Goal: Task Accomplishment & Management: Use online tool/utility

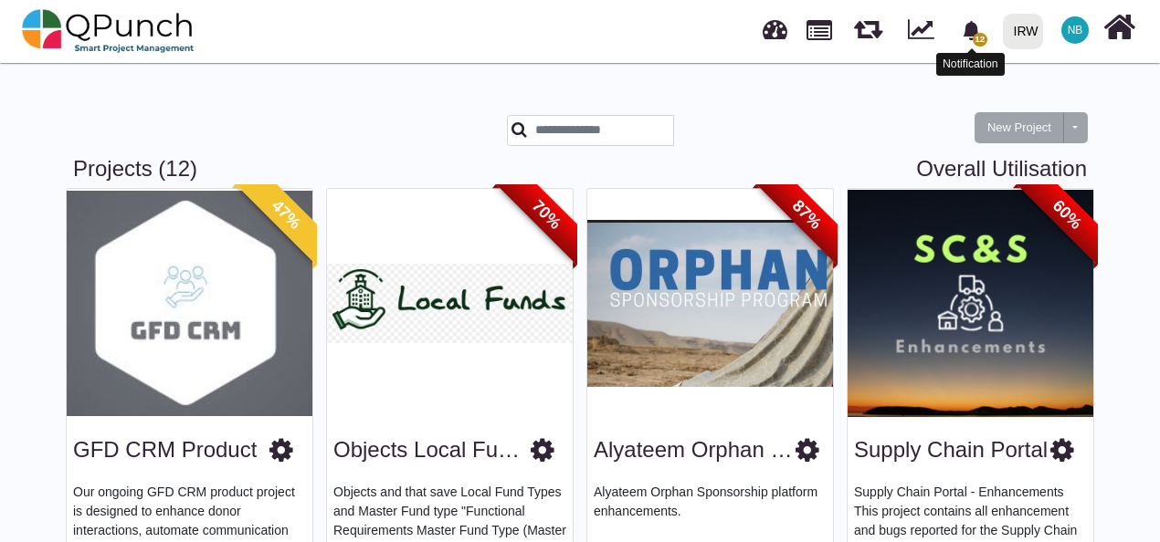
click at [968, 31] on icon "bell fill" at bounding box center [971, 30] width 16 height 19
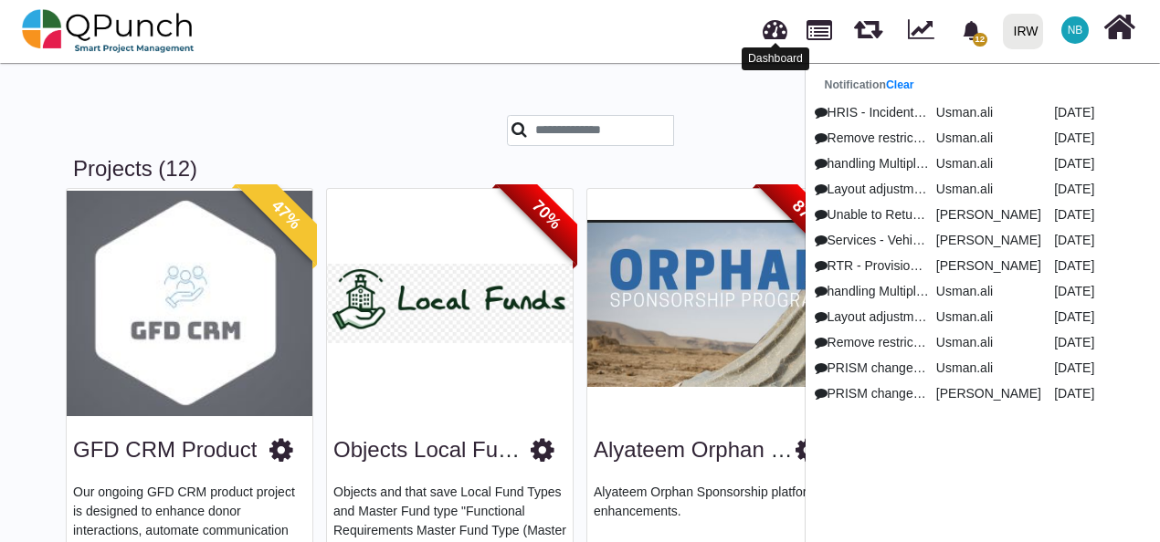
click at [768, 27] on link at bounding box center [775, 27] width 25 height 30
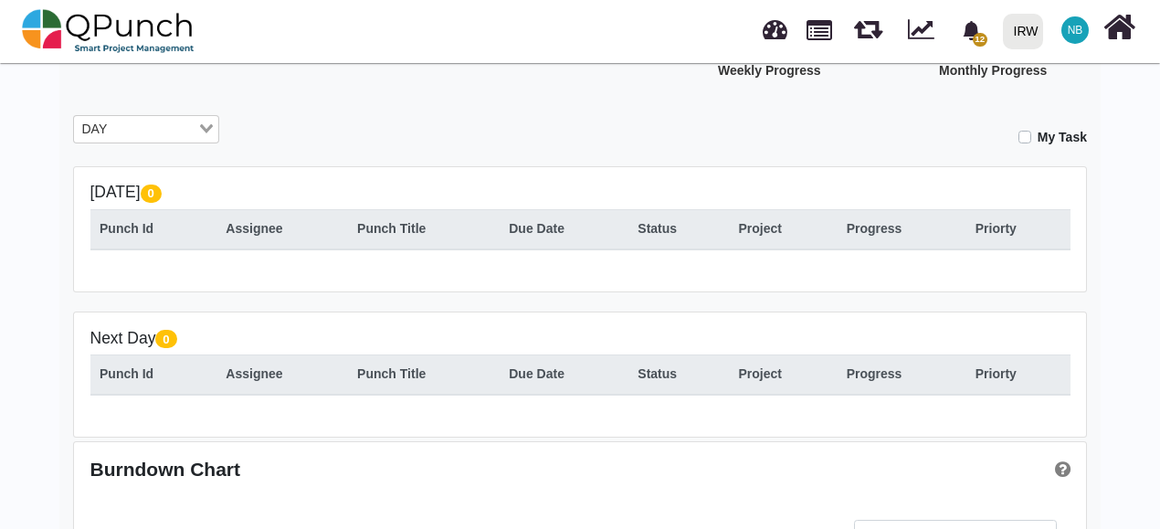
scroll to position [276, 0]
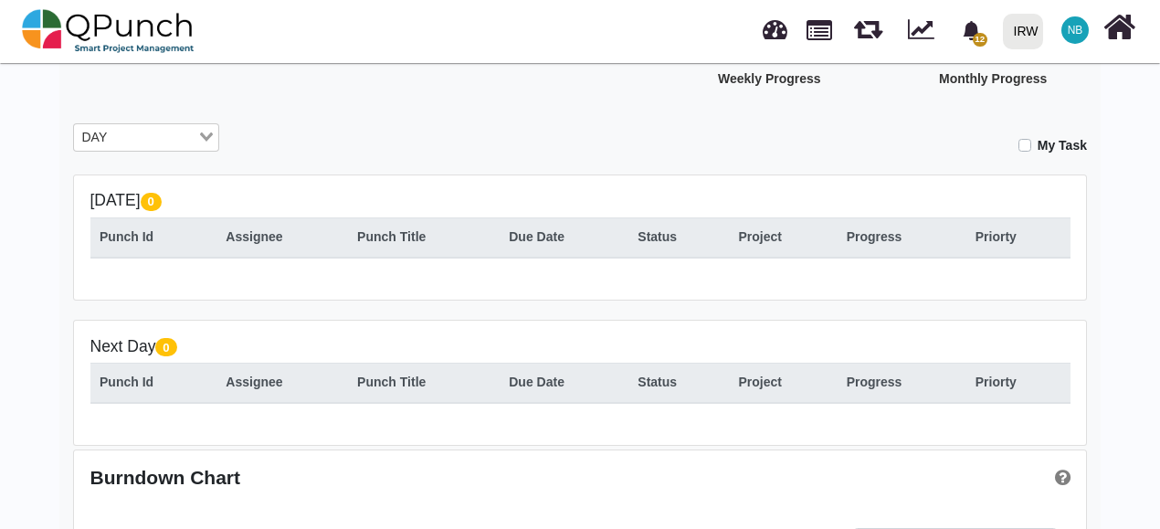
click at [154, 135] on input "Search for option" at bounding box center [154, 138] width 82 height 20
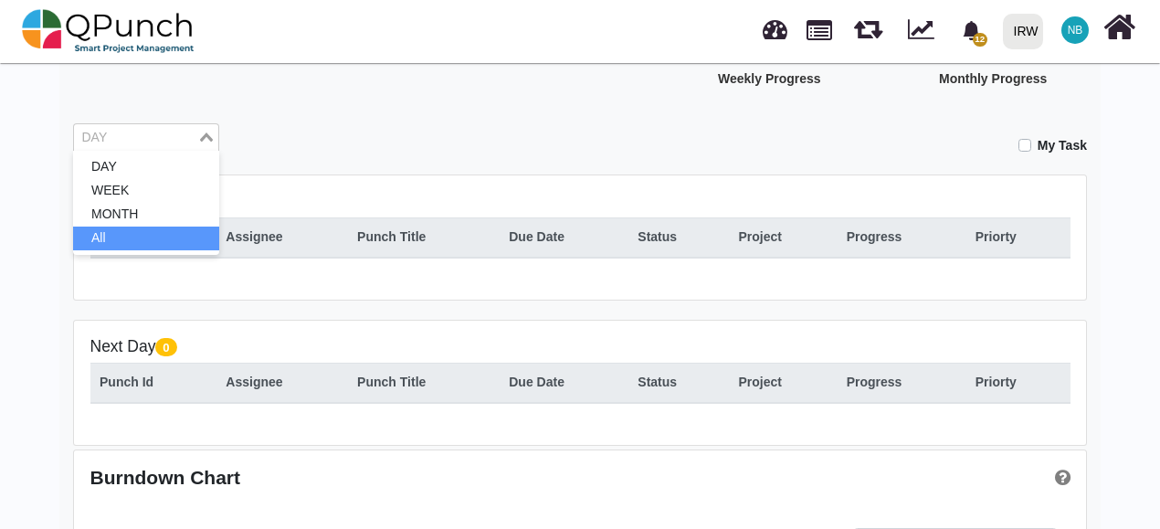
click at [155, 226] on li "All" at bounding box center [146, 238] width 146 height 24
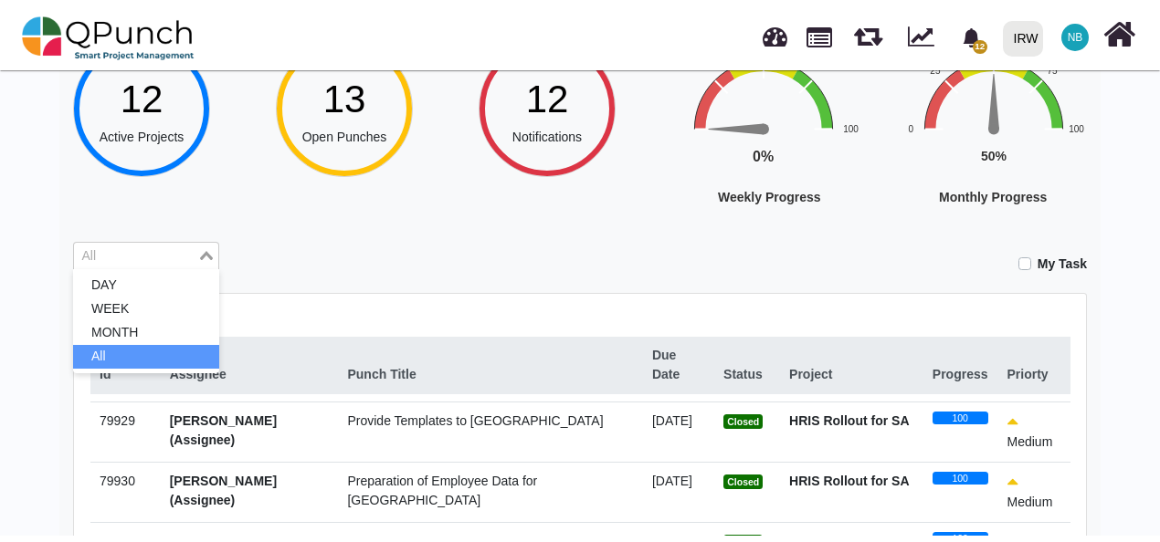
scroll to position [0, 0]
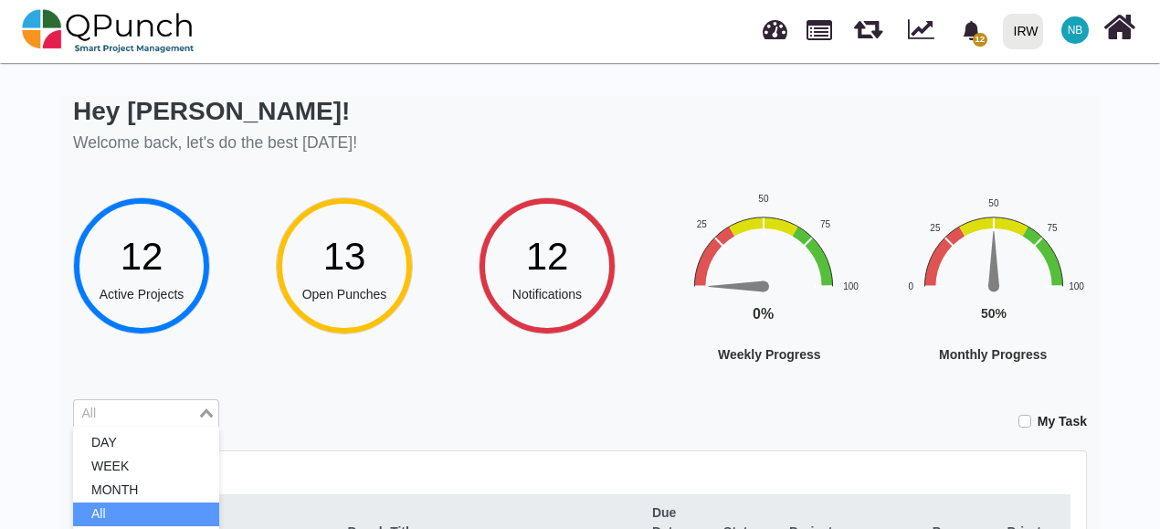
click at [1074, 36] on span "NB" at bounding box center [1076, 30] width 16 height 11
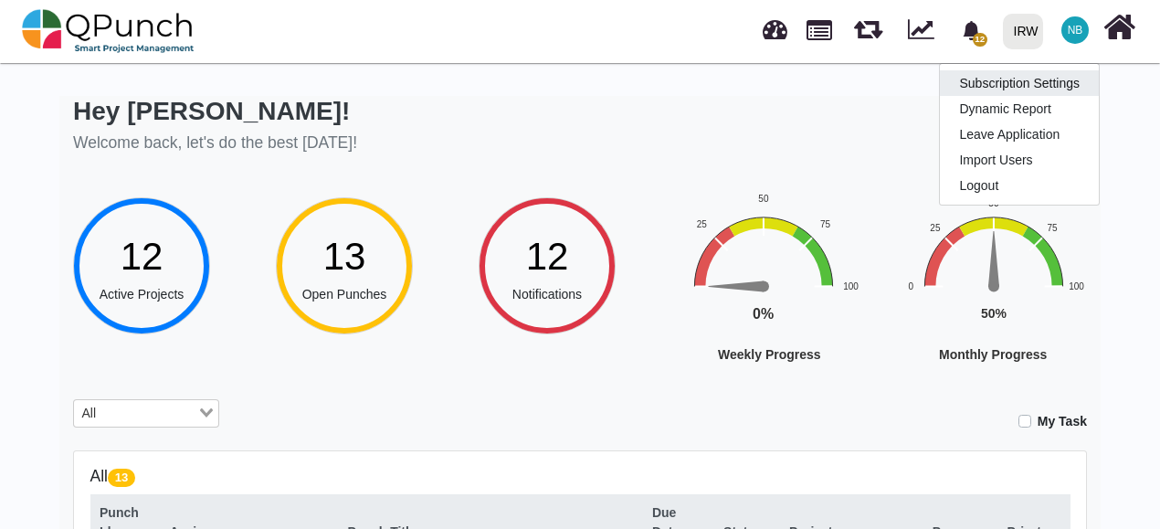
click at [1060, 83] on link "Subscription Settings" at bounding box center [1019, 83] width 159 height 26
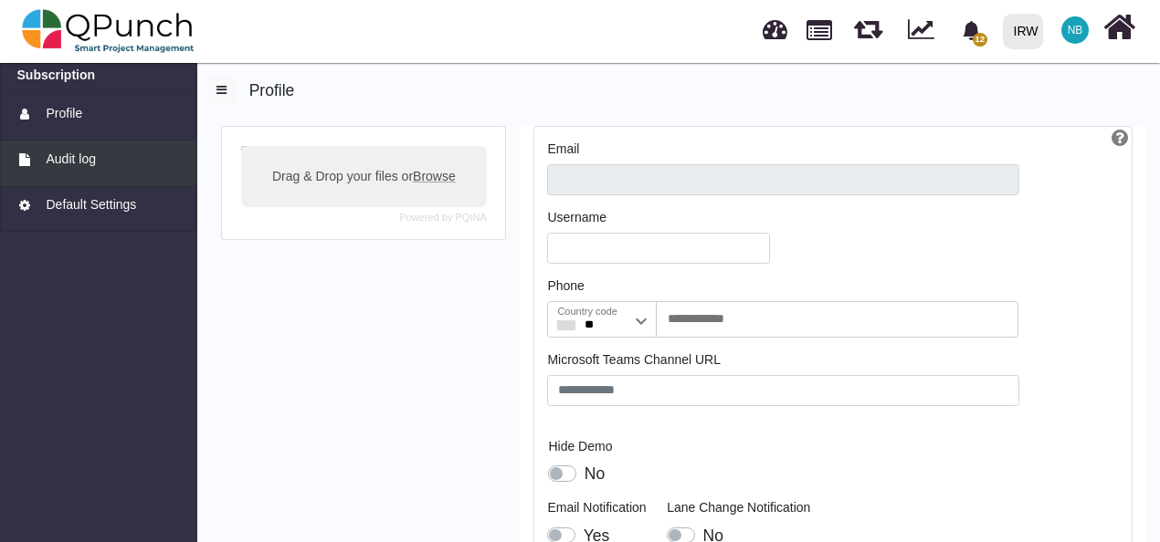
type input "**********"
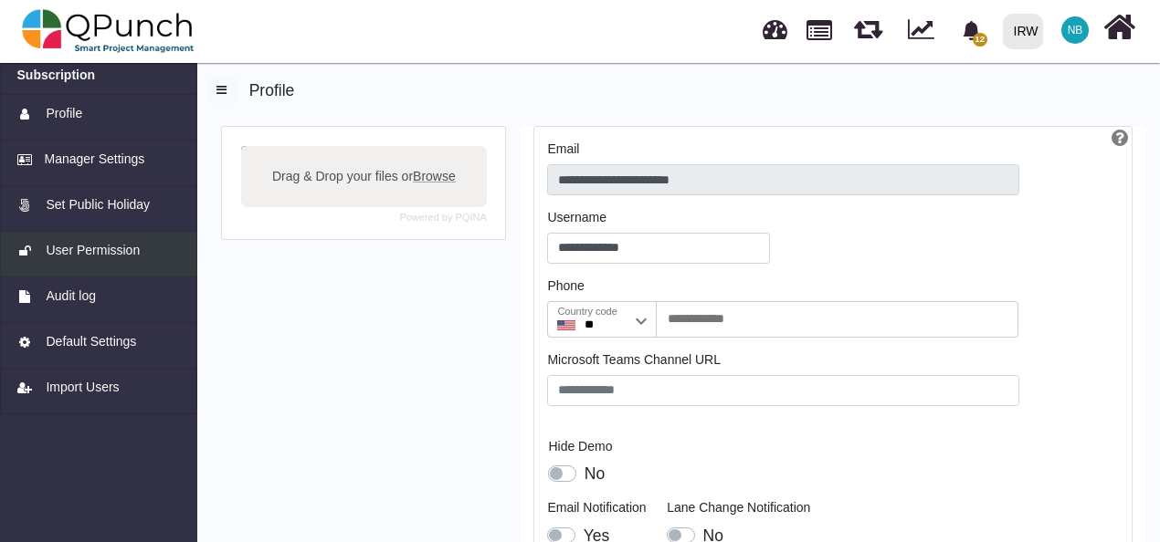
click at [115, 249] on span "User Permission" at bounding box center [93, 250] width 94 height 19
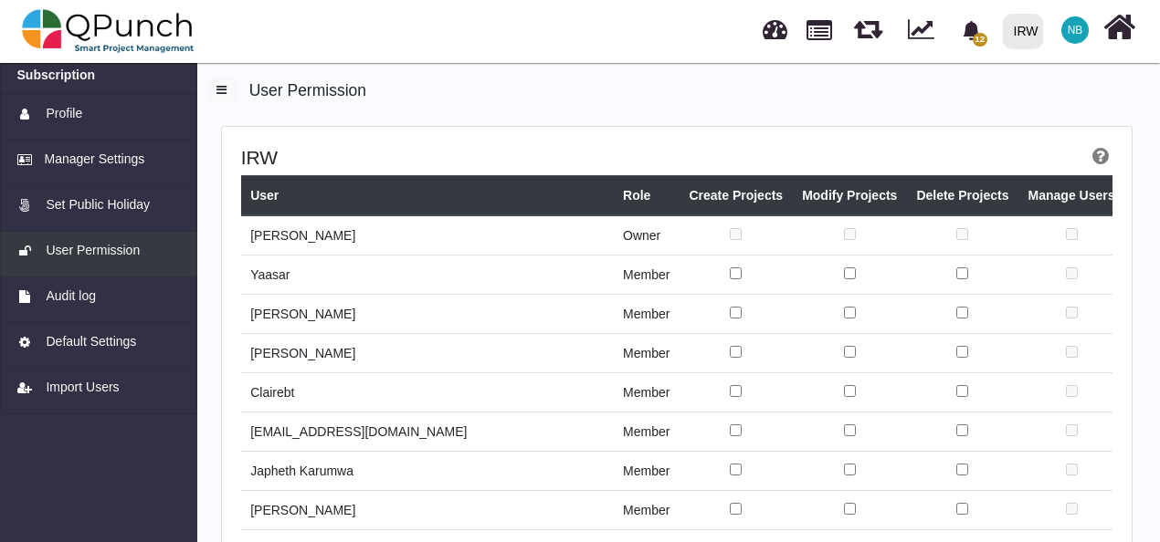
click at [87, 255] on span "User Permission" at bounding box center [93, 250] width 94 height 19
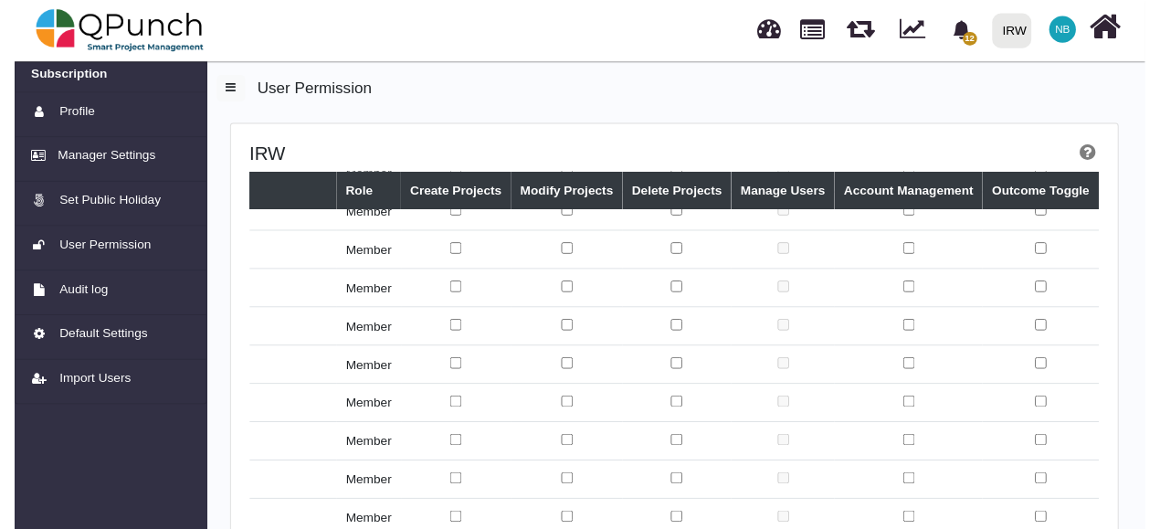
scroll to position [333, 126]
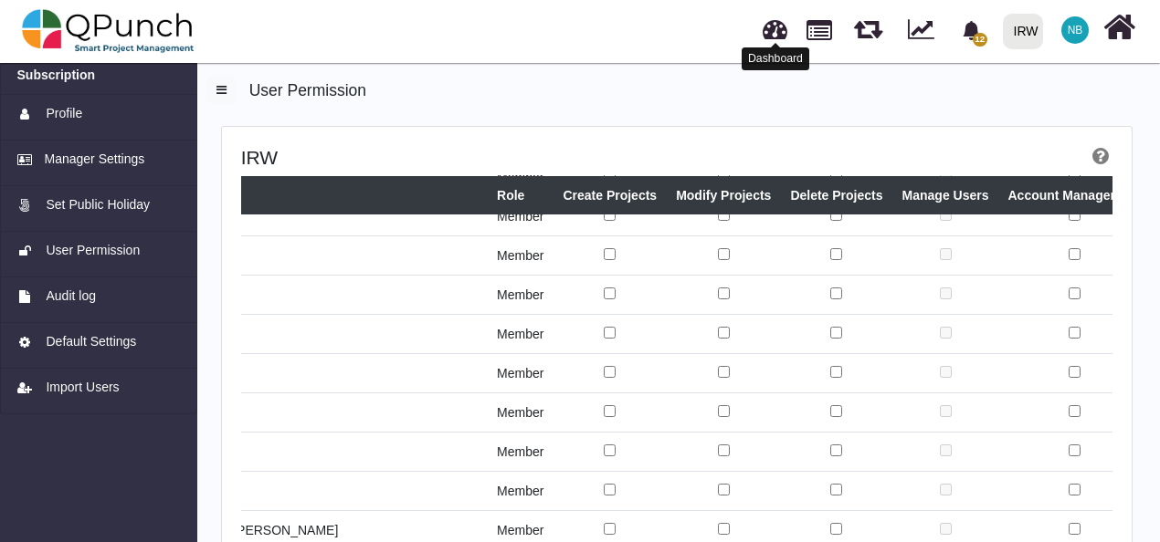
click at [782, 26] on link at bounding box center [775, 27] width 25 height 30
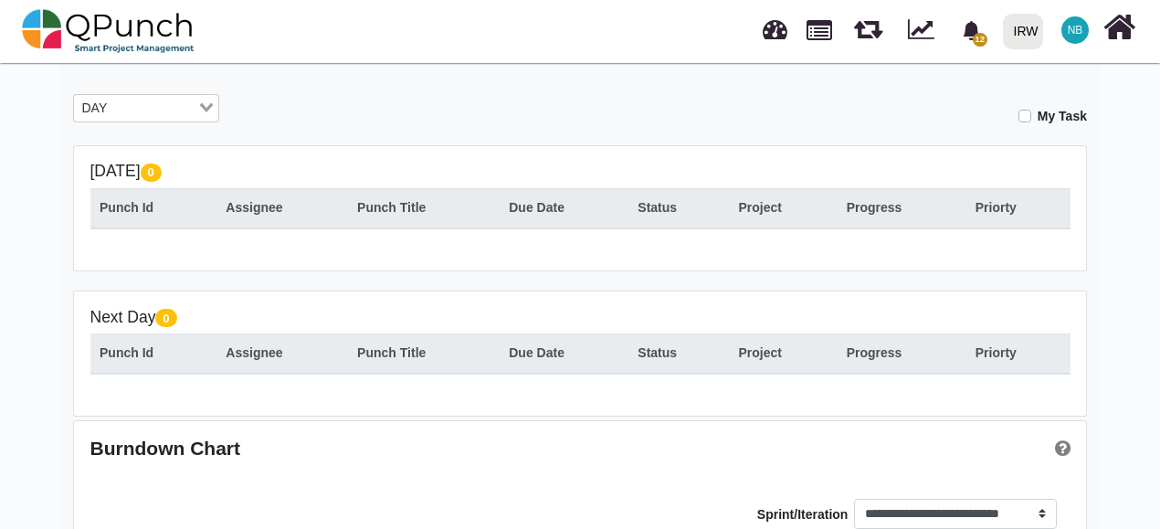
scroll to position [306, 0]
click at [197, 109] on div "DAY" at bounding box center [135, 106] width 123 height 24
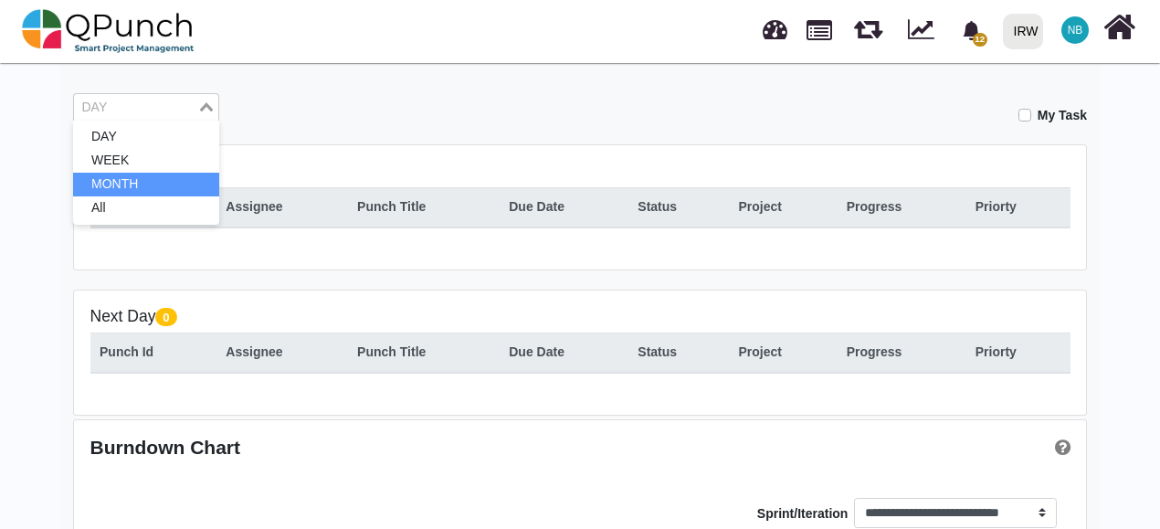
click at [179, 185] on li "MONTH" at bounding box center [146, 185] width 146 height 24
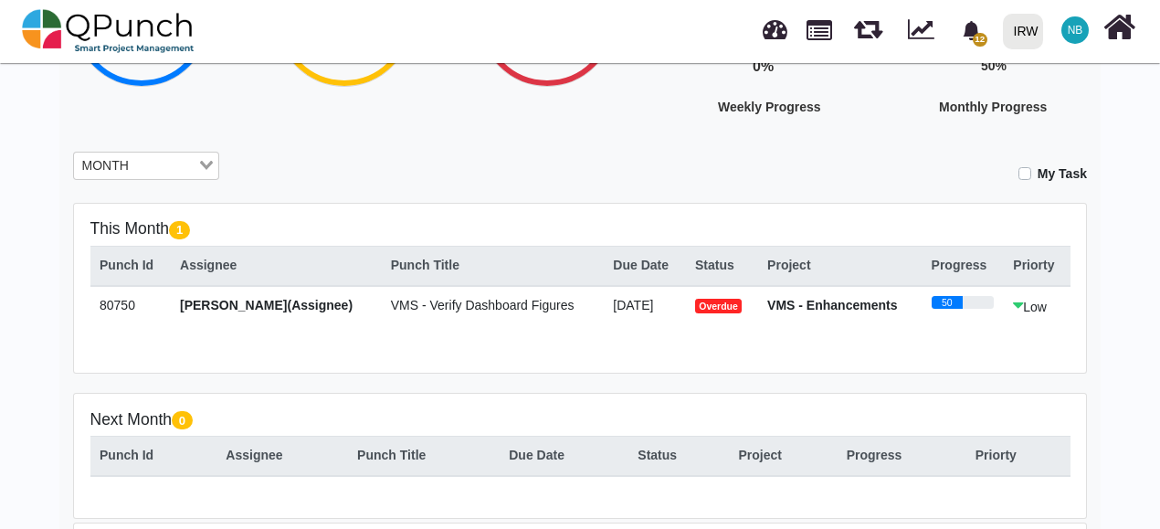
scroll to position [244, 0]
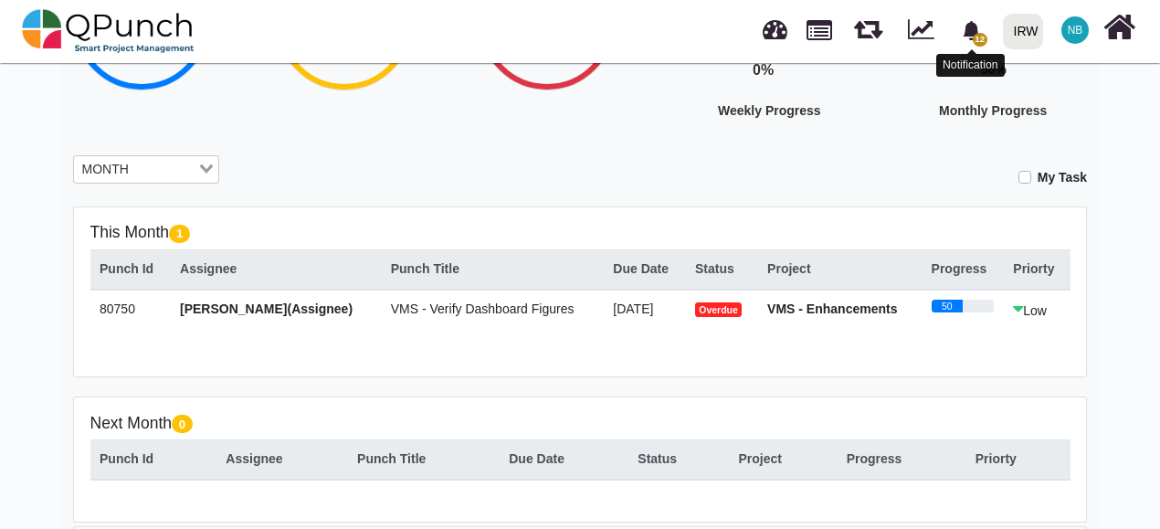
click at [979, 26] on icon "bell fill" at bounding box center [971, 30] width 19 height 19
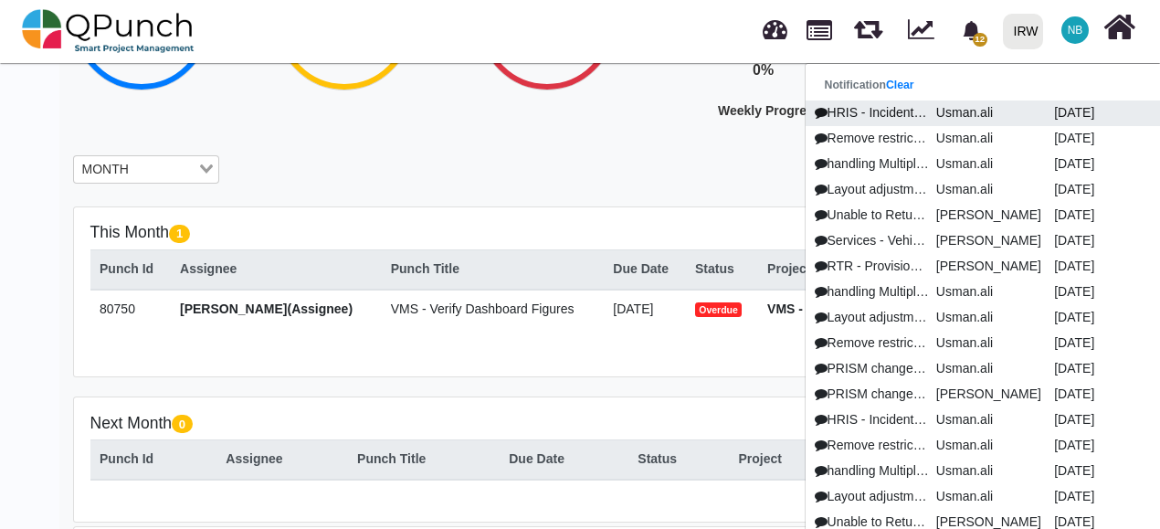
click at [888, 111] on p "HRIS - Incident report update" at bounding box center [870, 112] width 118 height 19
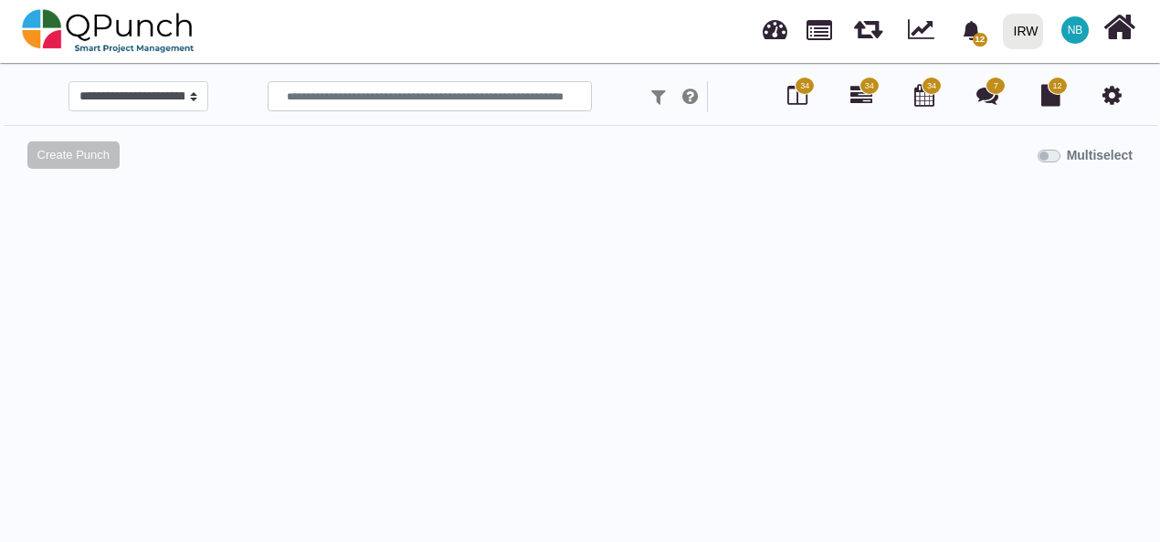
select select "*******"
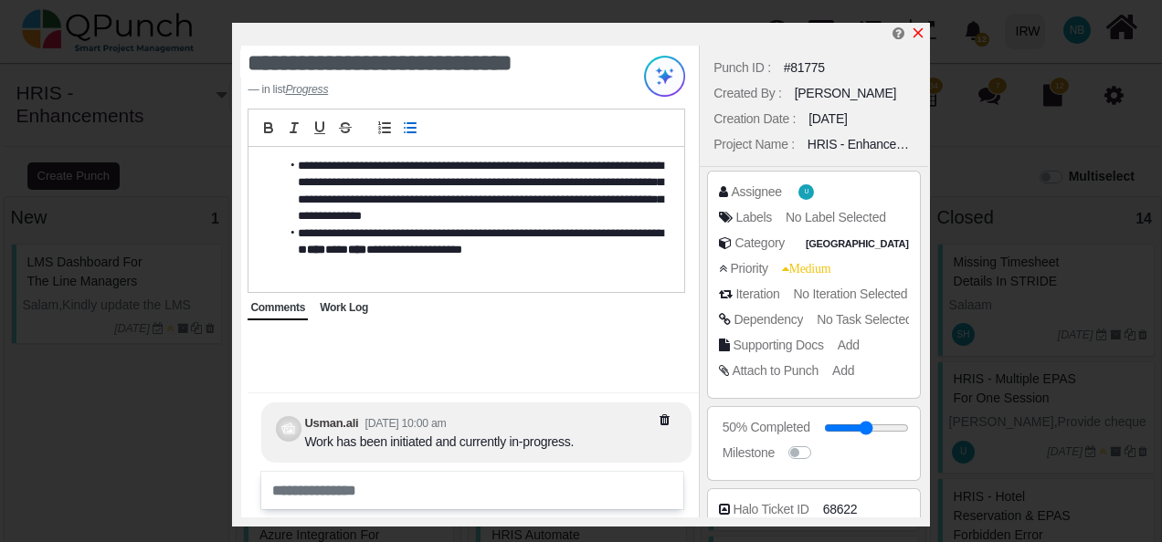
click at [917, 30] on icon "x" at bounding box center [918, 33] width 15 height 15
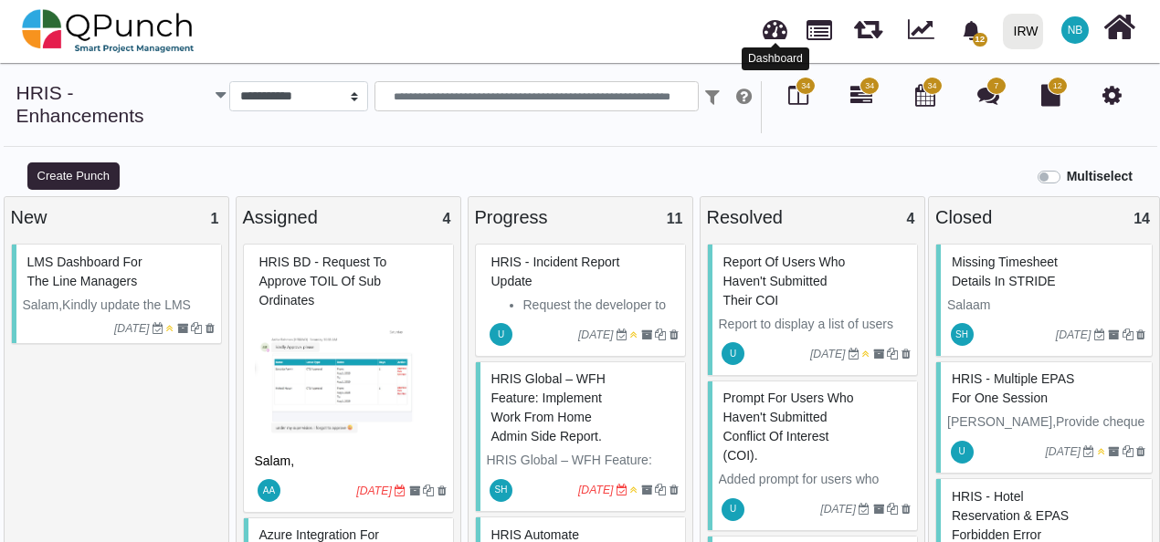
click at [778, 27] on link at bounding box center [775, 27] width 25 height 30
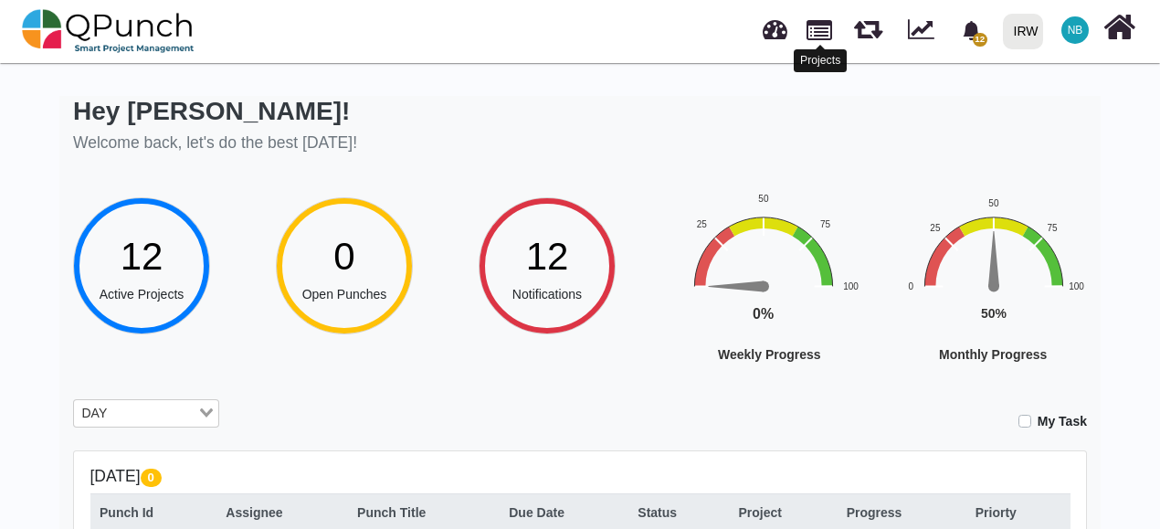
click at [824, 29] on link at bounding box center [819, 28] width 26 height 31
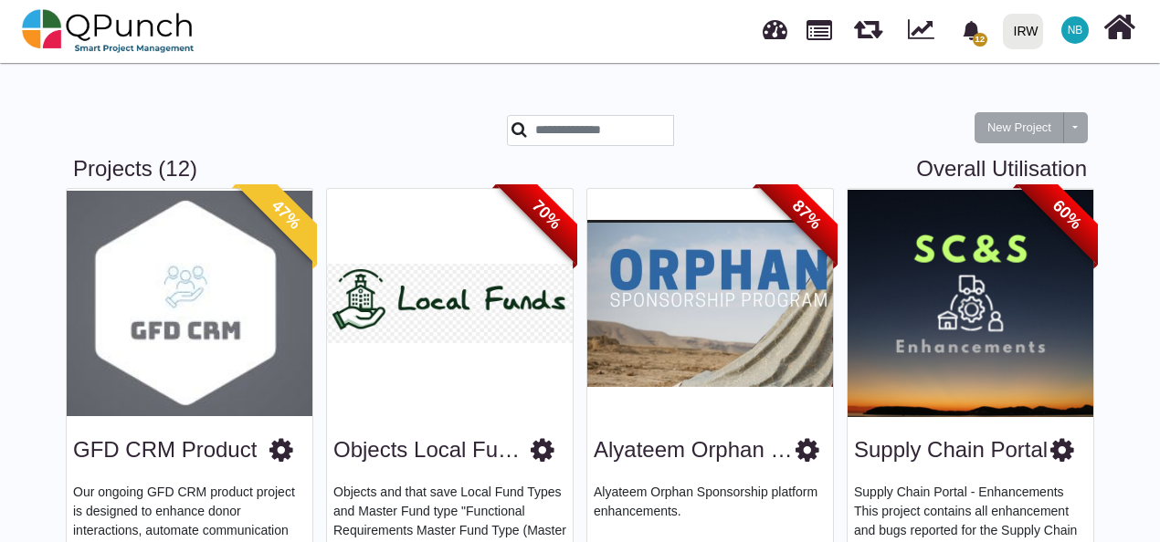
click at [1025, 35] on div "IRW" at bounding box center [1026, 32] width 25 height 32
click at [1079, 27] on span "NB" at bounding box center [1076, 30] width 16 height 11
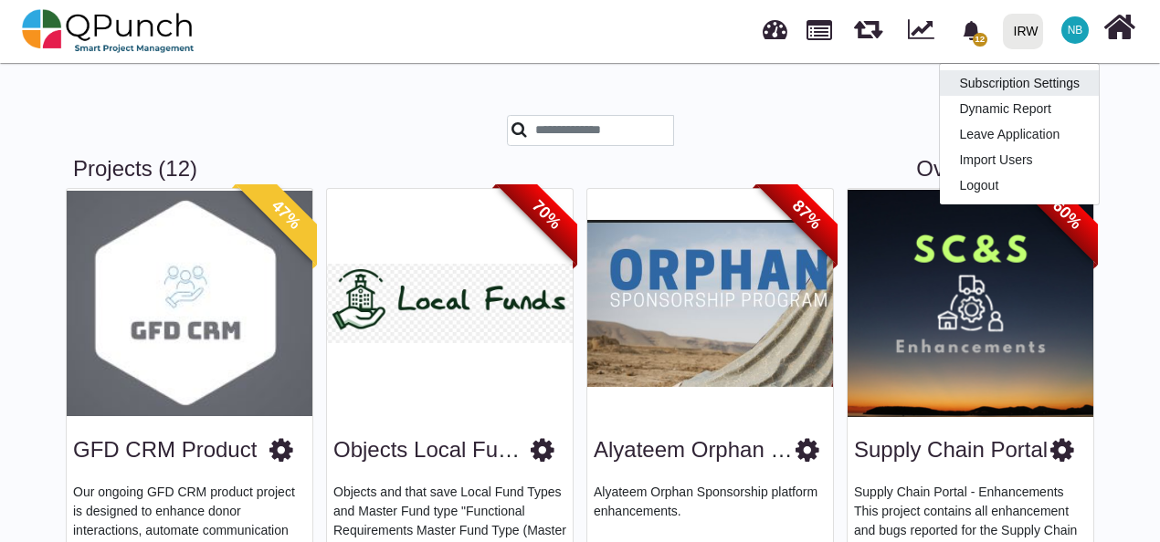
click at [1028, 86] on link "Subscription Settings" at bounding box center [1019, 83] width 159 height 26
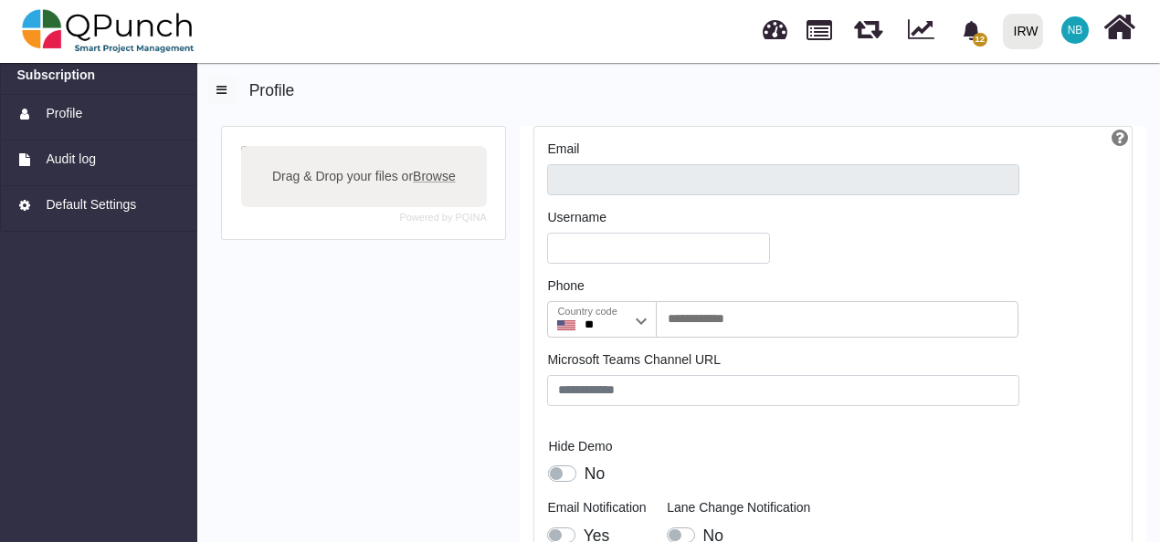
type input "**********"
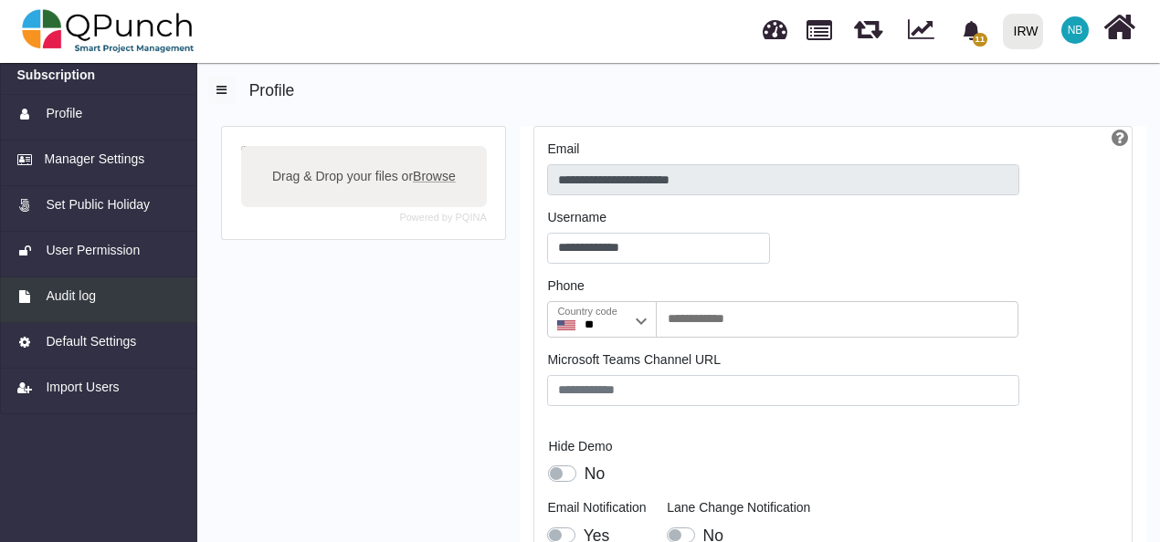
click at [85, 305] on span "Audit log" at bounding box center [70, 296] width 49 height 19
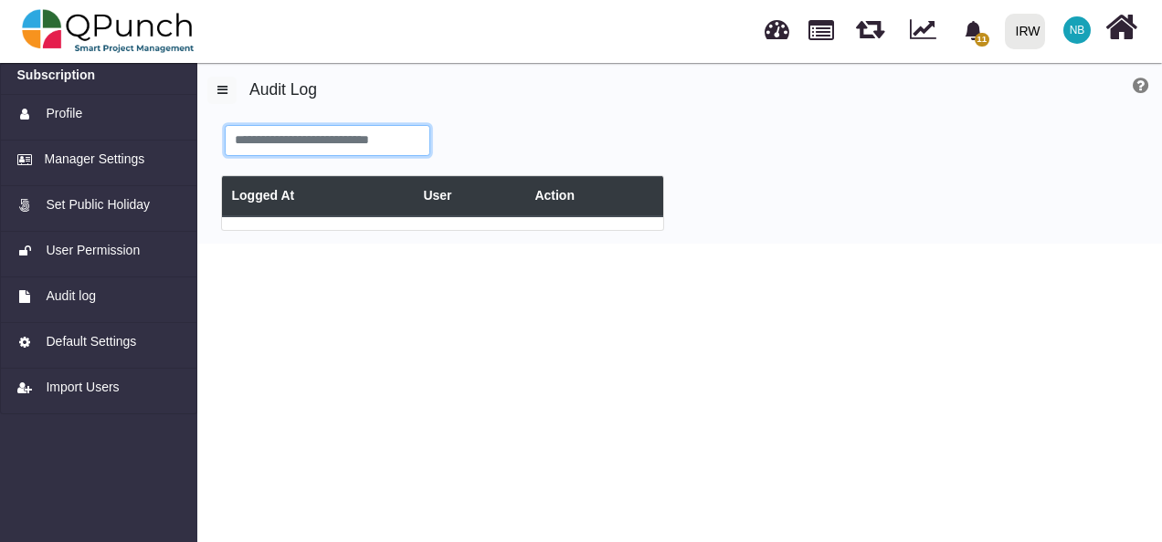
click at [324, 145] on input "text" at bounding box center [328, 140] width 206 height 31
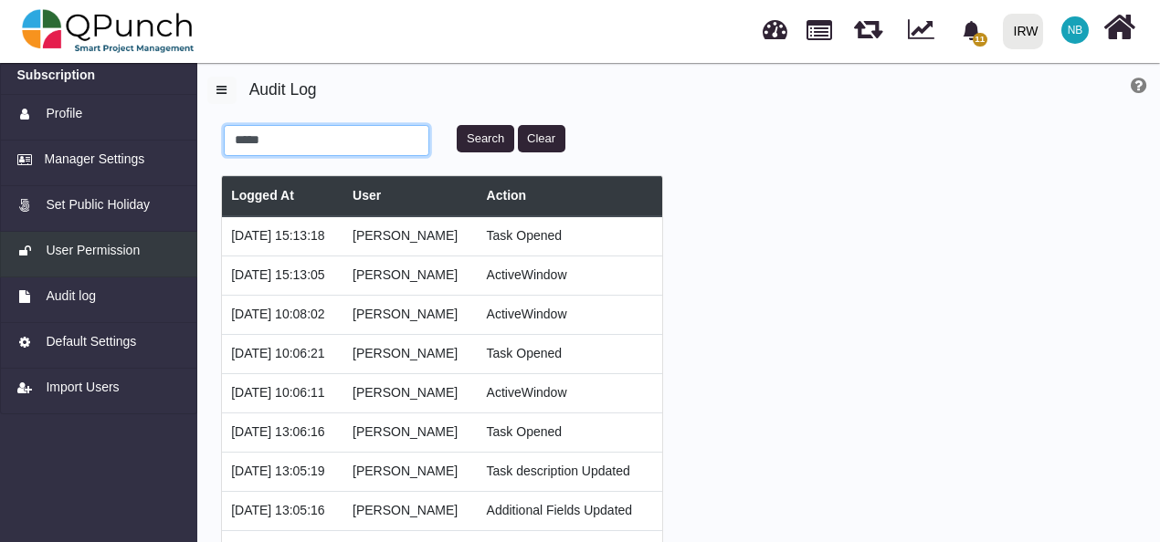
type input "*****"
click at [103, 256] on span "User Permission" at bounding box center [93, 250] width 94 height 19
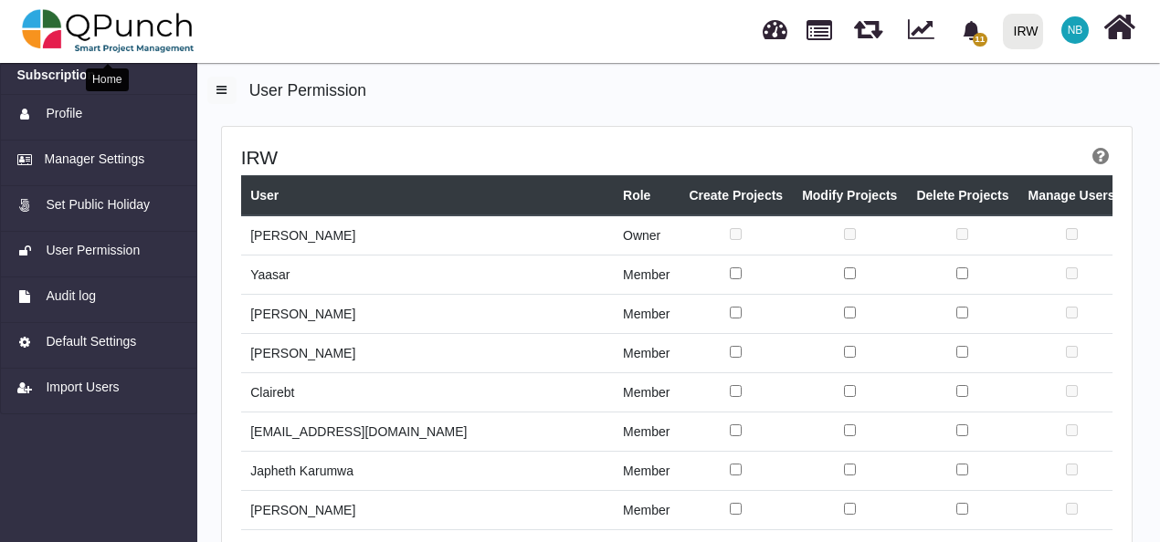
click at [37, 27] on img at bounding box center [108, 31] width 173 height 55
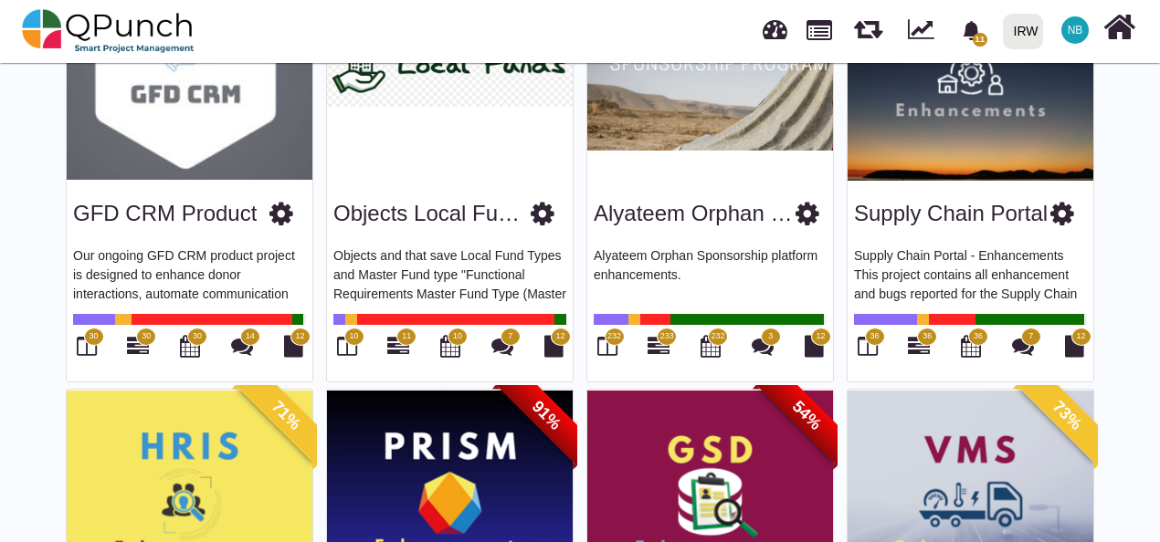
scroll to position [240, 0]
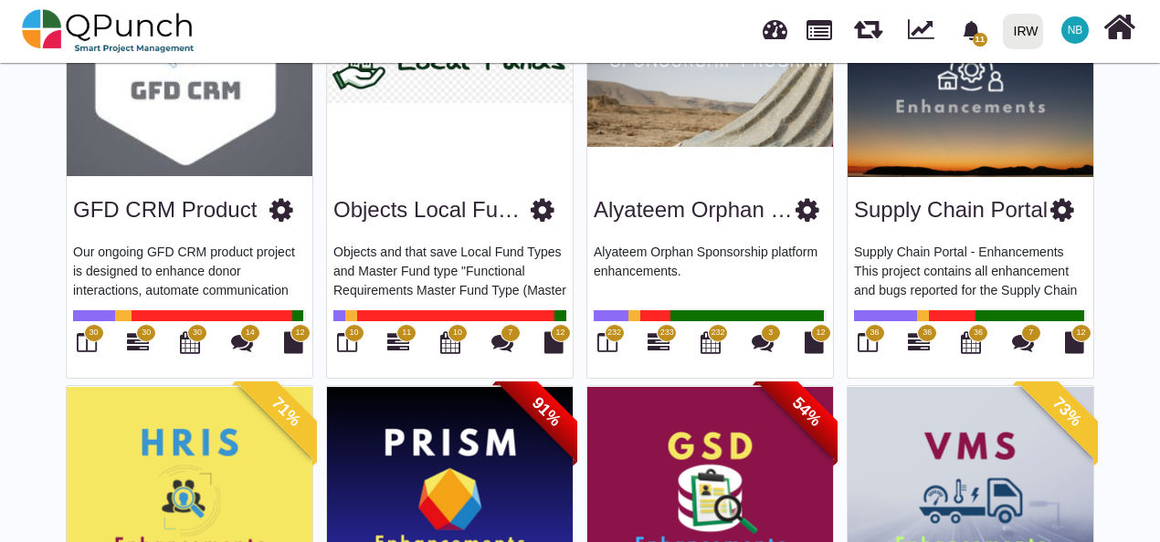
click at [283, 208] on icon at bounding box center [281, 209] width 24 height 27
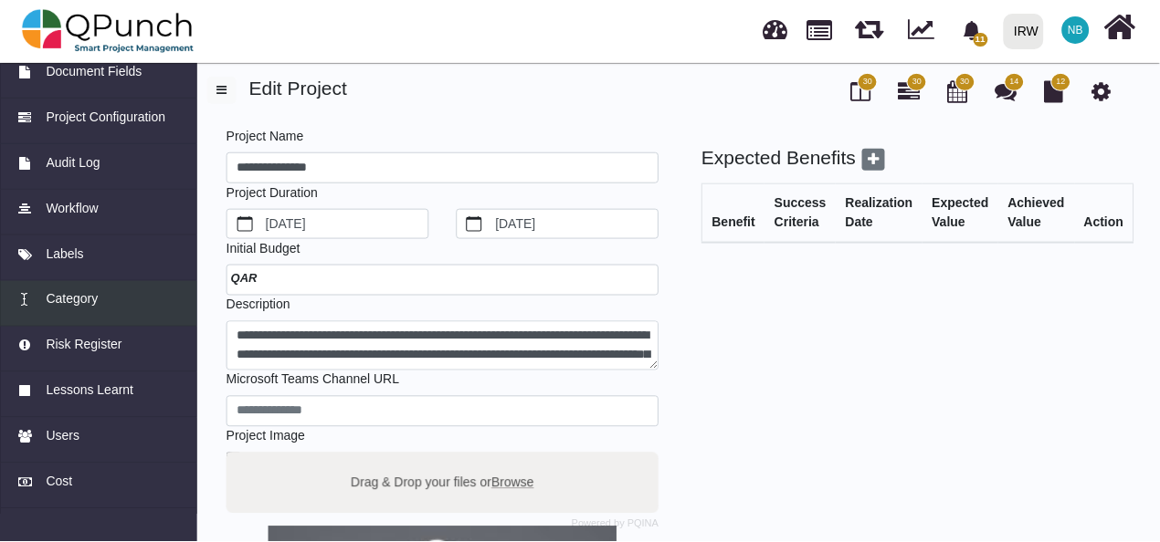
scroll to position [207, 0]
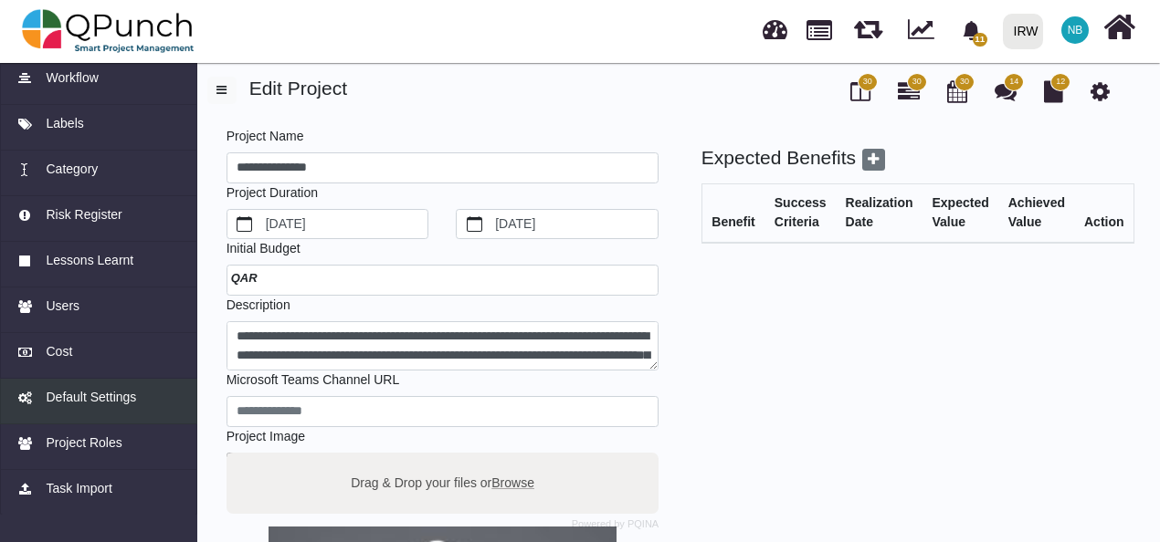
click at [100, 395] on span "Default Settings" at bounding box center [91, 397] width 90 height 19
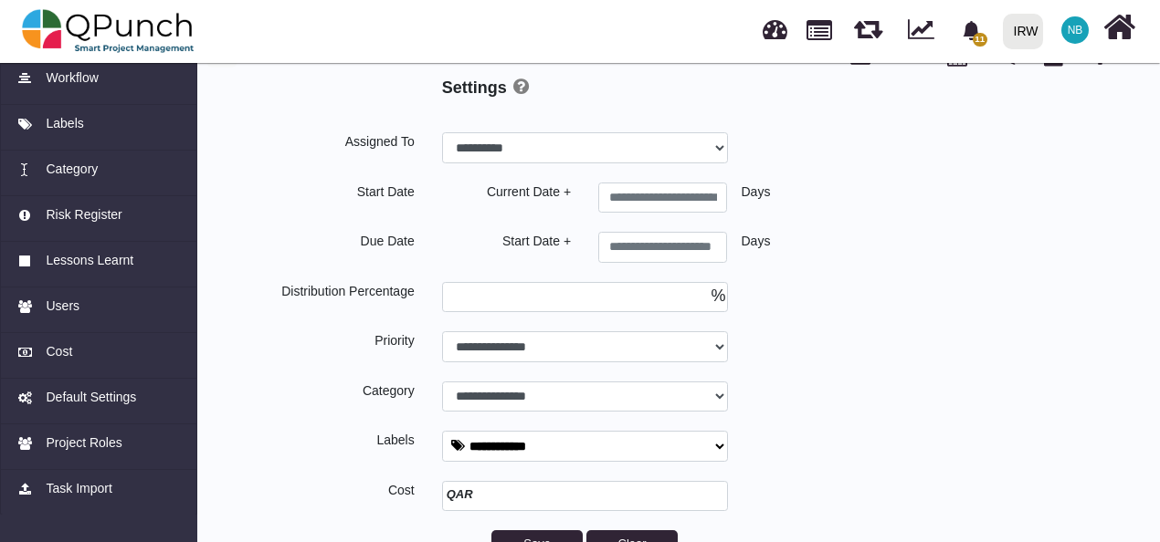
scroll to position [36, 0]
select select
type input "*"
select select
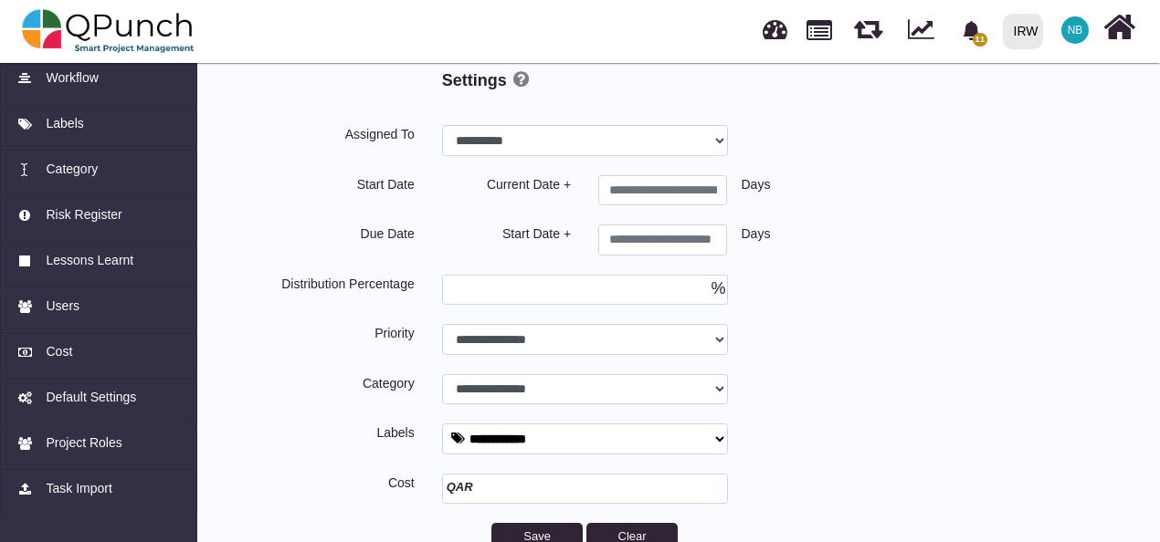
scroll to position [49, 0]
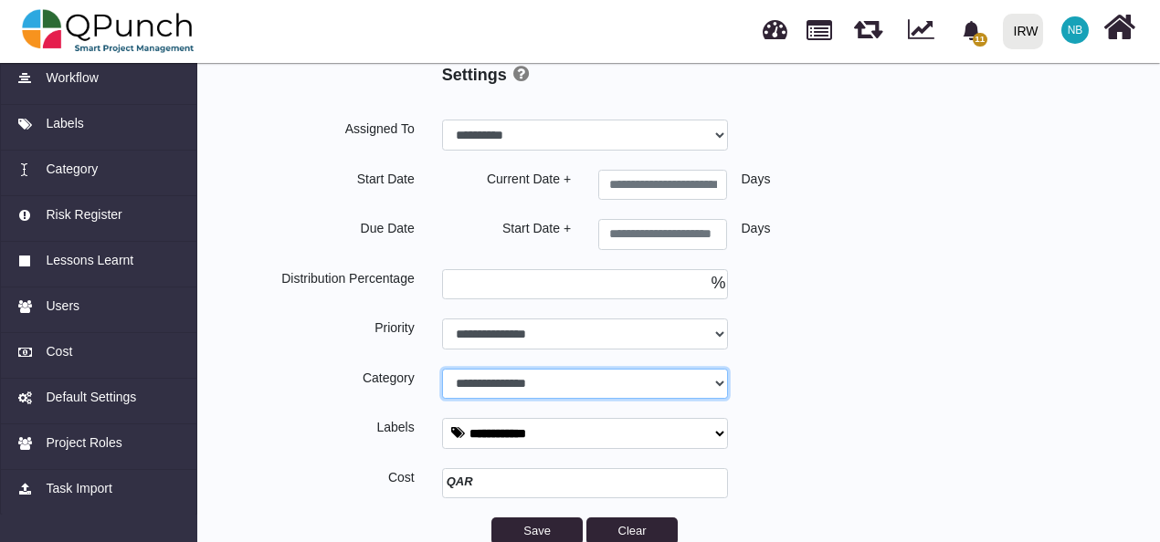
click at [531, 151] on select "**********" at bounding box center [585, 135] width 286 height 31
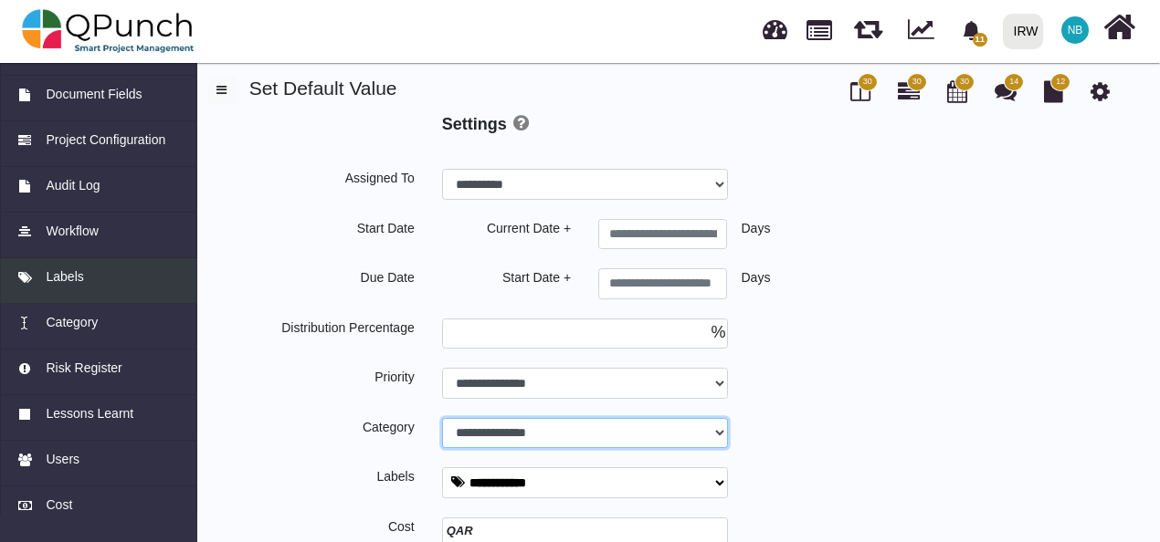
scroll to position [0, 0]
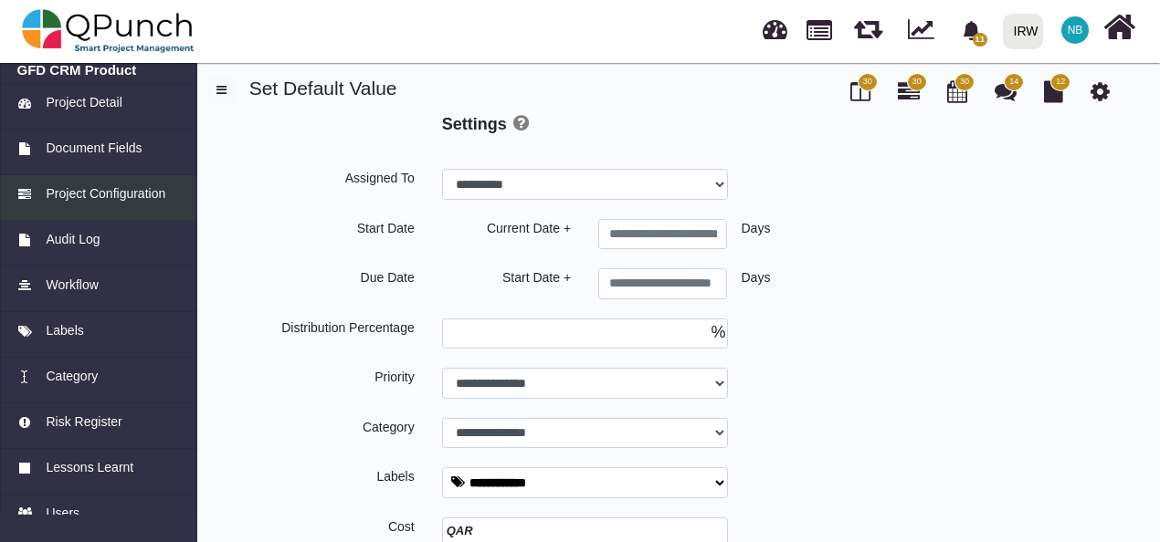
click at [111, 197] on span "Project Configuration" at bounding box center [106, 193] width 120 height 19
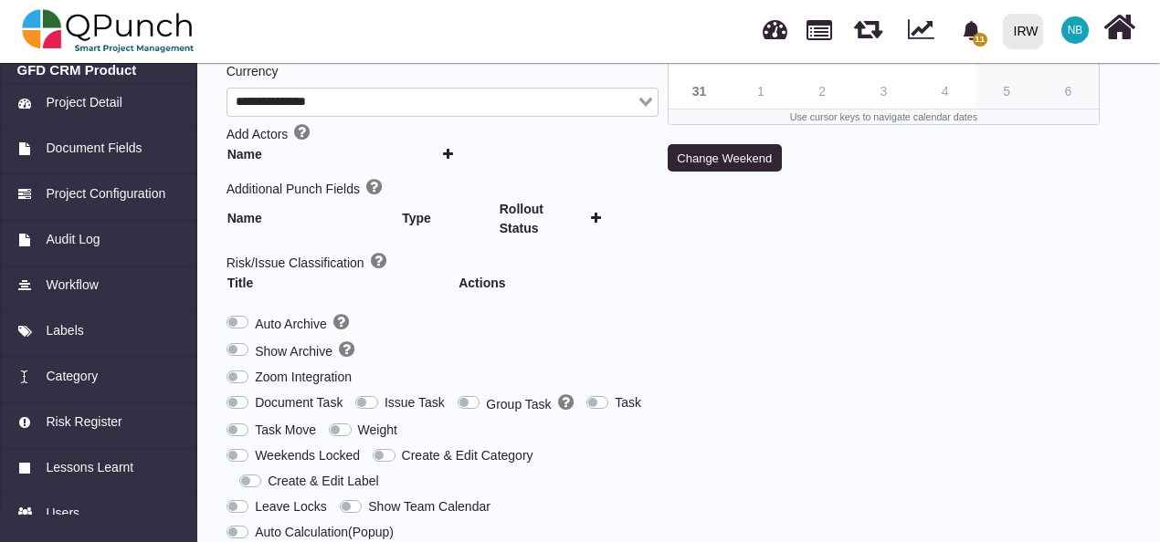
type input "***"
type input "********"
type input "******"
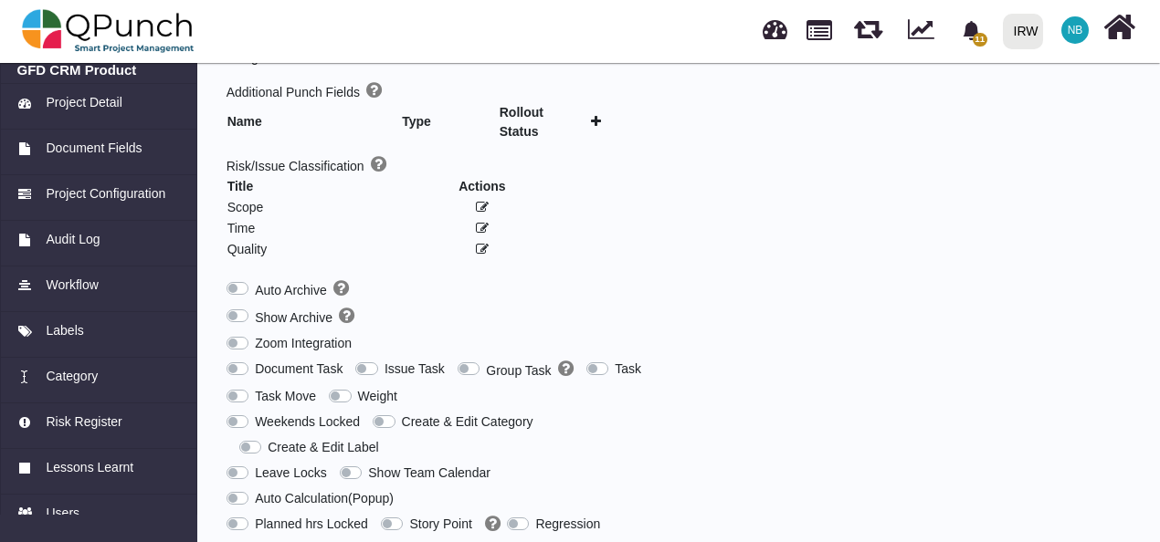
scroll to position [436, 0]
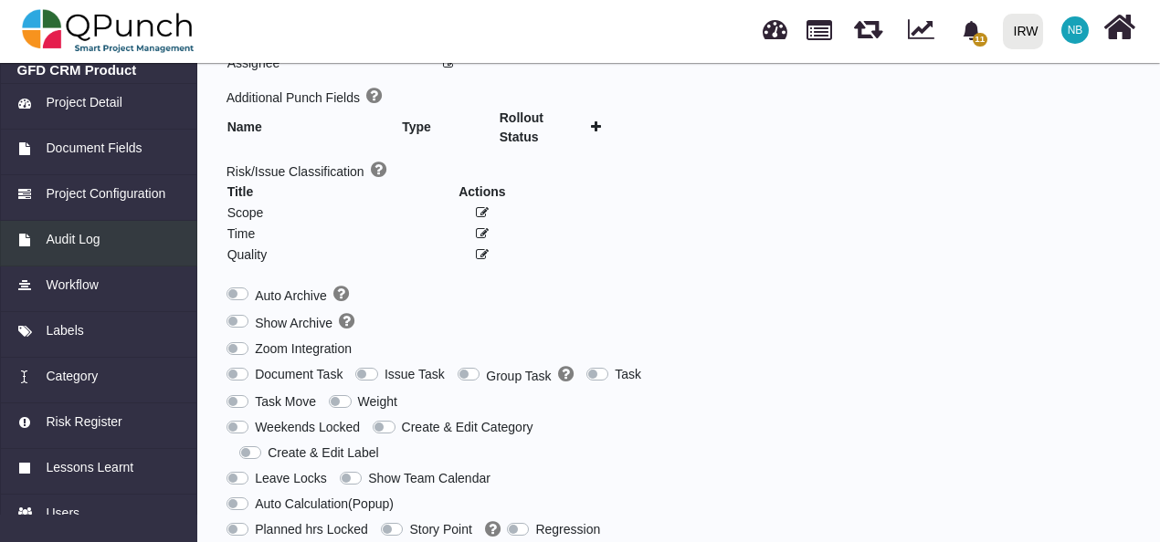
click at [79, 236] on span "Audit Log" at bounding box center [73, 239] width 54 height 19
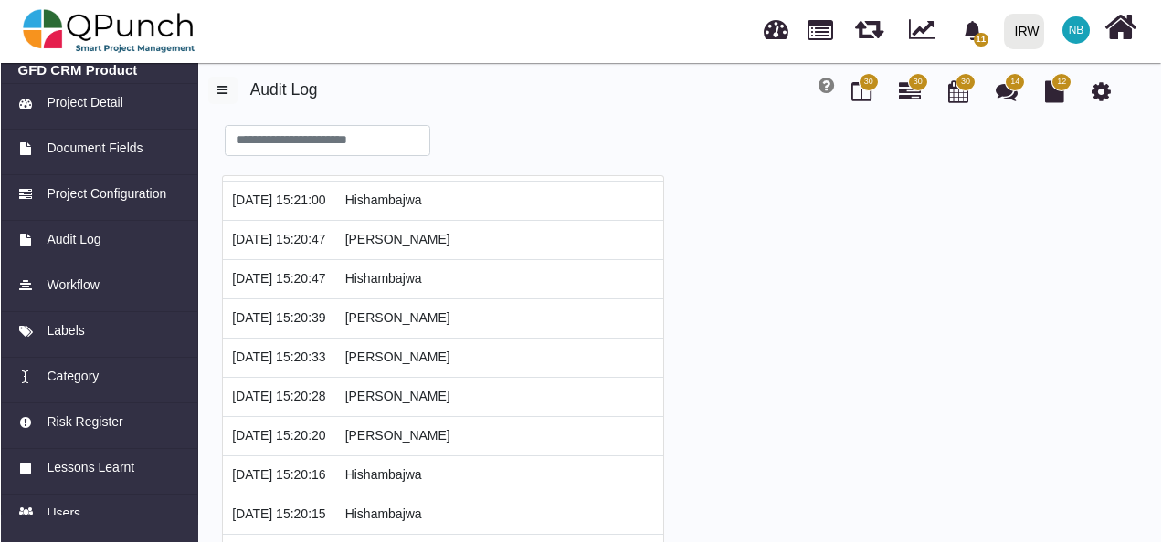
scroll to position [160, 0]
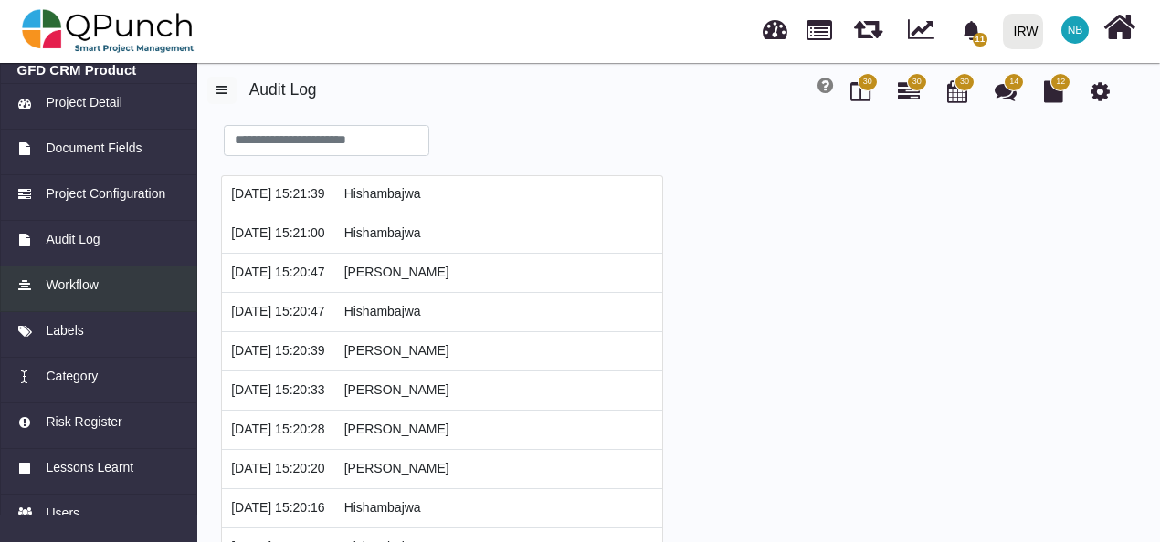
click at [86, 294] on span "Workflow" at bounding box center [72, 285] width 52 height 19
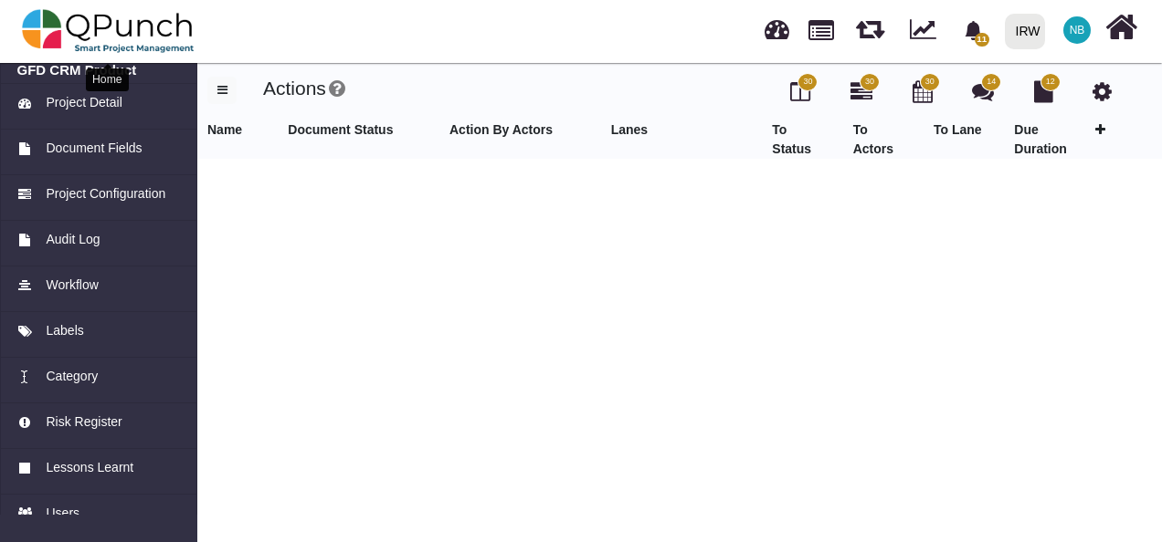
click at [38, 8] on img at bounding box center [108, 31] width 173 height 55
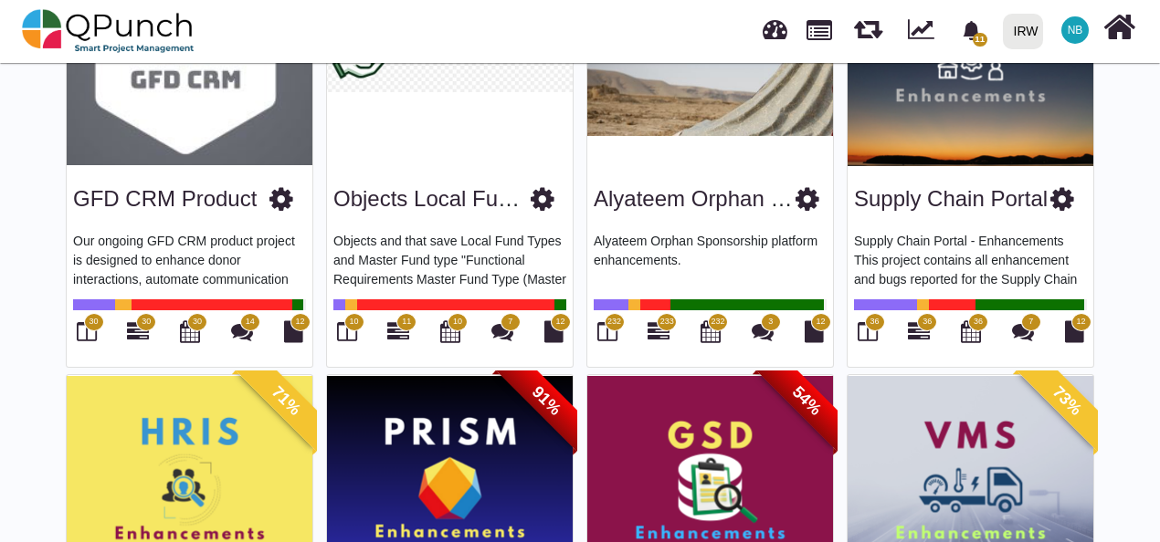
scroll to position [252, 0]
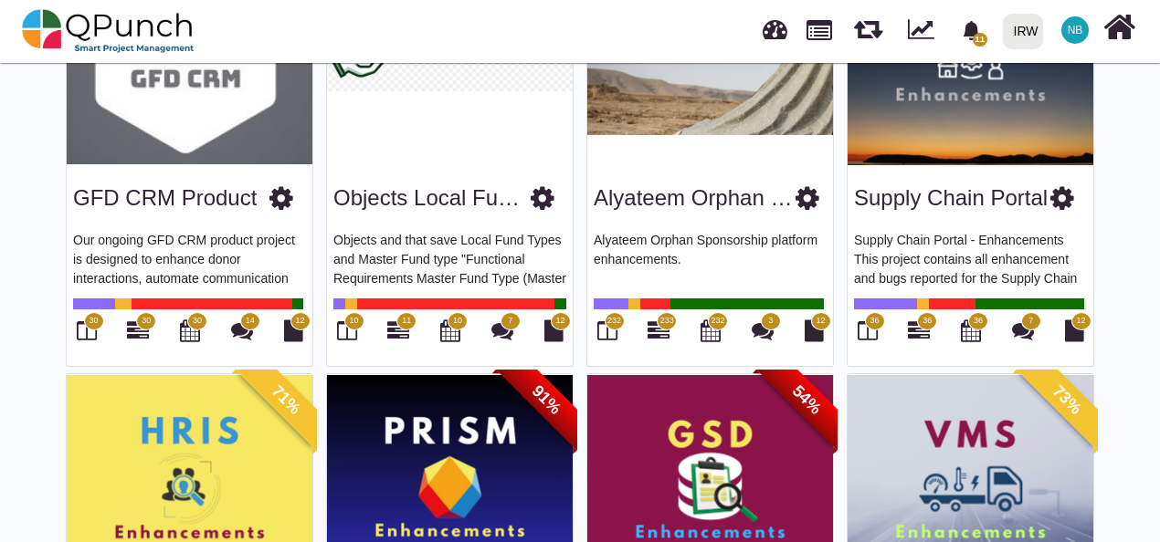
click at [1059, 192] on icon at bounding box center [1062, 197] width 24 height 27
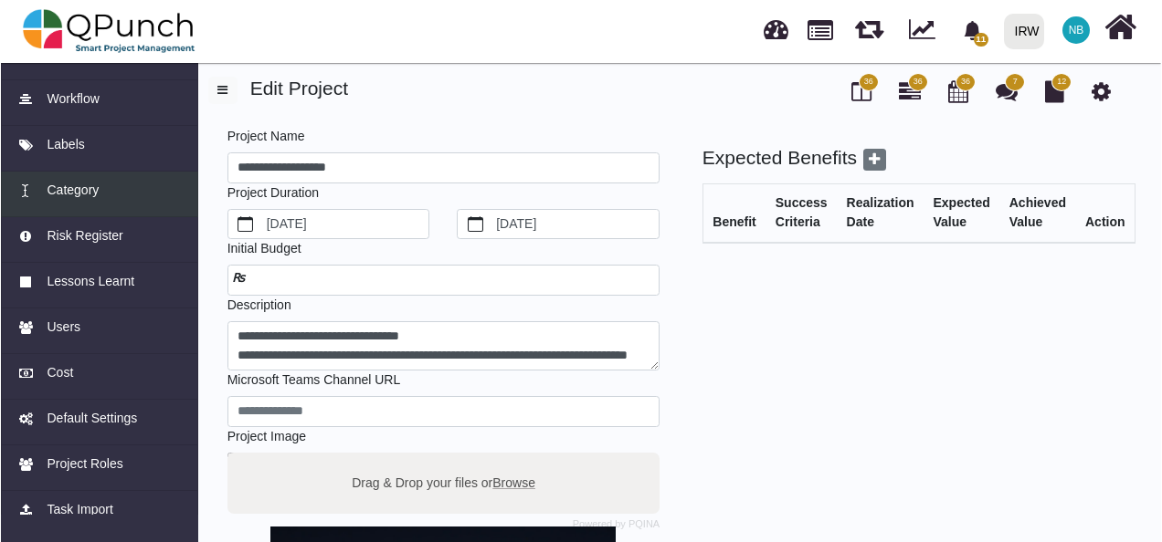
scroll to position [207, 0]
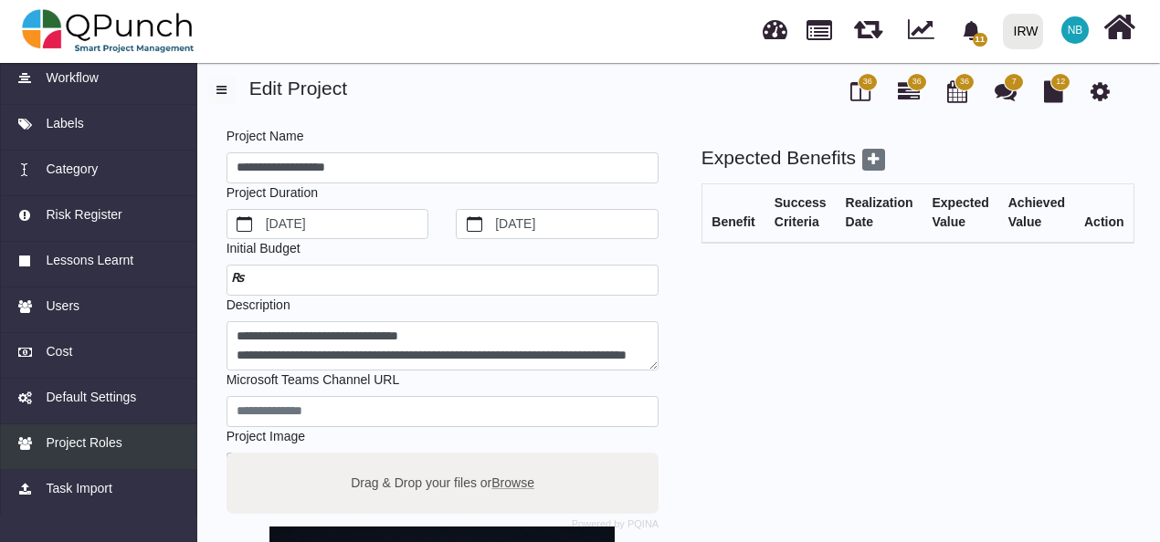
click at [96, 452] on span "Project Roles" at bounding box center [84, 443] width 76 height 19
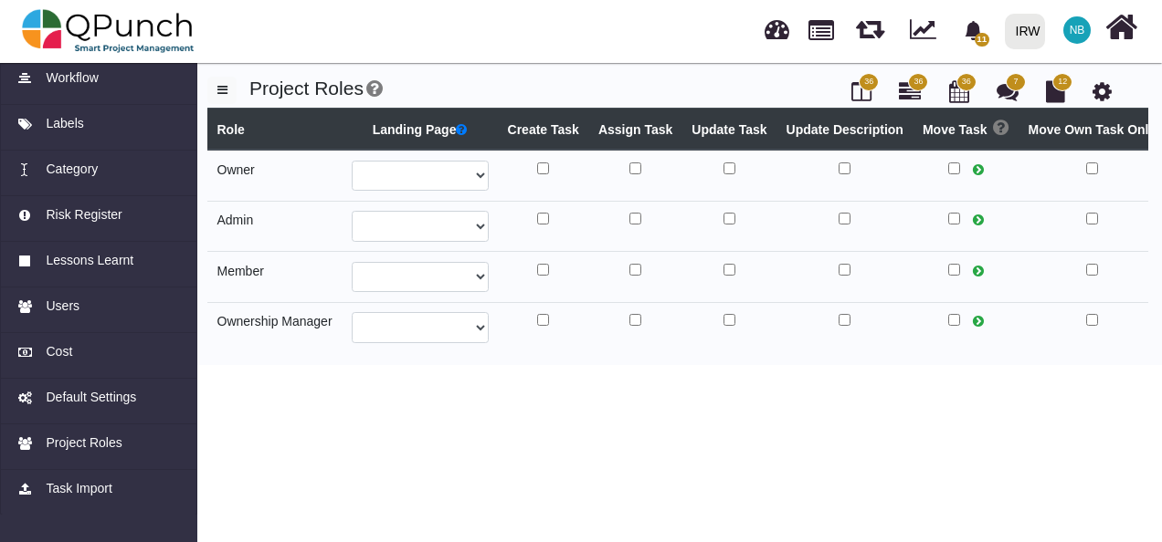
select select
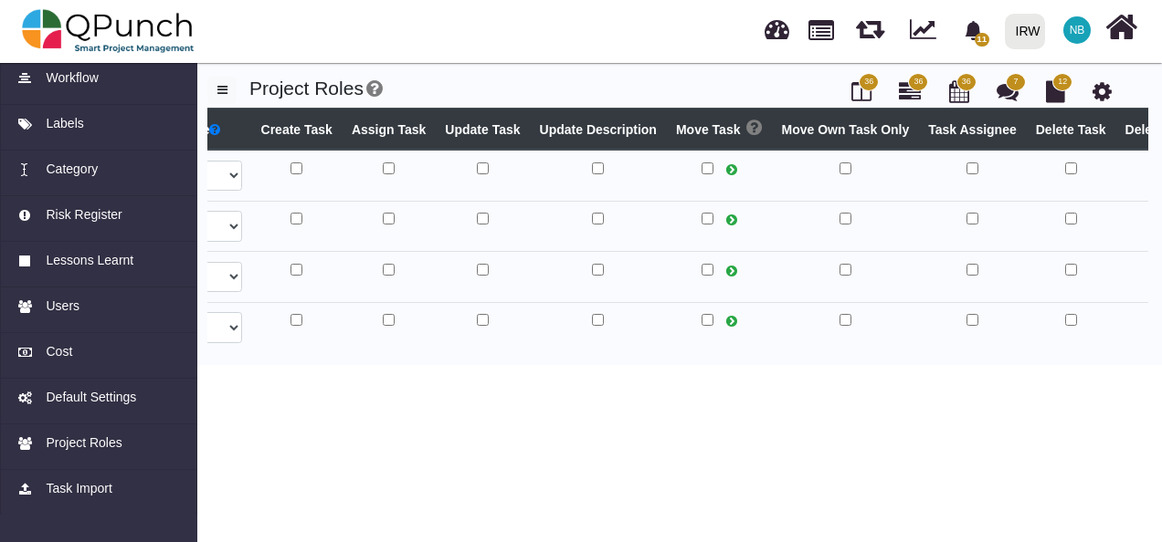
scroll to position [0, 247]
click at [725, 268] on icon at bounding box center [730, 271] width 11 height 13
select select
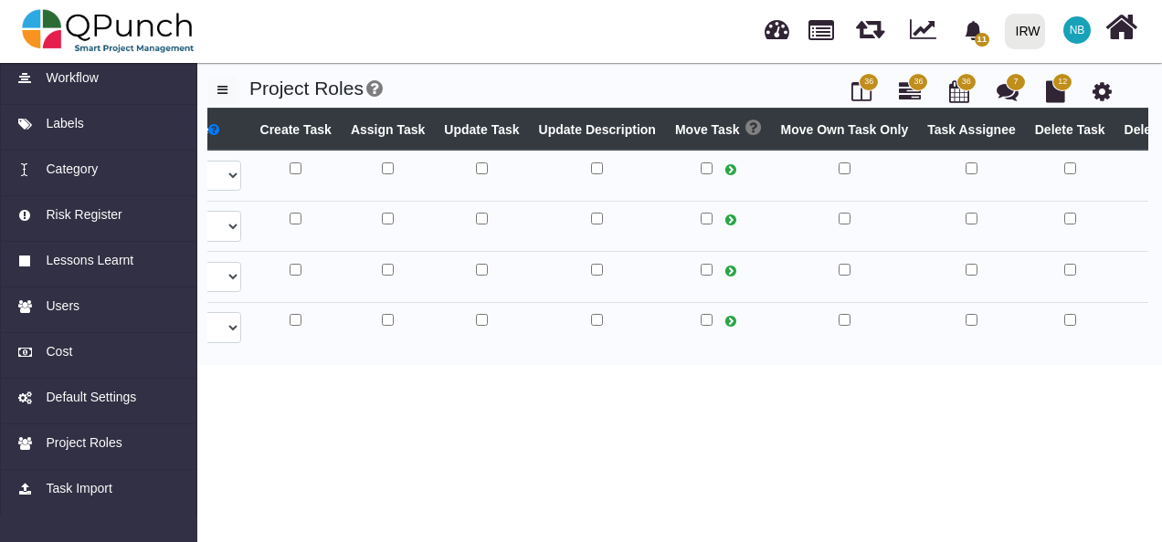
select select
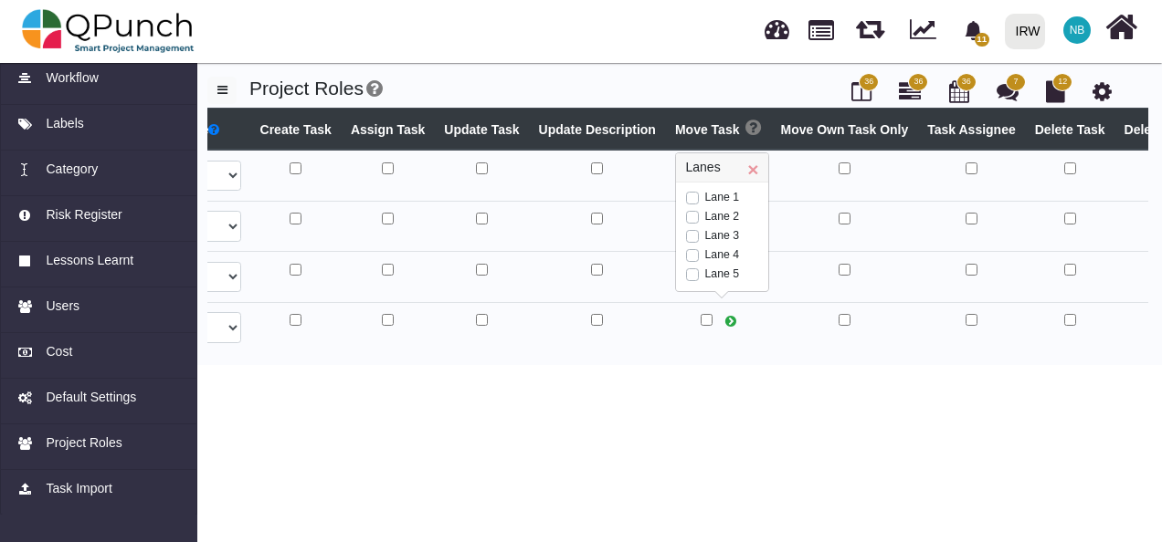
click at [753, 296] on td at bounding box center [718, 277] width 106 height 51
click at [796, 192] on td at bounding box center [844, 175] width 147 height 51
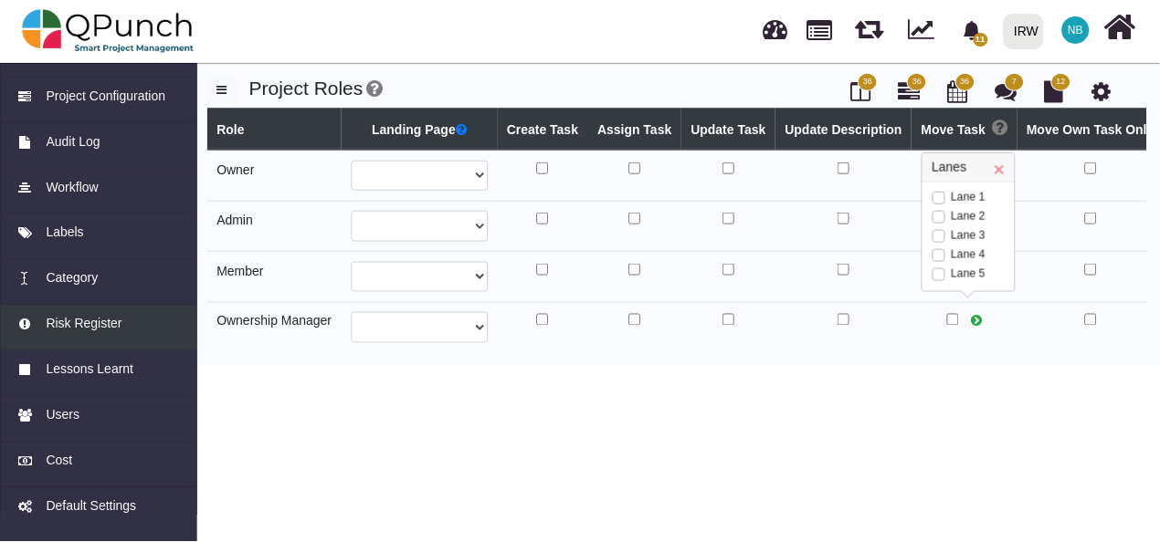
scroll to position [207, 0]
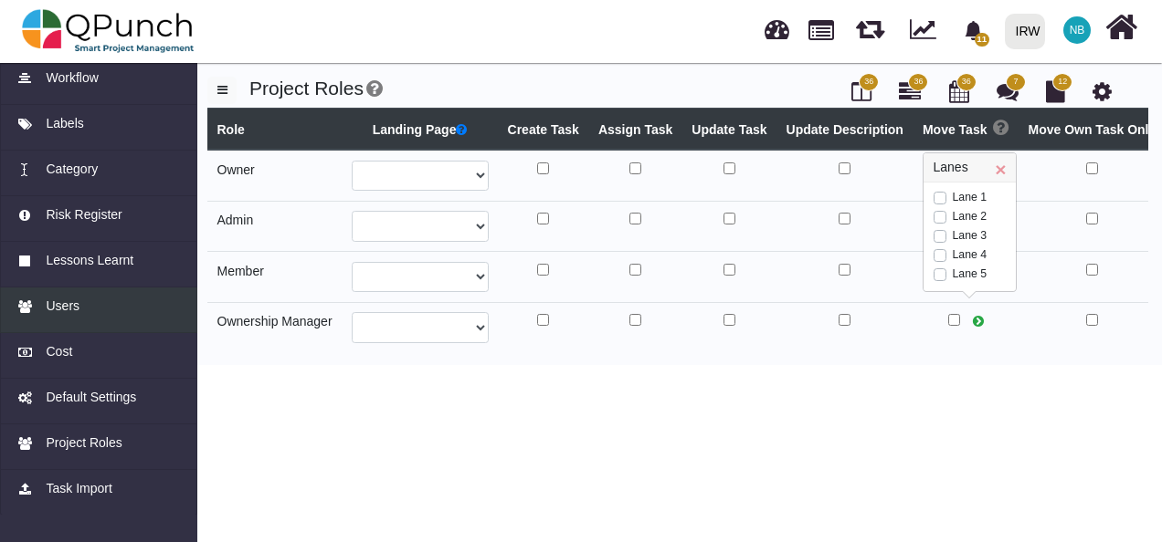
click at [66, 315] on span "Users" at bounding box center [63, 306] width 34 height 19
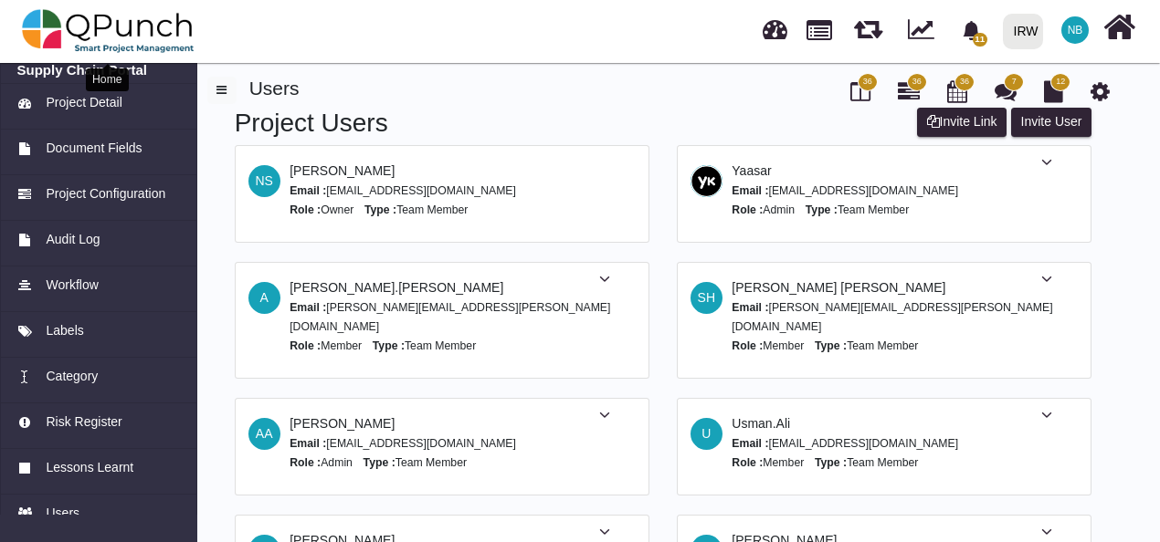
click at [40, 14] on img at bounding box center [108, 31] width 173 height 55
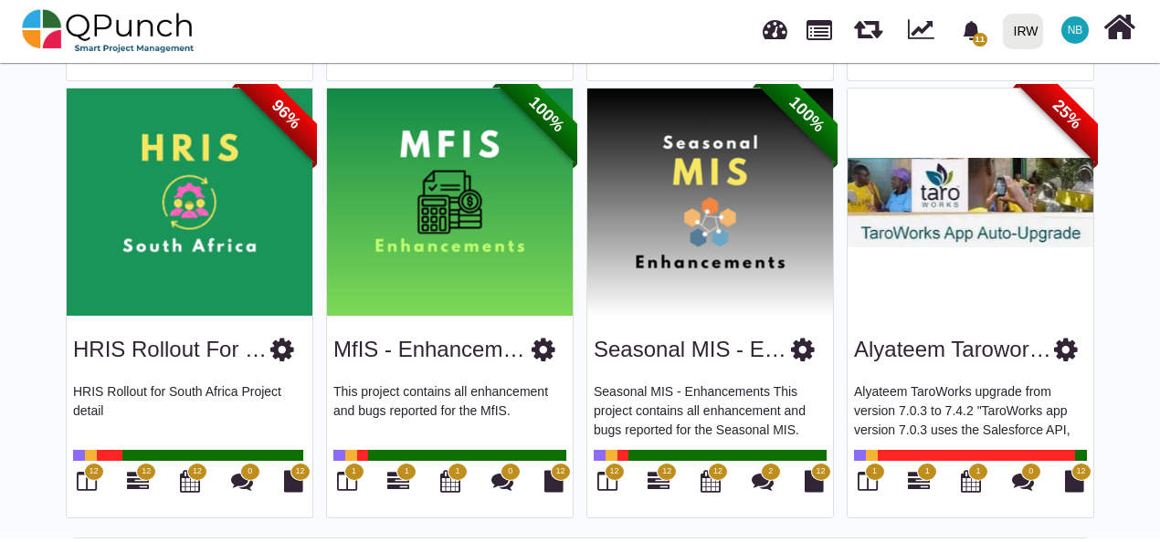
scroll to position [978, 0]
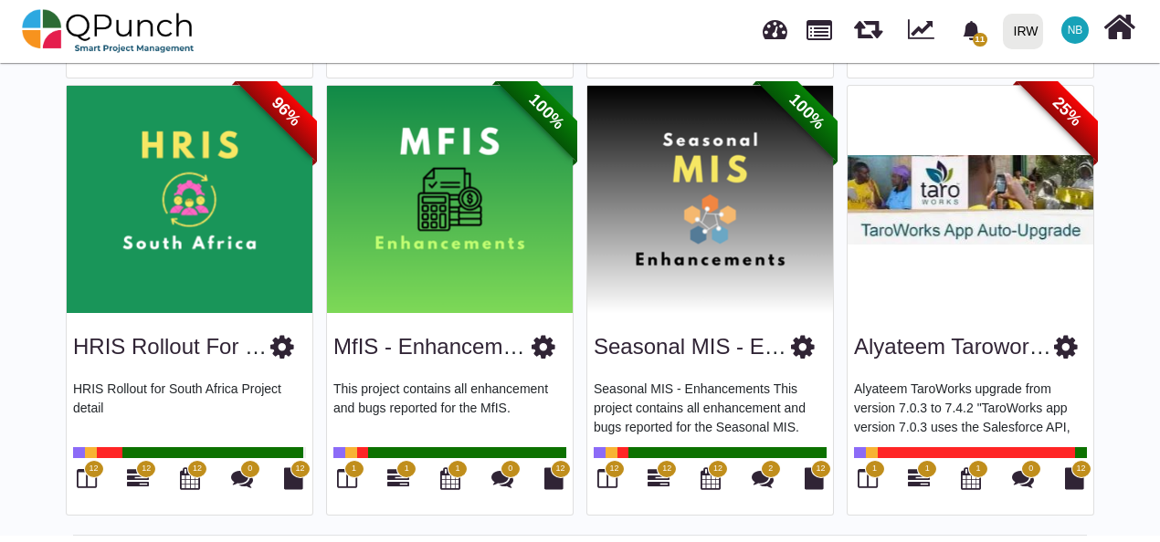
click at [801, 338] on icon at bounding box center [803, 346] width 24 height 27
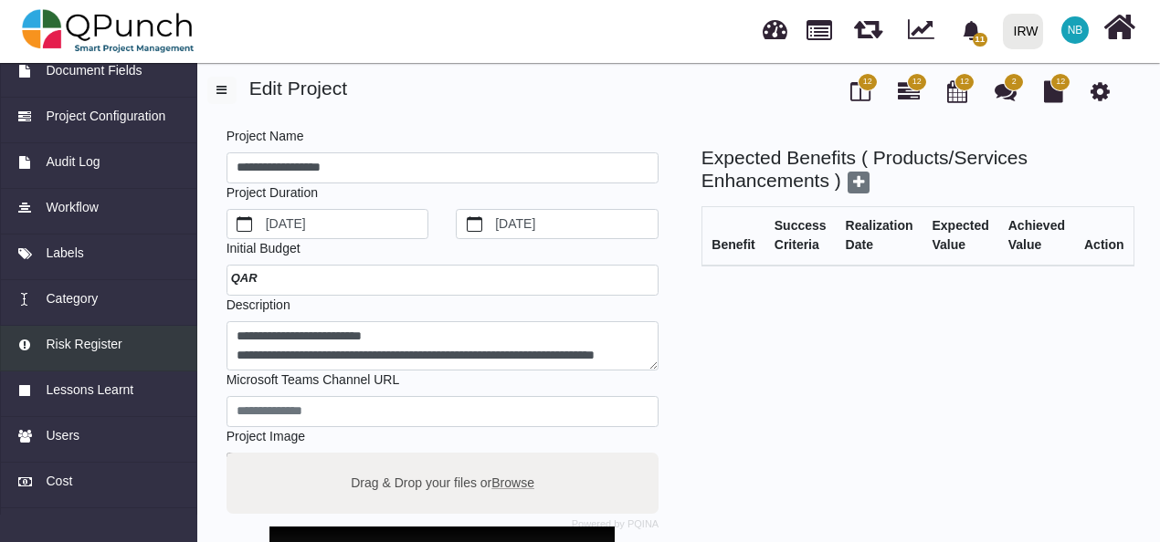
scroll to position [79, 0]
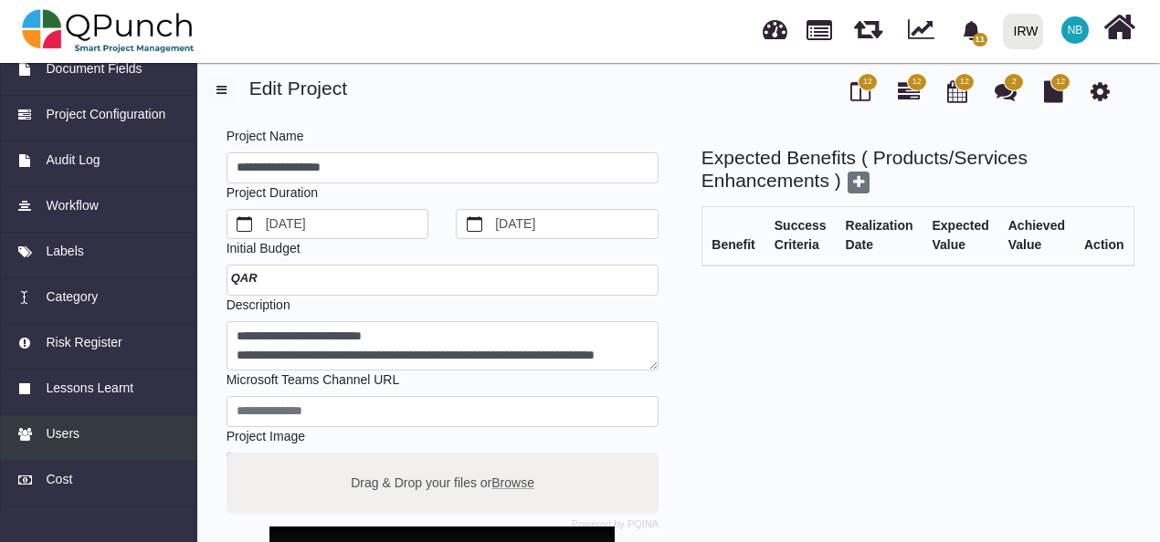
click at [90, 437] on div "Users" at bounding box center [98, 434] width 163 height 19
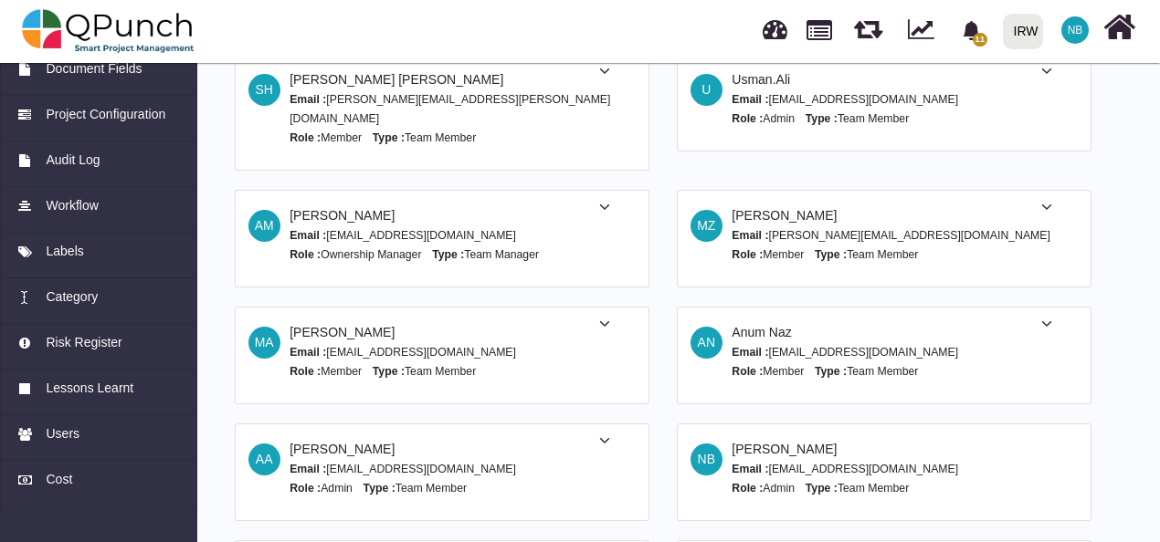
scroll to position [210, 0]
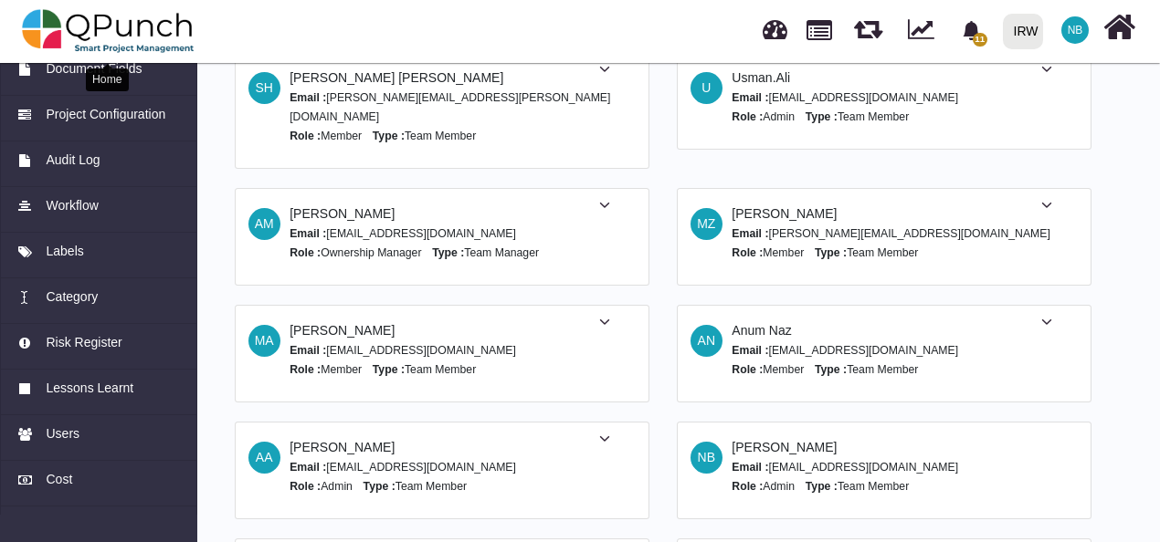
click at [37, 19] on img at bounding box center [108, 31] width 173 height 55
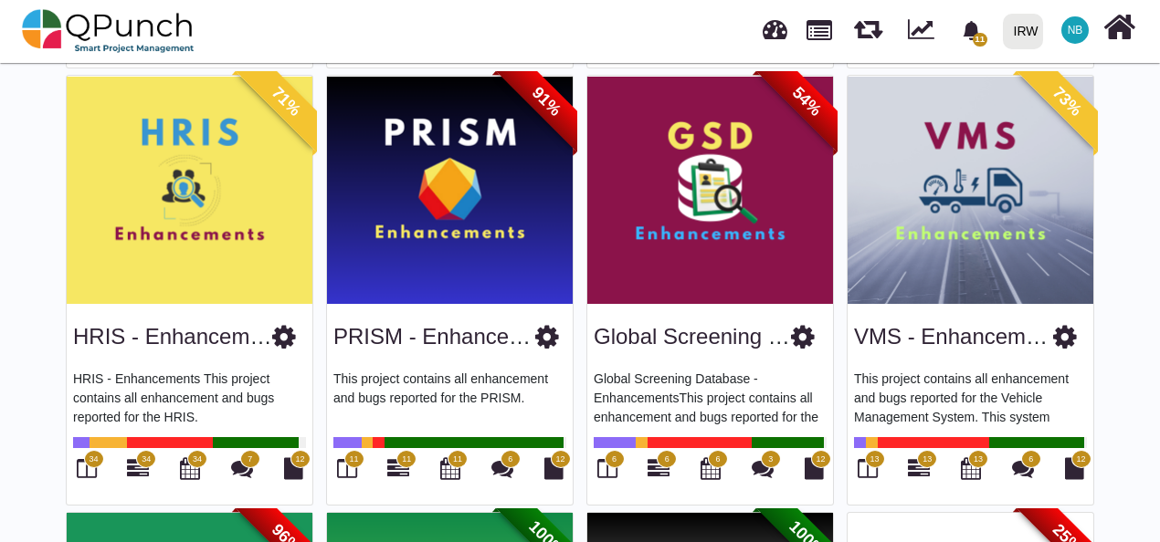
scroll to position [552, 0]
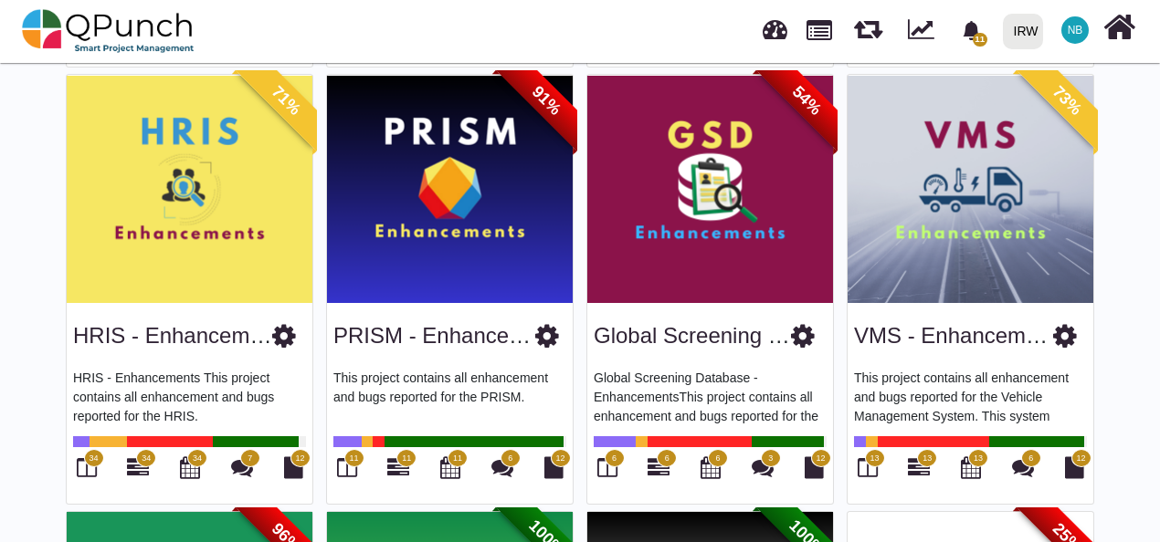
click at [543, 335] on icon at bounding box center [547, 335] width 24 height 27
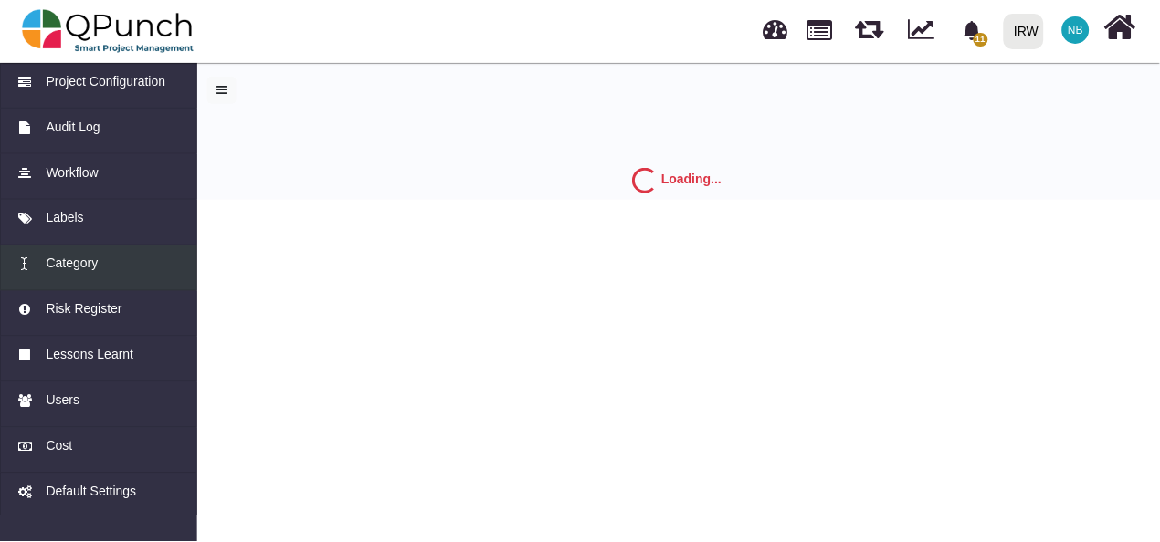
scroll to position [113, 0]
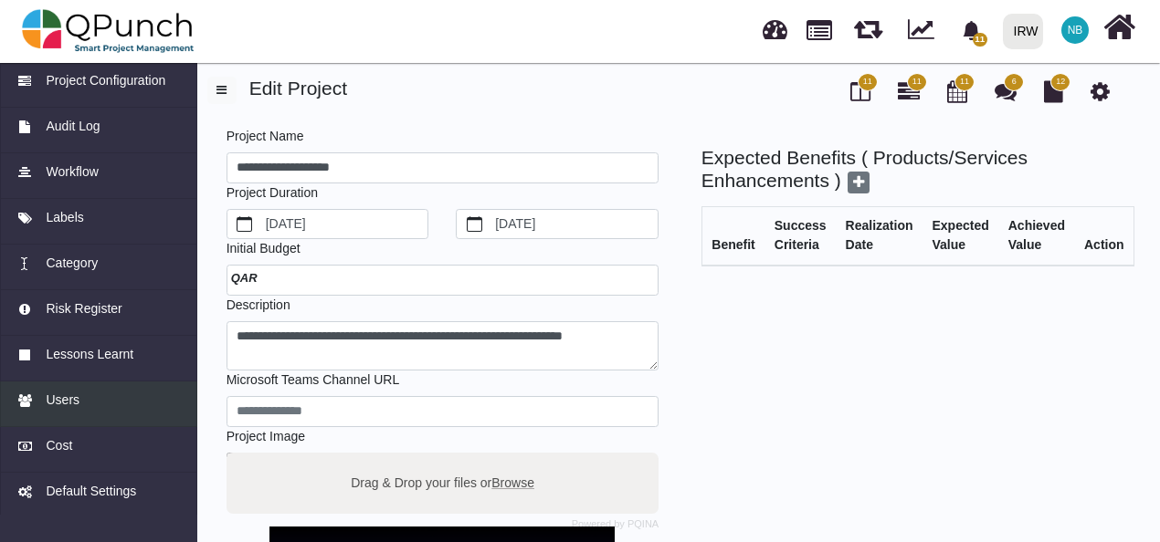
click at [64, 398] on span "Users" at bounding box center [63, 400] width 34 height 19
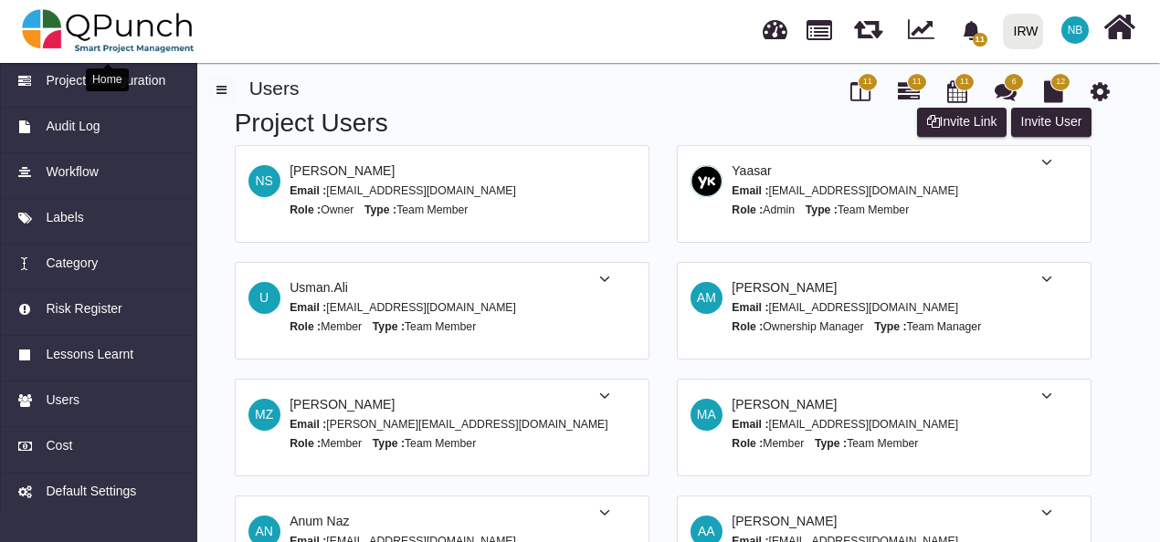
click at [84, 26] on img at bounding box center [108, 31] width 173 height 55
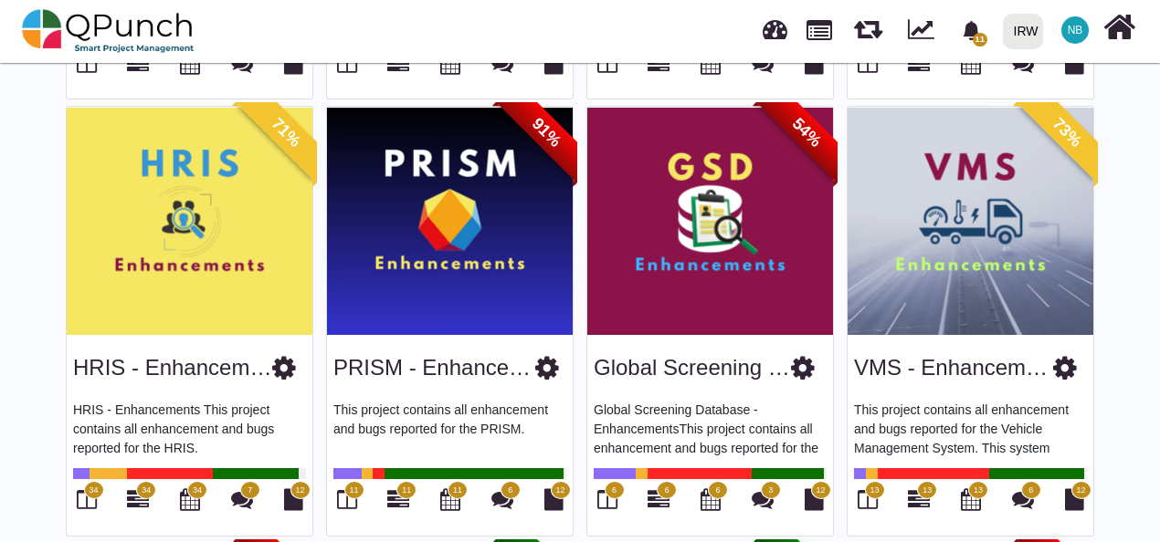
scroll to position [521, 0]
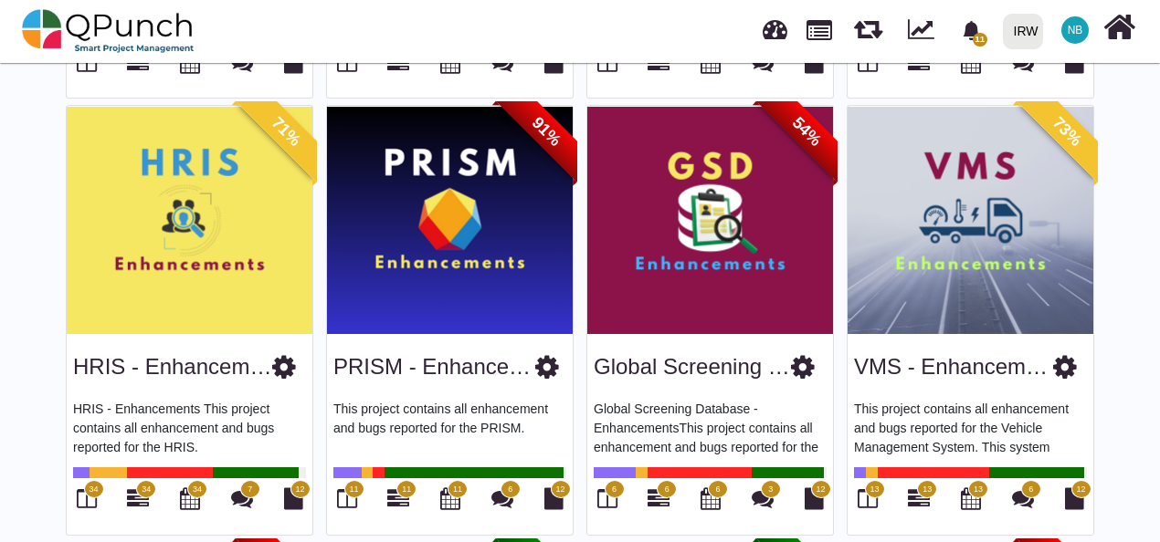
click at [283, 364] on icon at bounding box center [284, 366] width 24 height 27
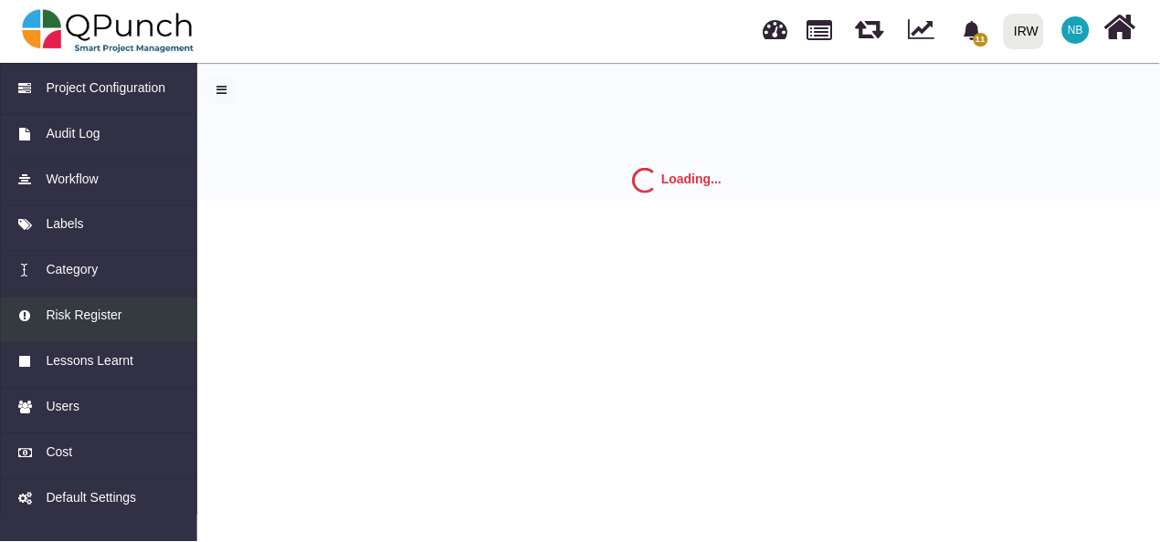
scroll to position [108, 0]
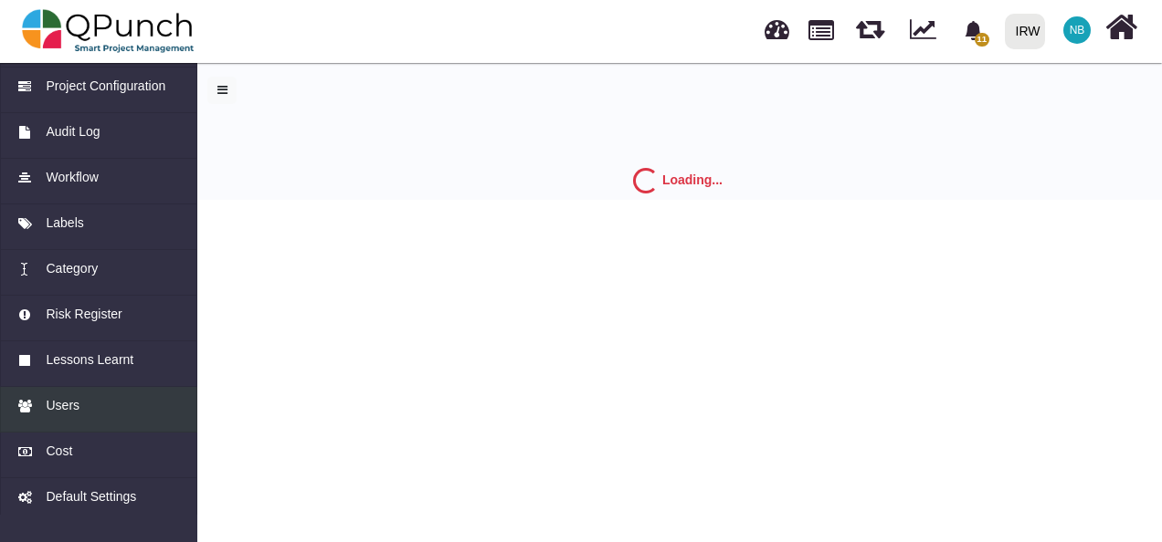
click at [79, 398] on div "Users" at bounding box center [98, 405] width 163 height 19
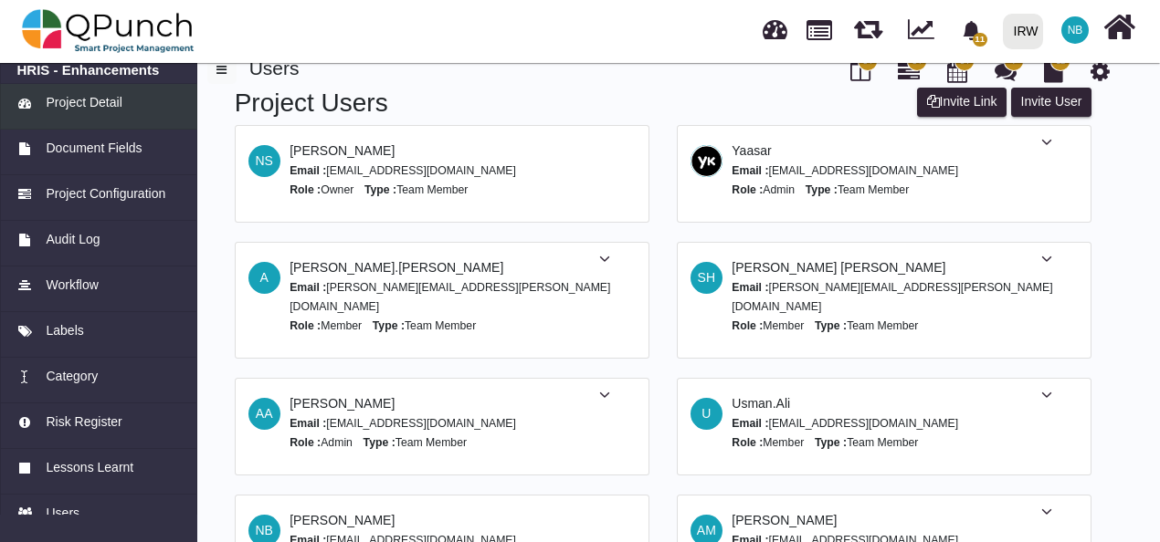
click at [69, 111] on span "Project Detail" at bounding box center [84, 102] width 76 height 19
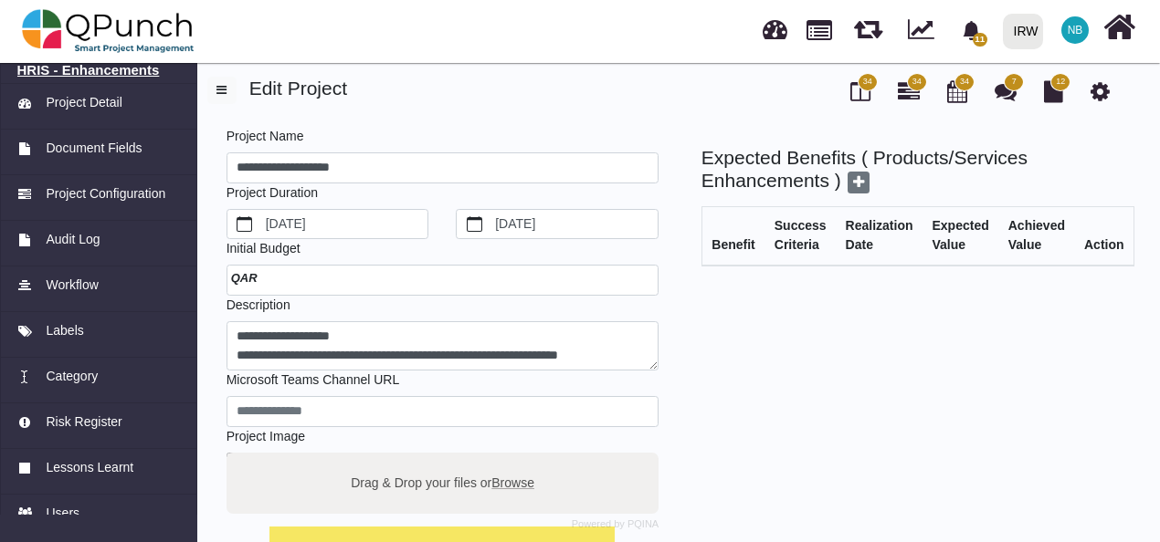
click at [125, 69] on h6 "HRIS - Enhancements" at bounding box center [98, 70] width 163 height 16
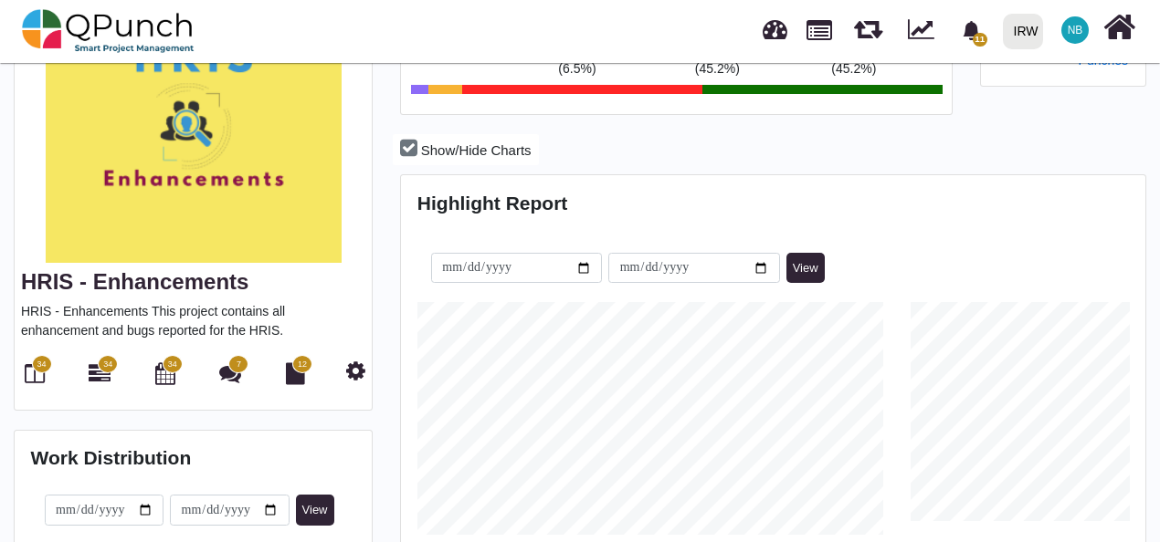
scroll to position [232, 247]
click at [33, 363] on icon at bounding box center [35, 374] width 20 height 22
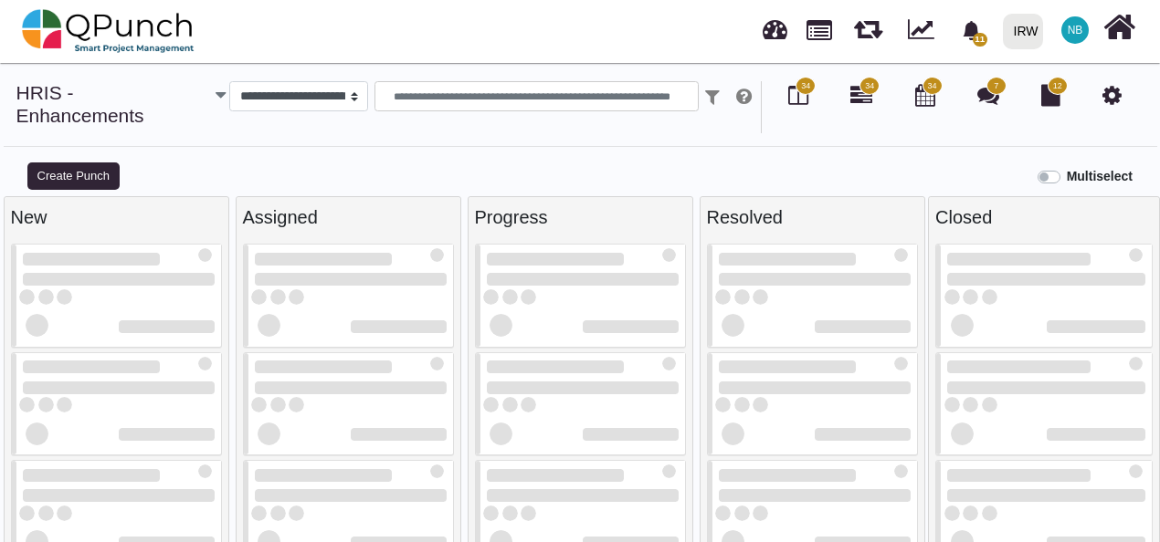
select select "*******"
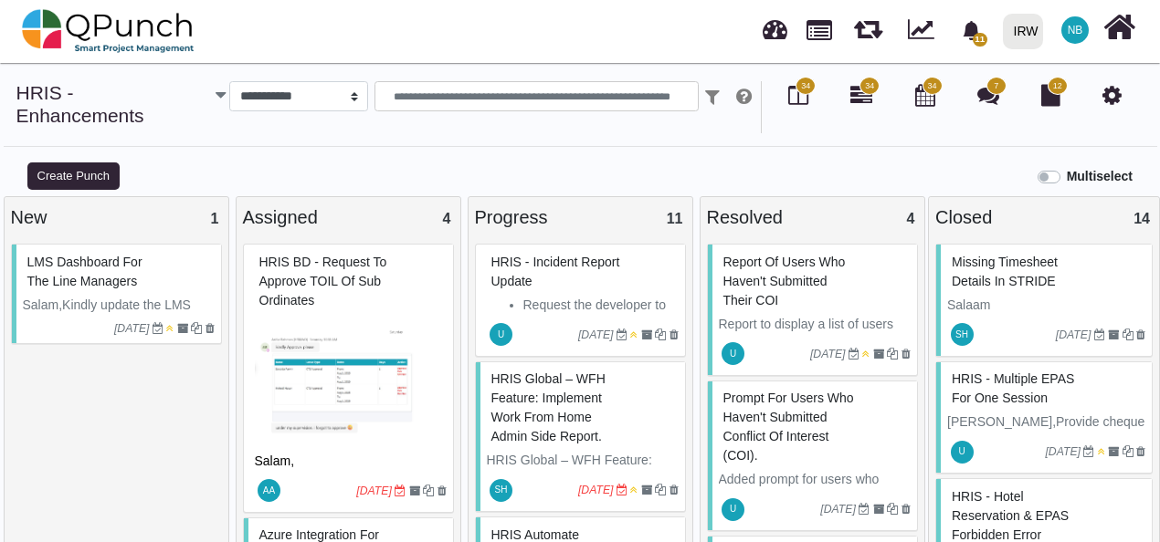
click at [833, 252] on div "Report of users who haven't submitted their COI" at bounding box center [815, 281] width 192 height 67
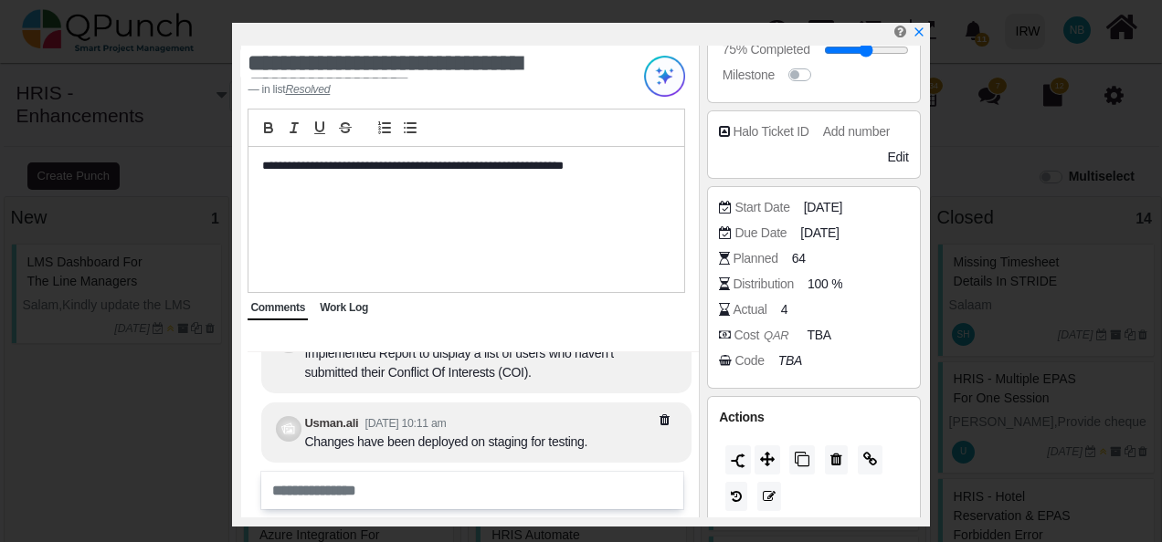
scroll to position [384, 0]
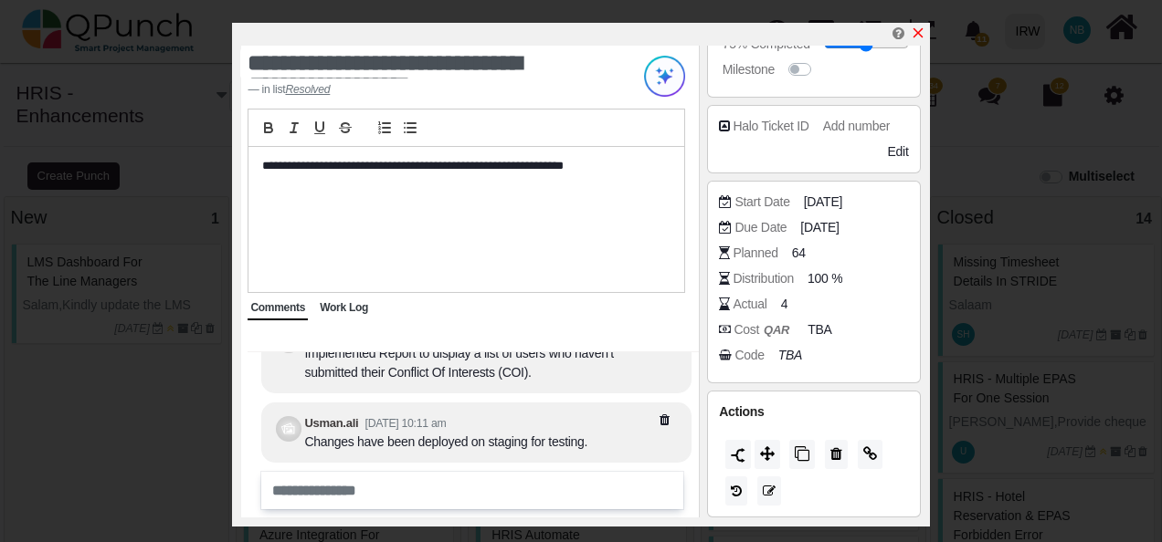
click at [922, 26] on link at bounding box center [918, 34] width 15 height 16
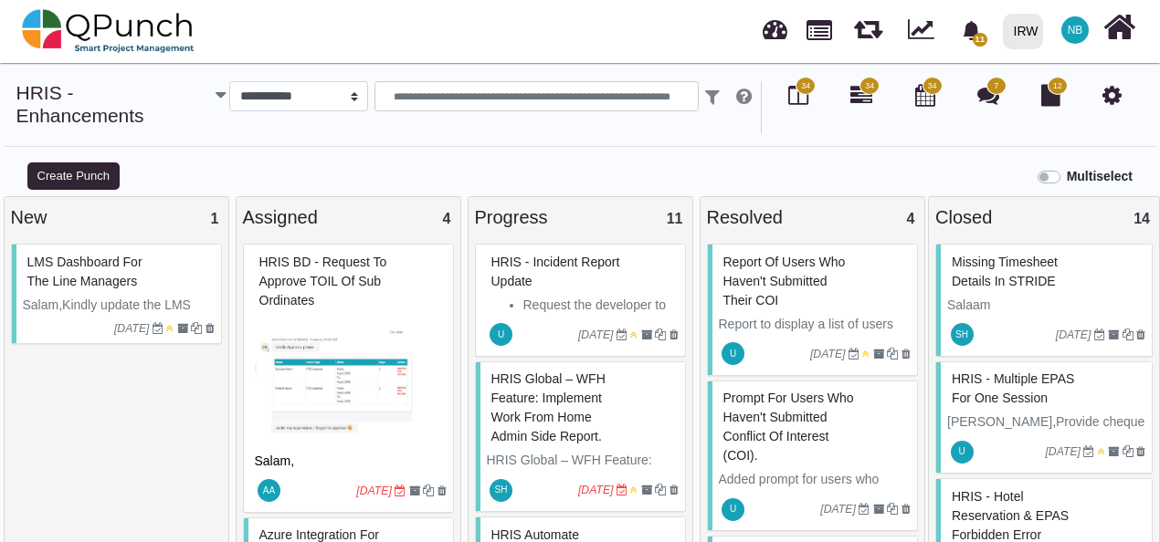
click at [1113, 93] on icon at bounding box center [1111, 95] width 19 height 22
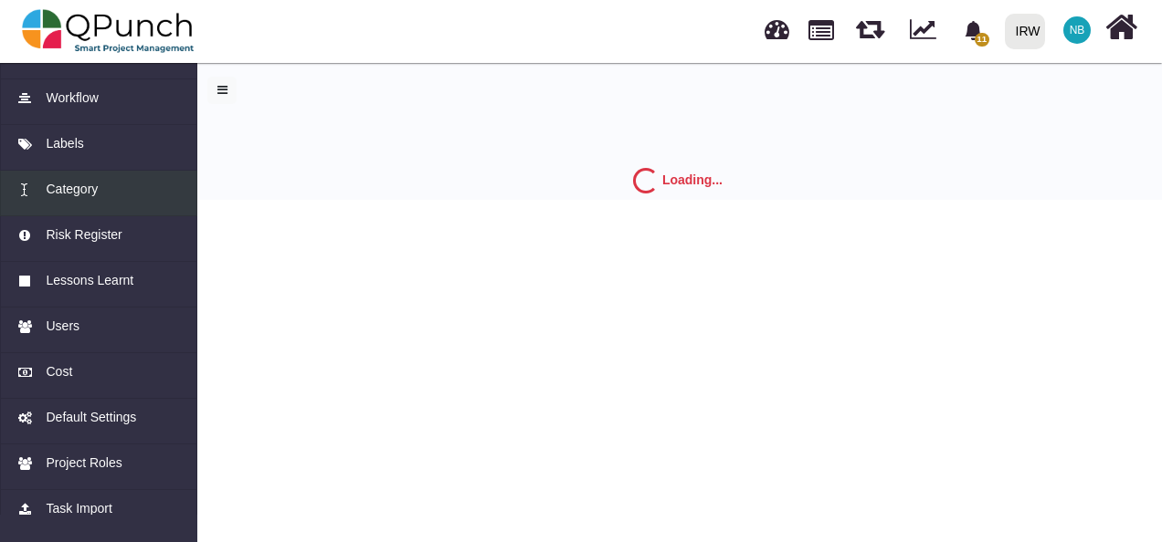
scroll to position [188, 0]
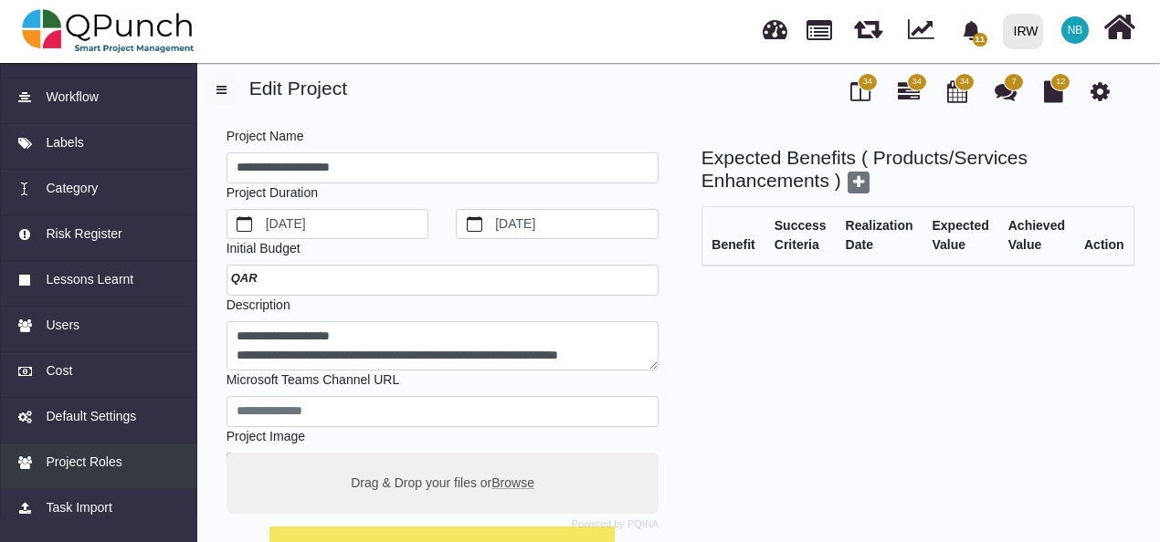
click at [88, 453] on span "Project Roles" at bounding box center [84, 462] width 76 height 19
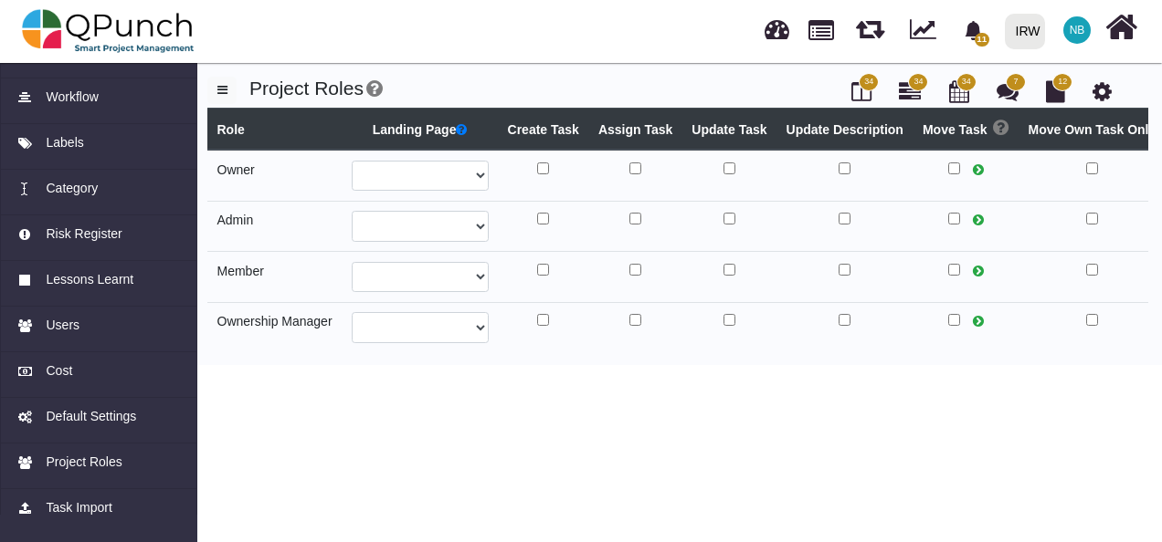
select select
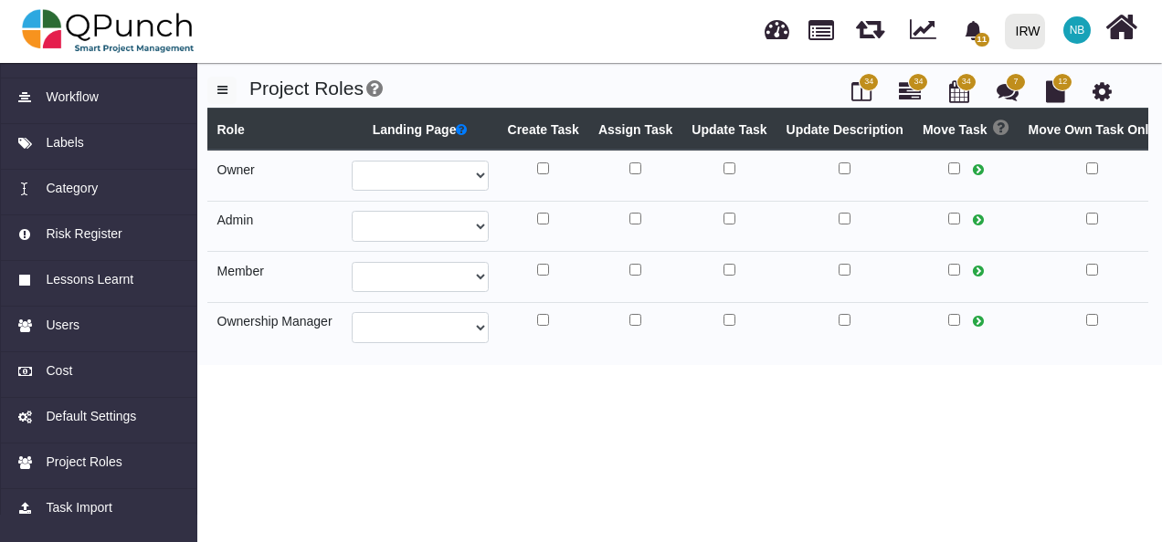
select select
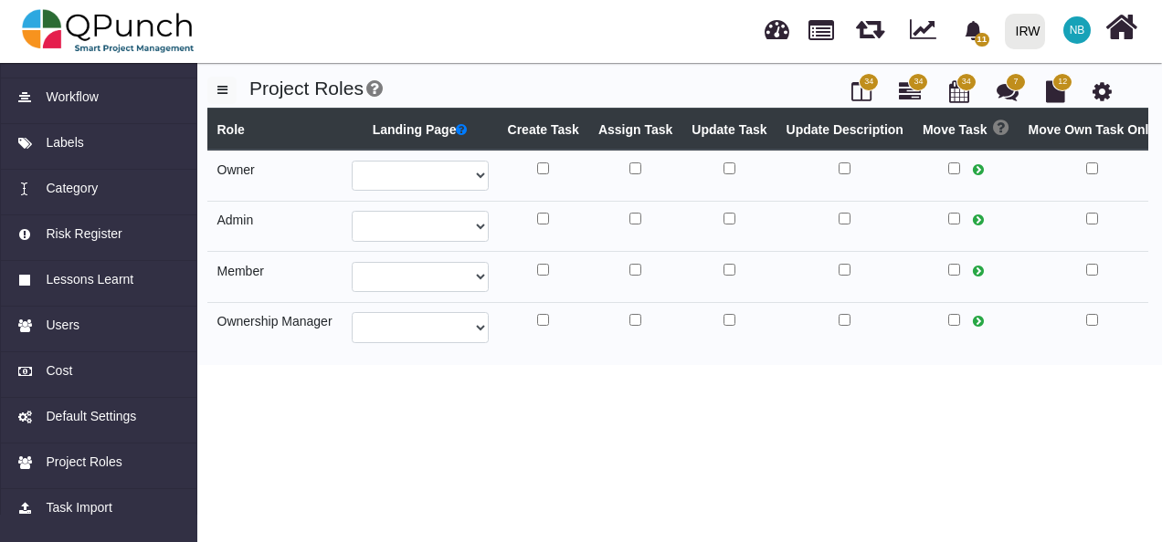
select select
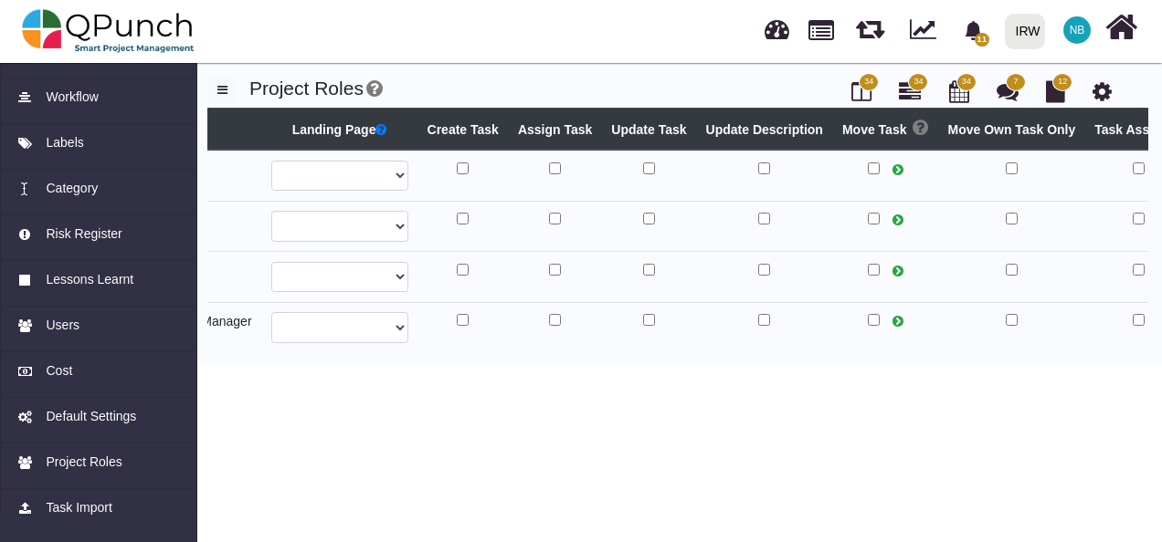
select select
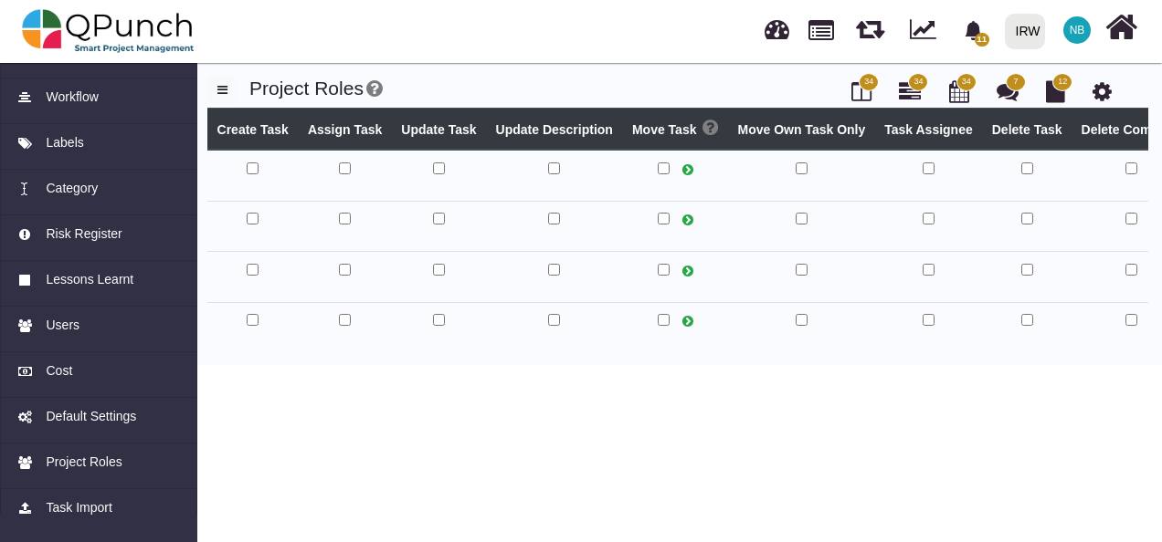
select select
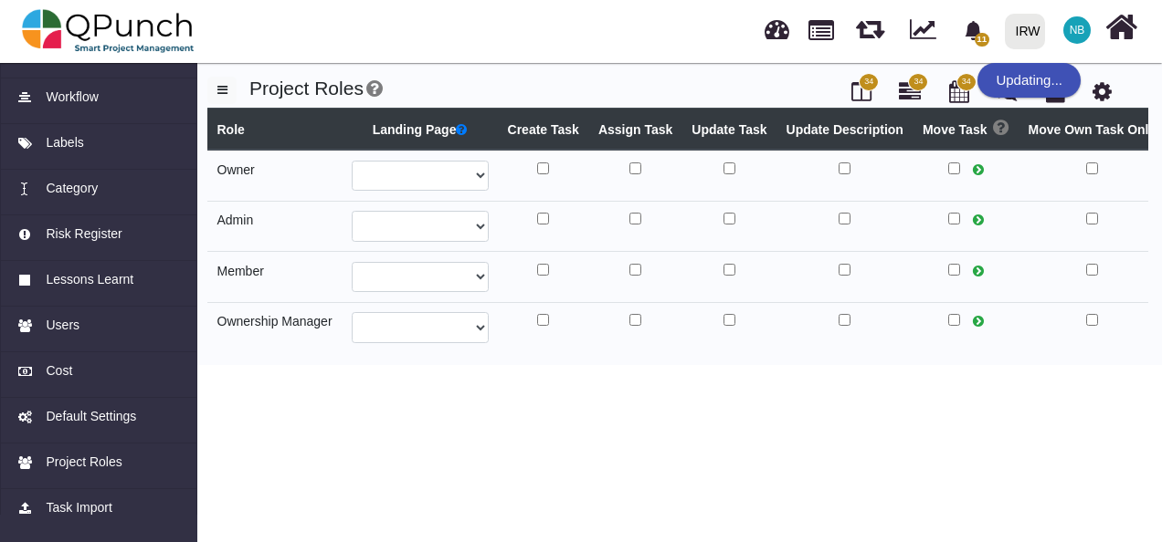
select select
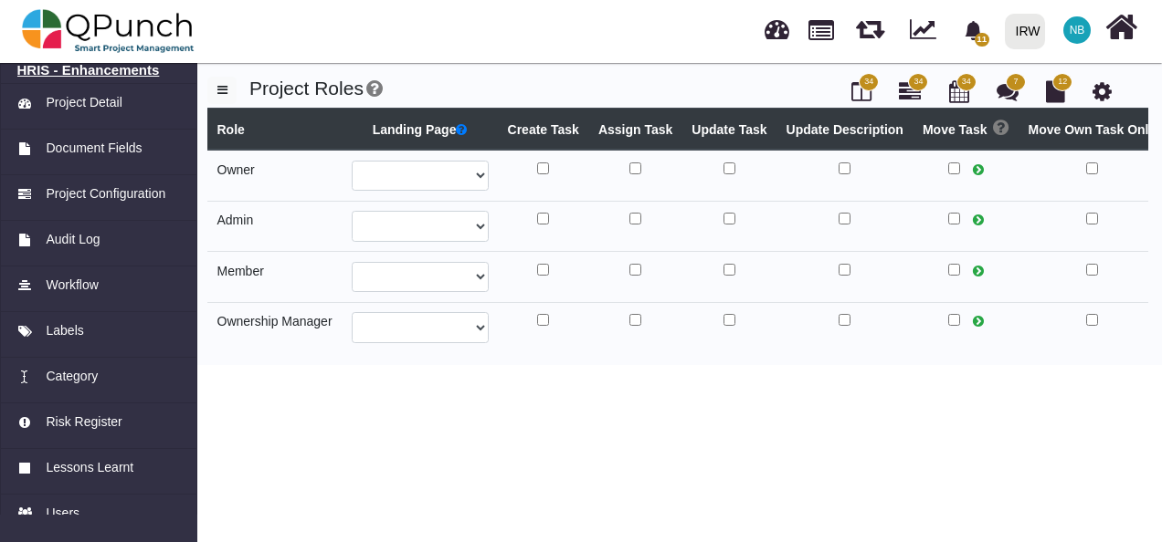
click at [89, 69] on h6 "HRIS - Enhancements" at bounding box center [98, 70] width 163 height 16
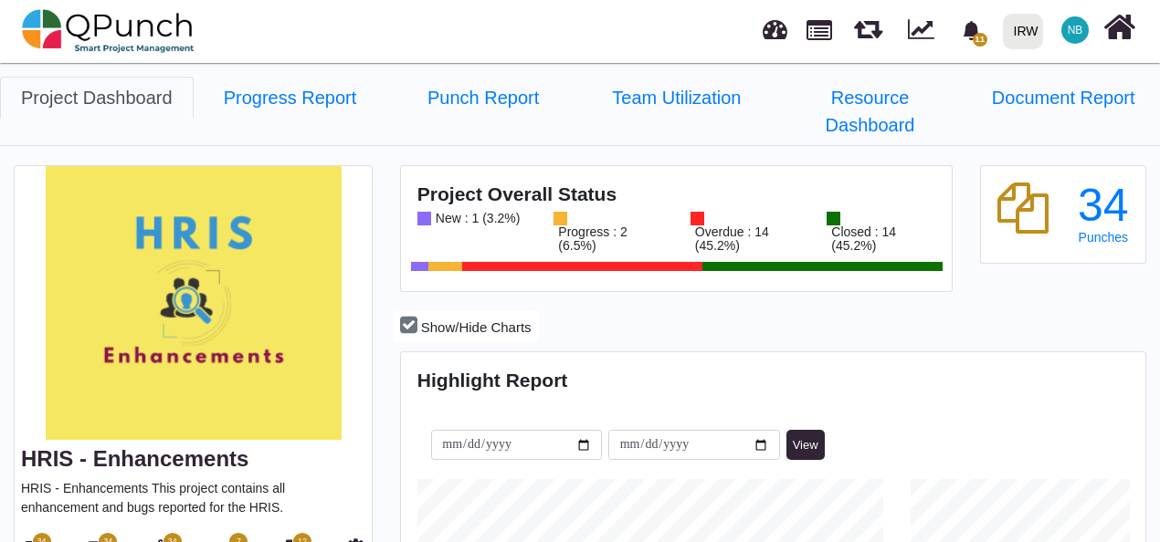
click at [39, 536] on span "34" at bounding box center [41, 542] width 9 height 13
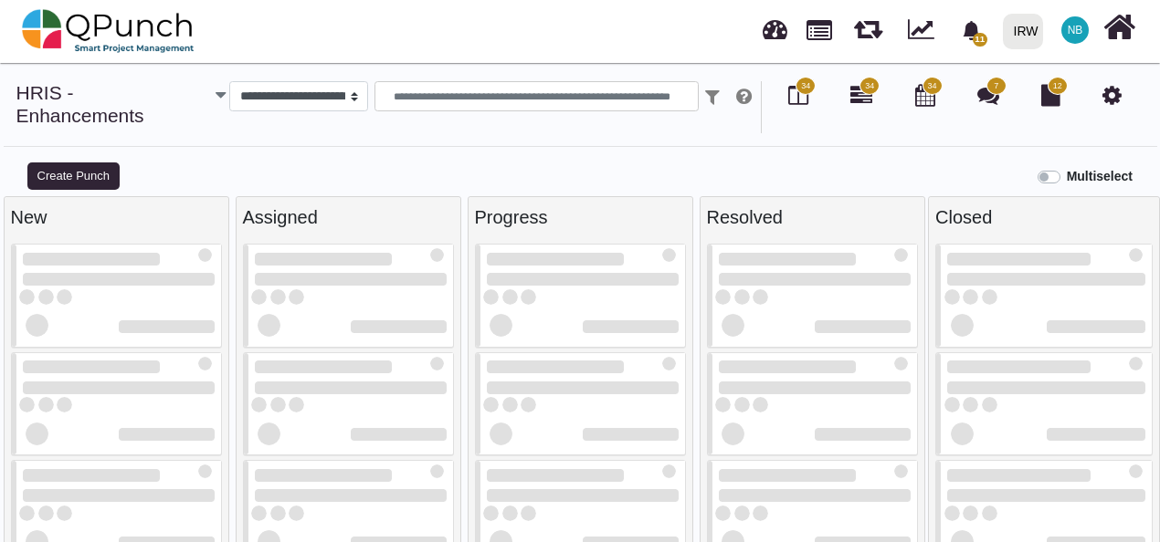
select select "*******"
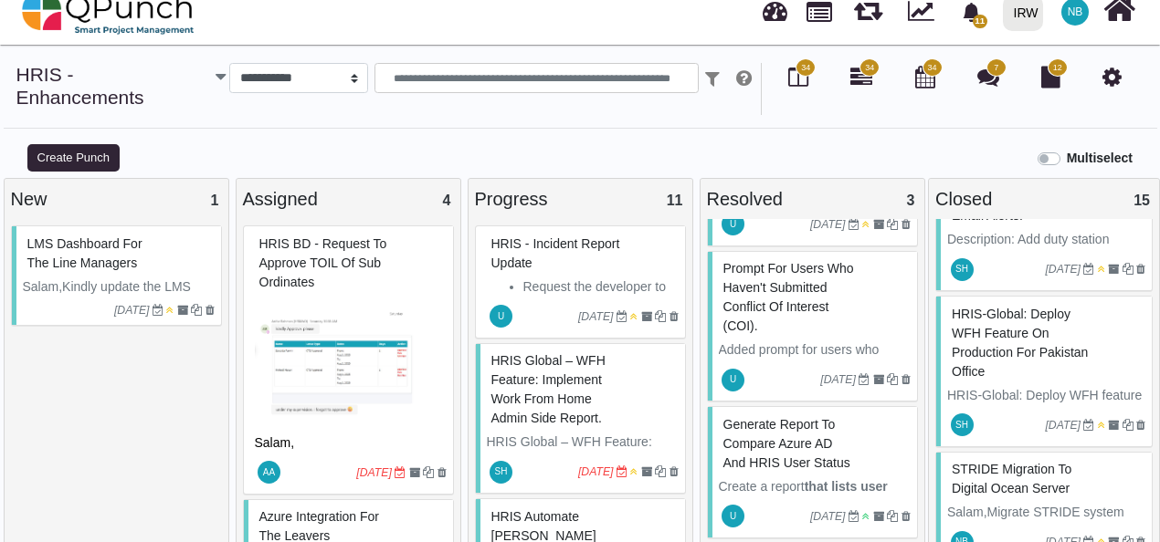
scroll to position [247, 0]
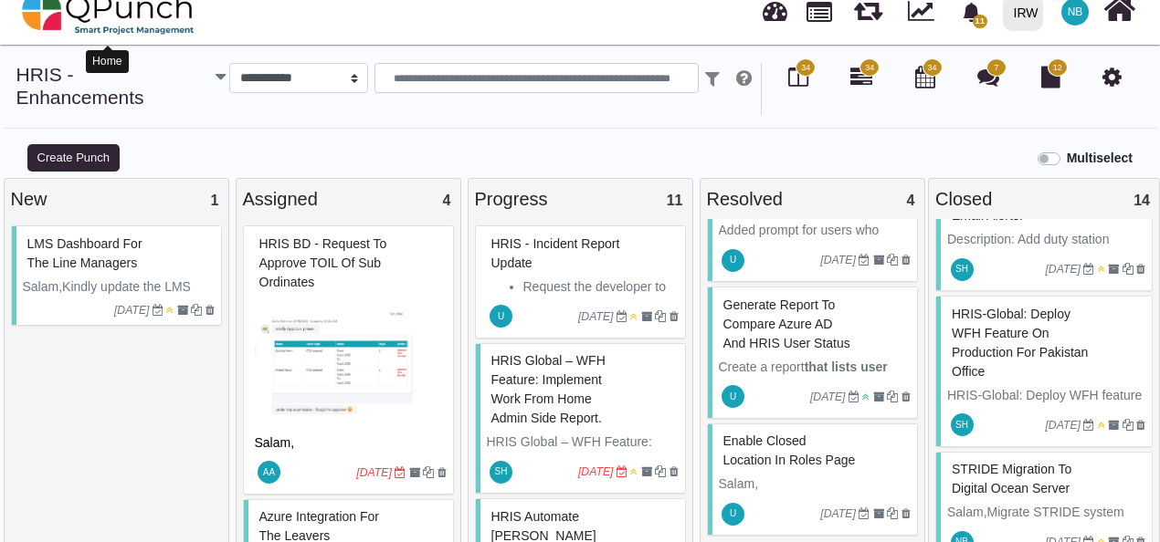
click at [81, 15] on img at bounding box center [108, 12] width 173 height 55
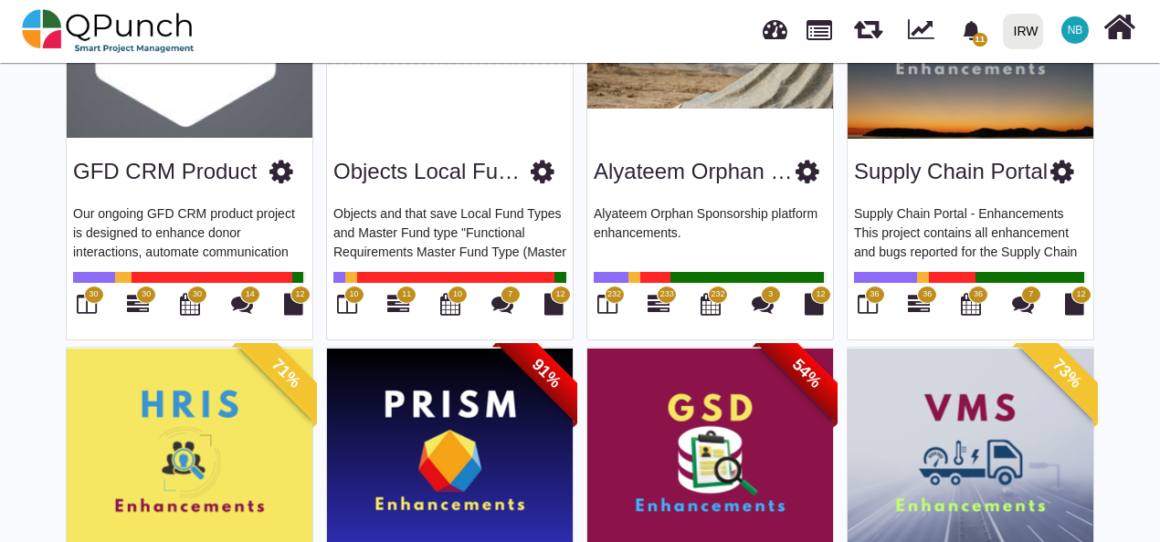
scroll to position [279, 0]
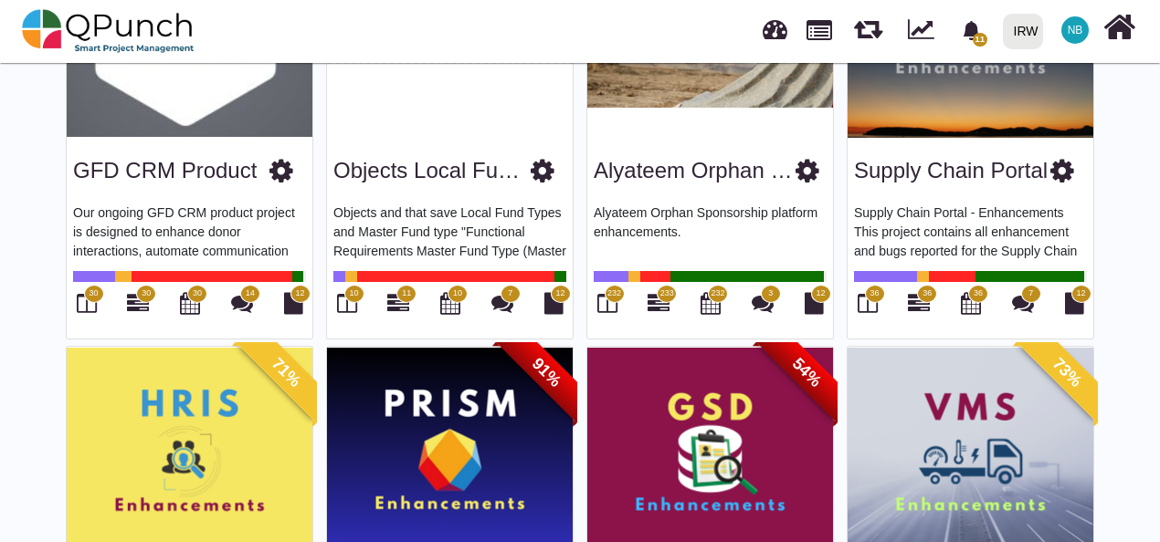
click at [874, 294] on span "36" at bounding box center [873, 294] width 9 height 13
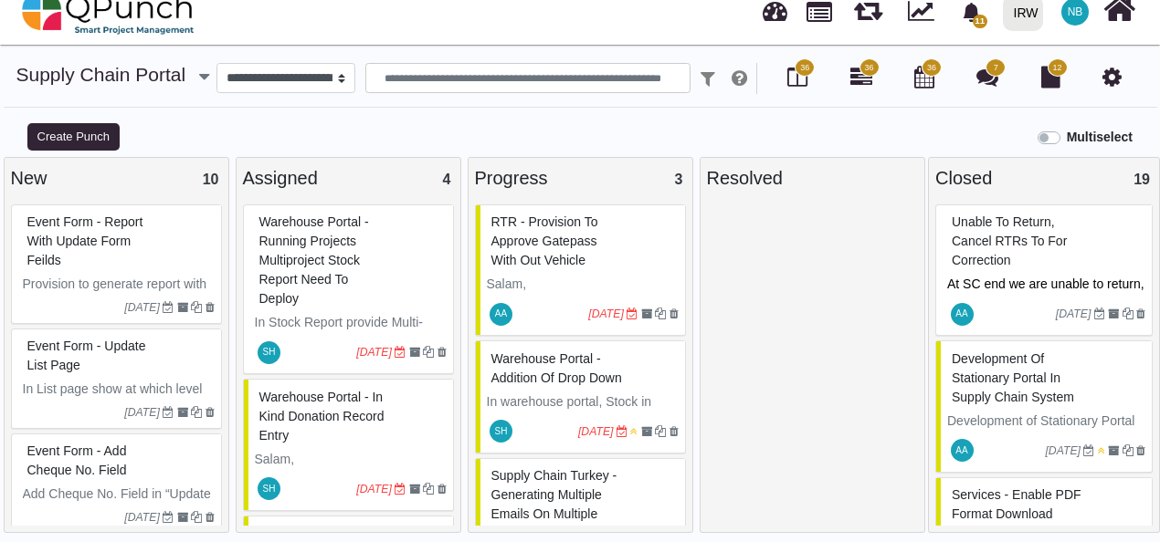
click at [575, 375] on span "Warehouse Portal -Addition of drop down" at bounding box center [556, 369] width 131 height 34
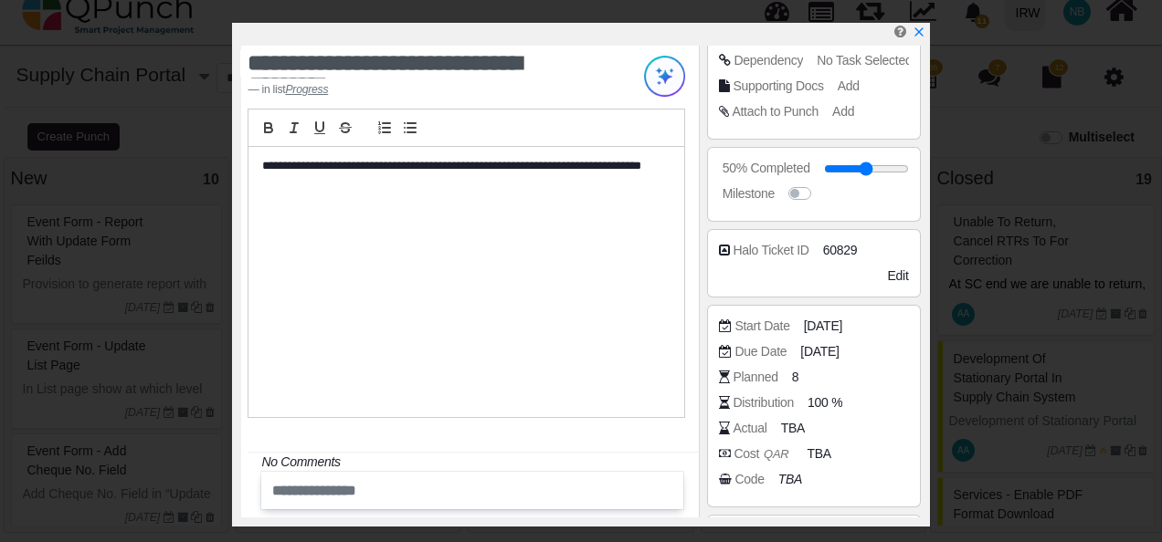
scroll to position [384, 0]
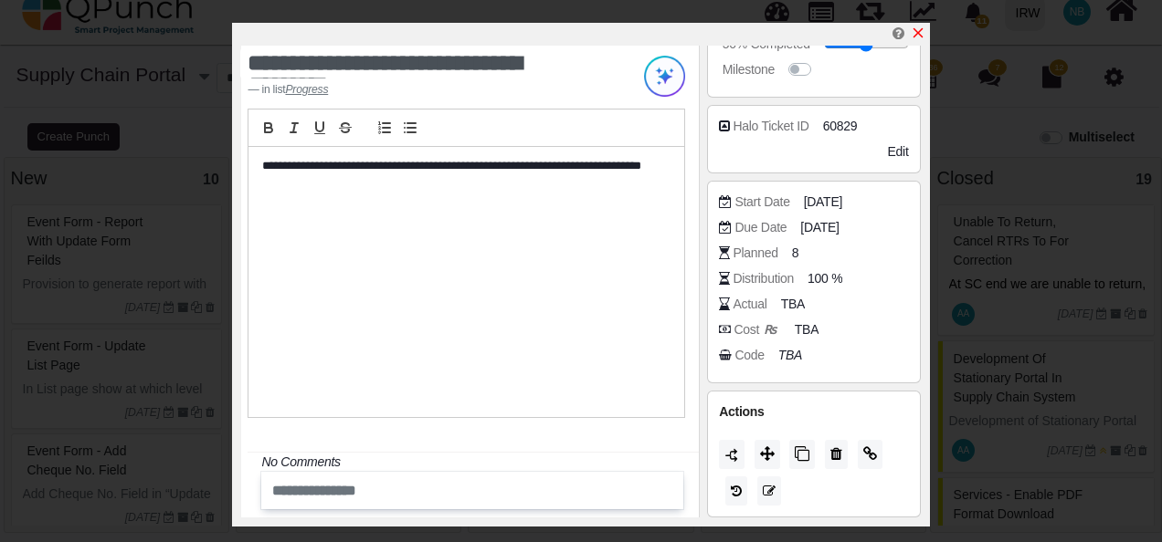
click at [917, 33] on icon "x" at bounding box center [918, 33] width 15 height 15
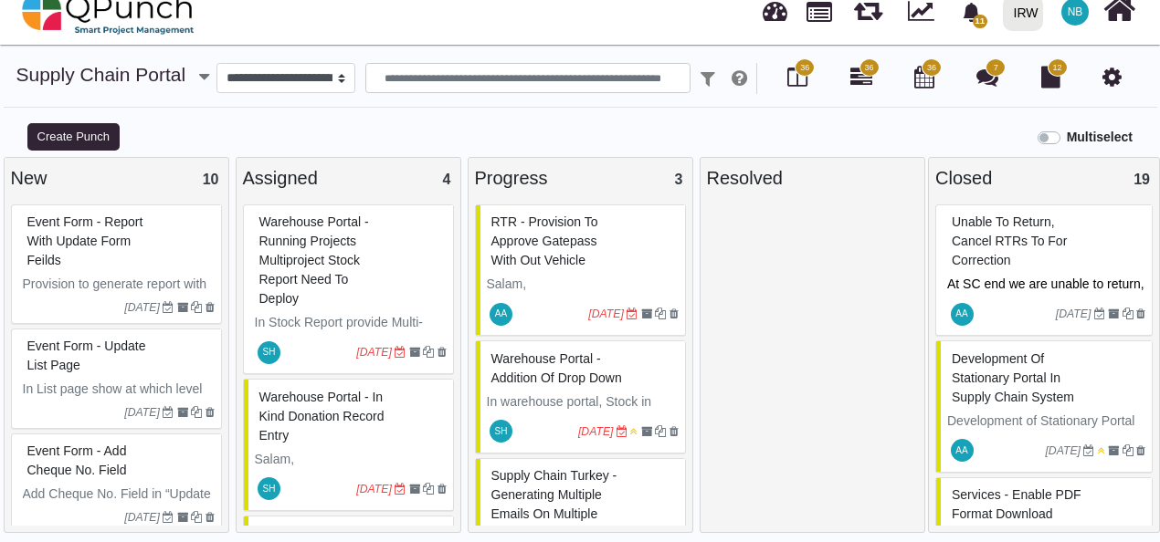
click at [325, 252] on span "Warehouse Portal - Running projects multiproject stock report need to deploy" at bounding box center [314, 260] width 110 height 91
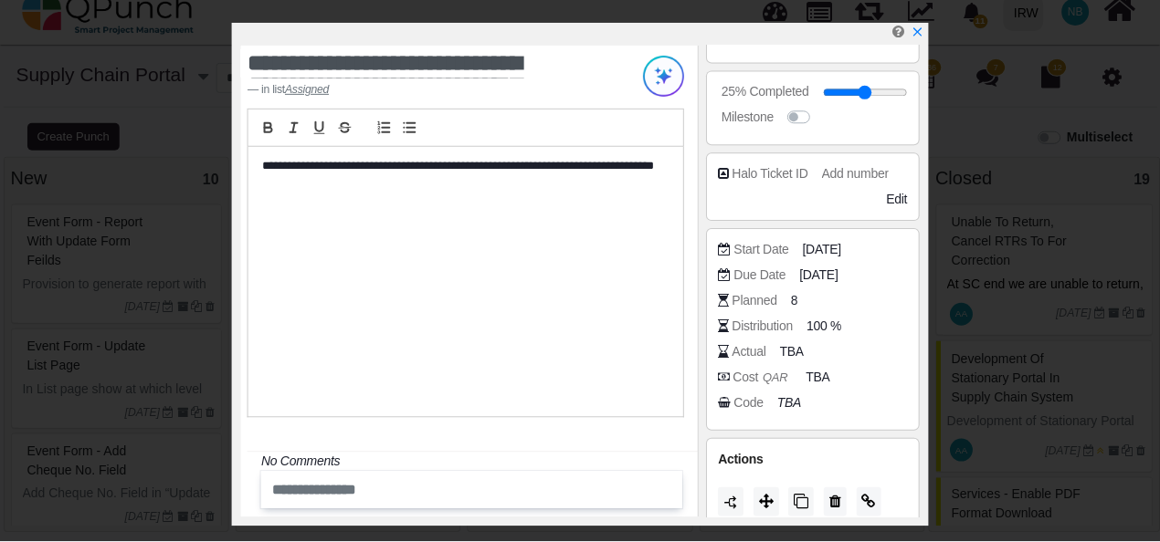
scroll to position [384, 0]
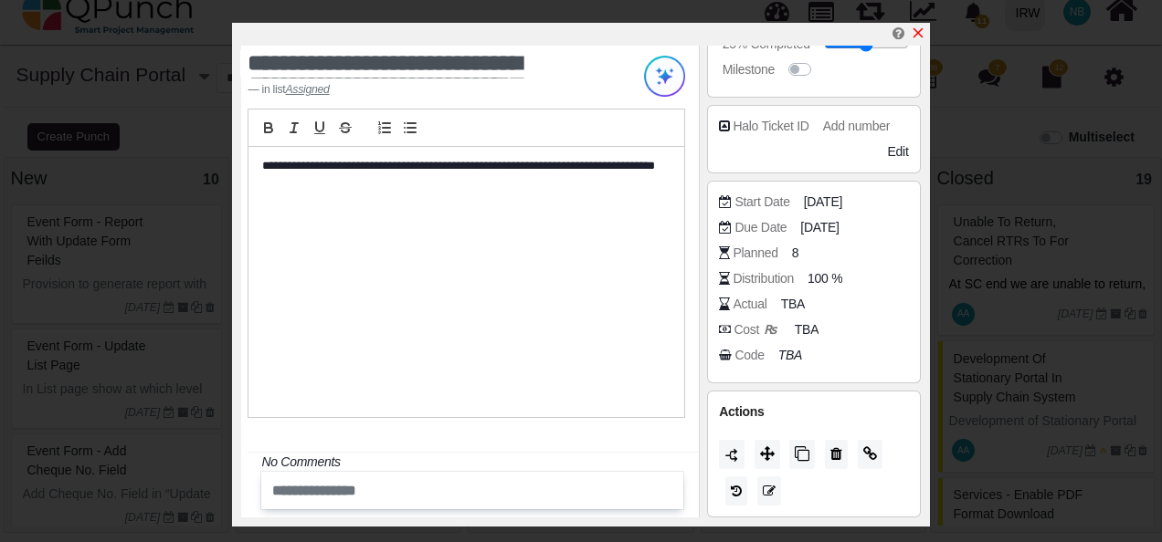
click at [921, 35] on icon "x" at bounding box center [918, 33] width 15 height 15
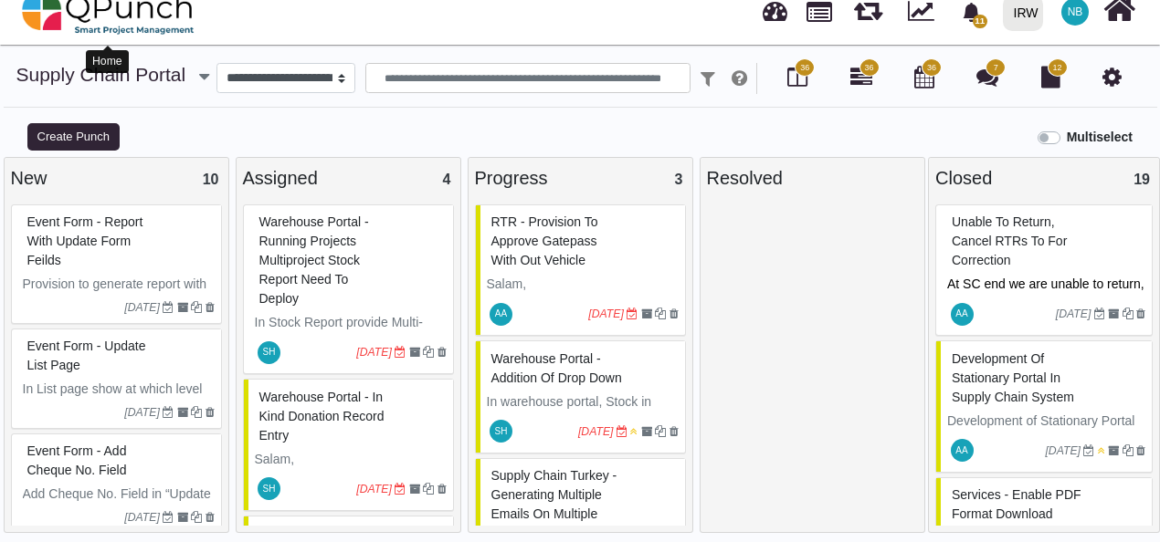
click at [39, 12] on img at bounding box center [108, 12] width 173 height 55
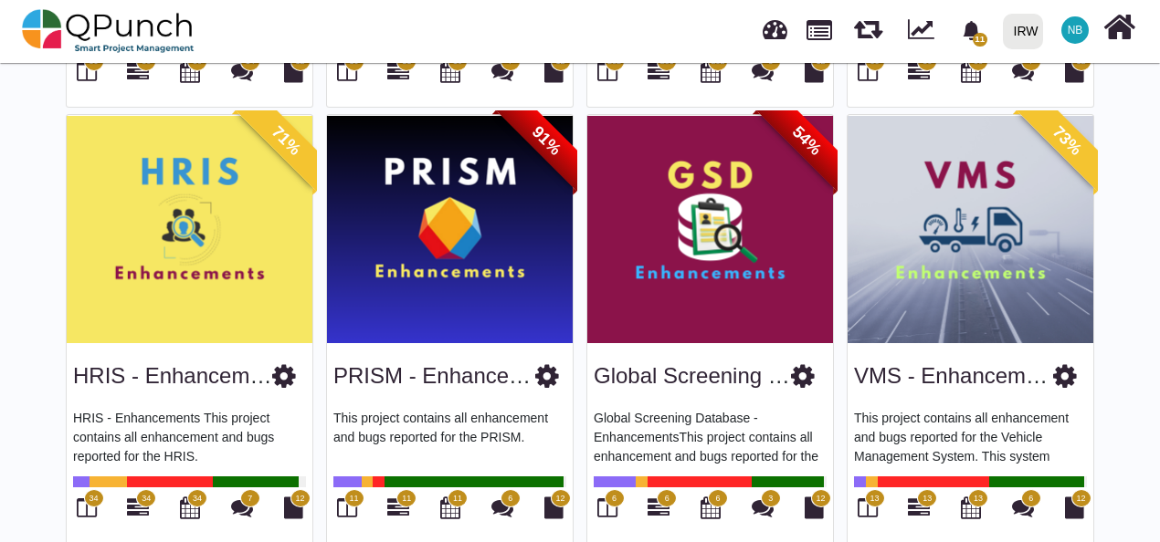
scroll to position [513, 0]
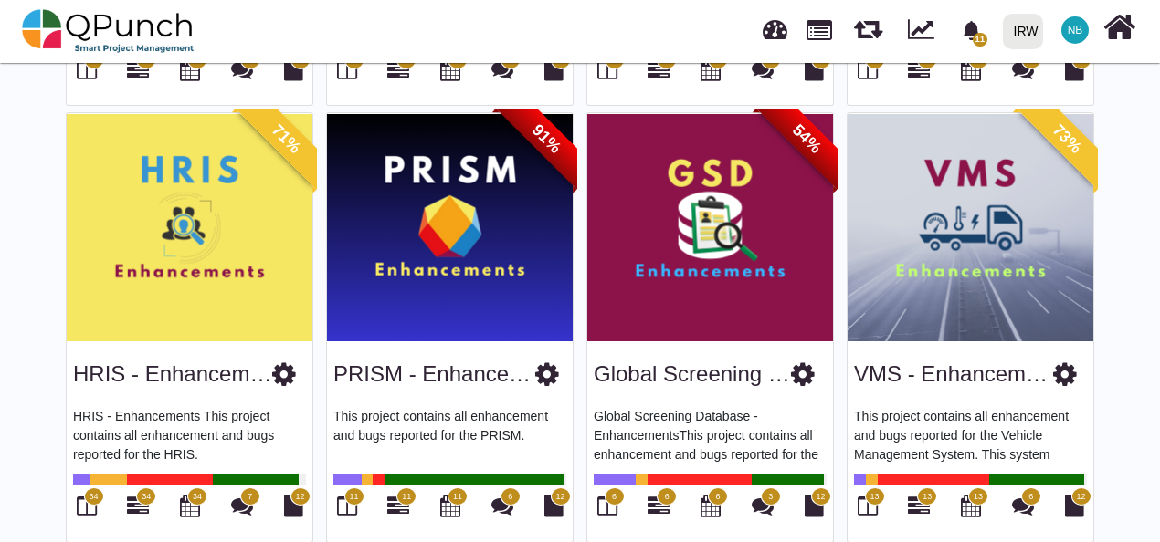
click at [286, 367] on icon at bounding box center [284, 374] width 24 height 27
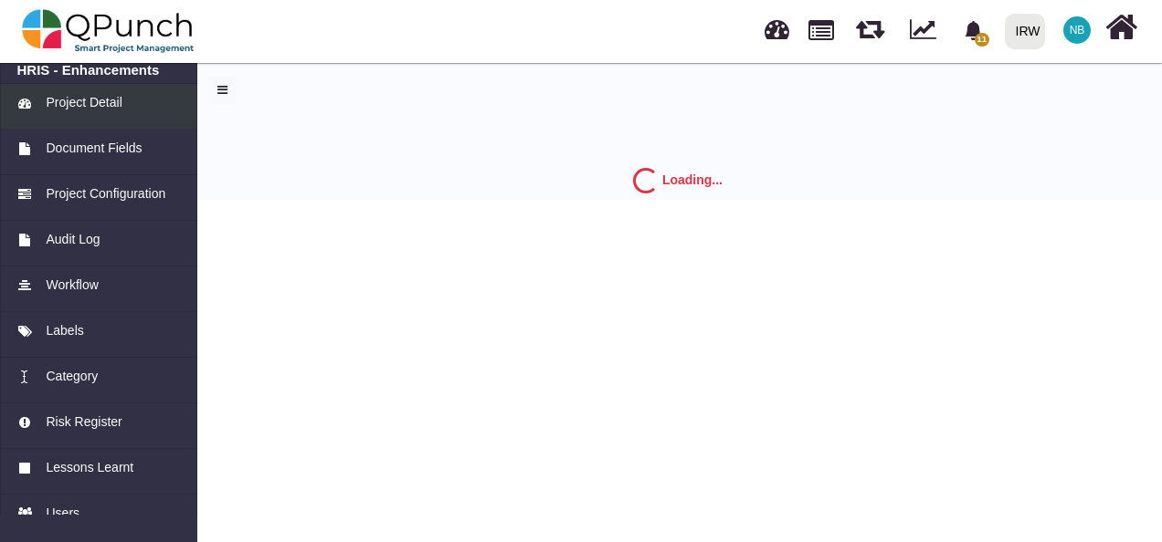
click at [90, 111] on span "Project Detail" at bounding box center [84, 102] width 76 height 19
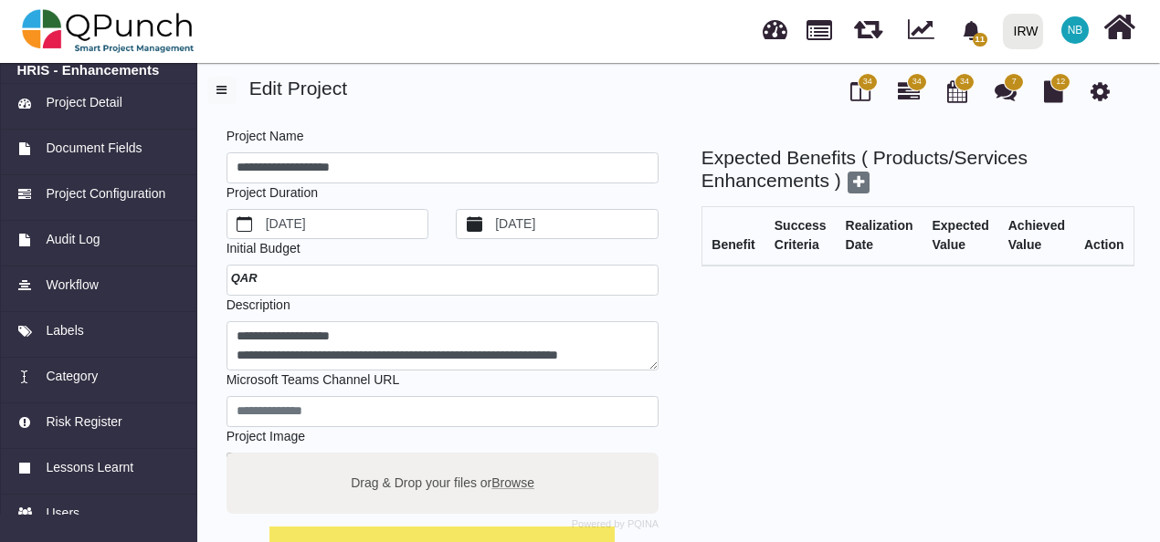
click at [594, 216] on label "7/13/2025" at bounding box center [574, 224] width 165 height 29
click at [492, 216] on button "7/13/2025" at bounding box center [475, 224] width 36 height 29
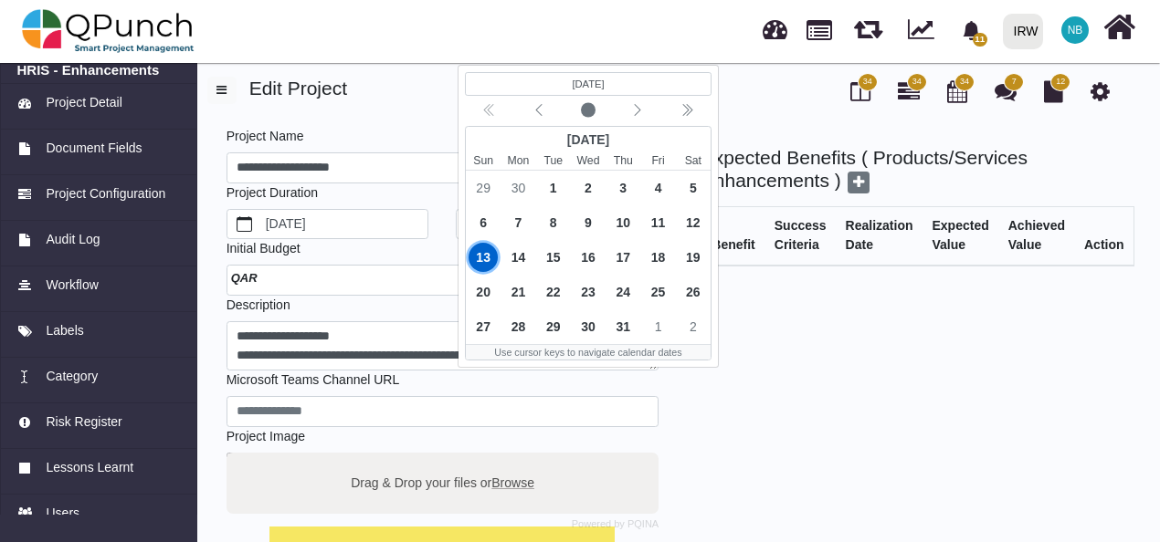
click at [569, 141] on div "July 2025" at bounding box center [588, 141] width 245 height 26
click at [598, 111] on div "Current month" at bounding box center [588, 111] width 43 height 18
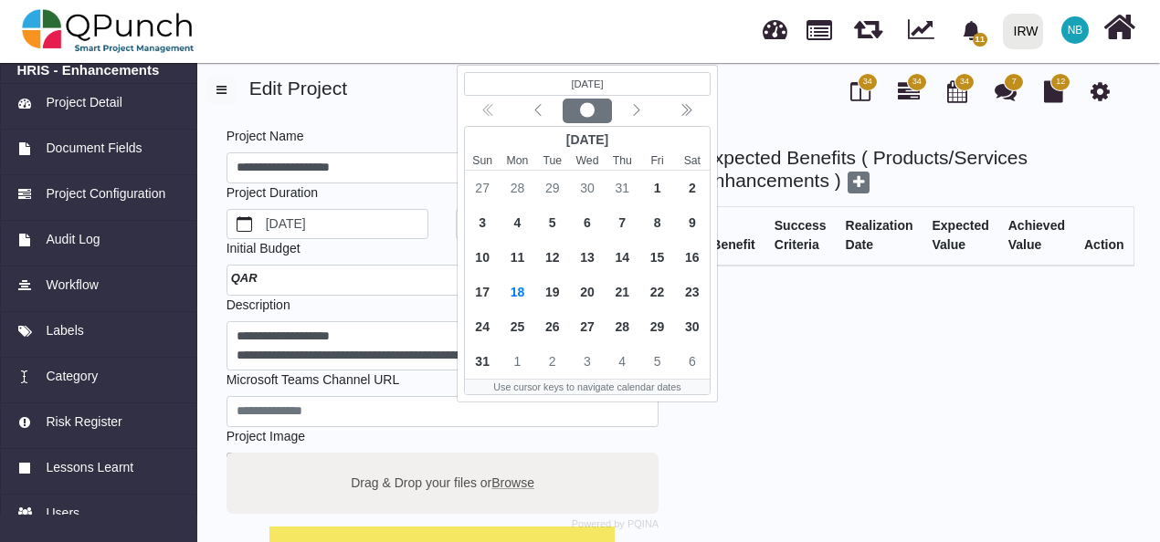
click at [598, 111] on div "Current month" at bounding box center [587, 111] width 43 height 18
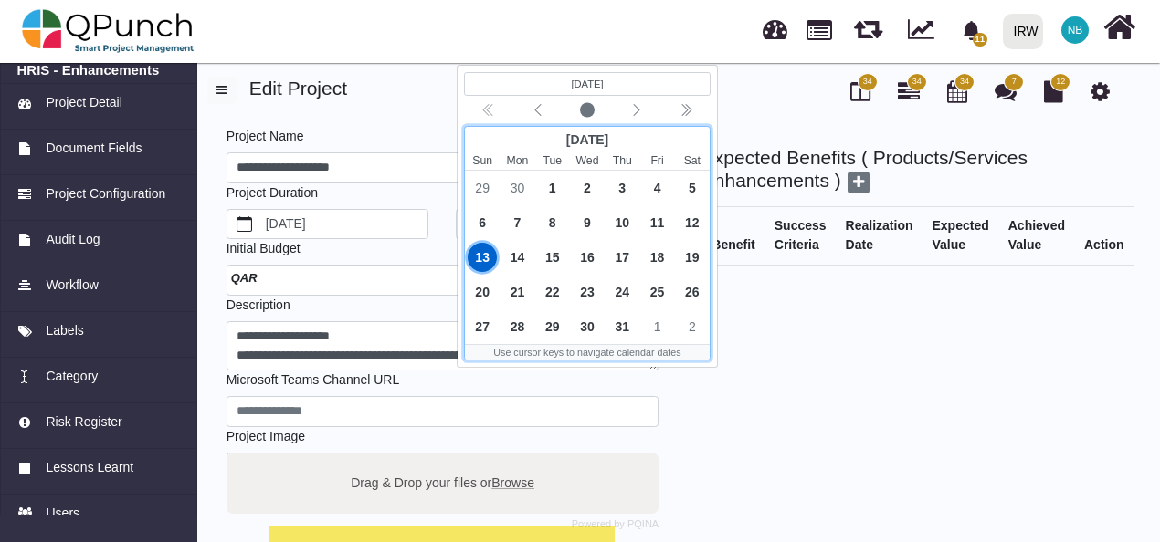
click at [572, 80] on bdi "7/13/2025" at bounding box center [588, 84] width 32 height 11
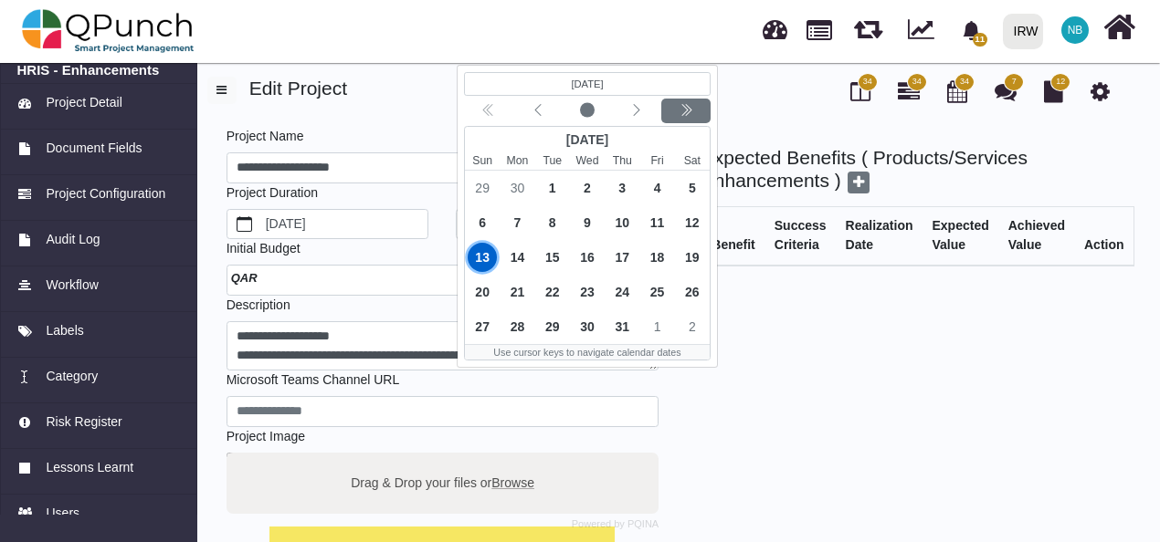
click at [679, 102] on div "Next year" at bounding box center [686, 111] width 43 height 18
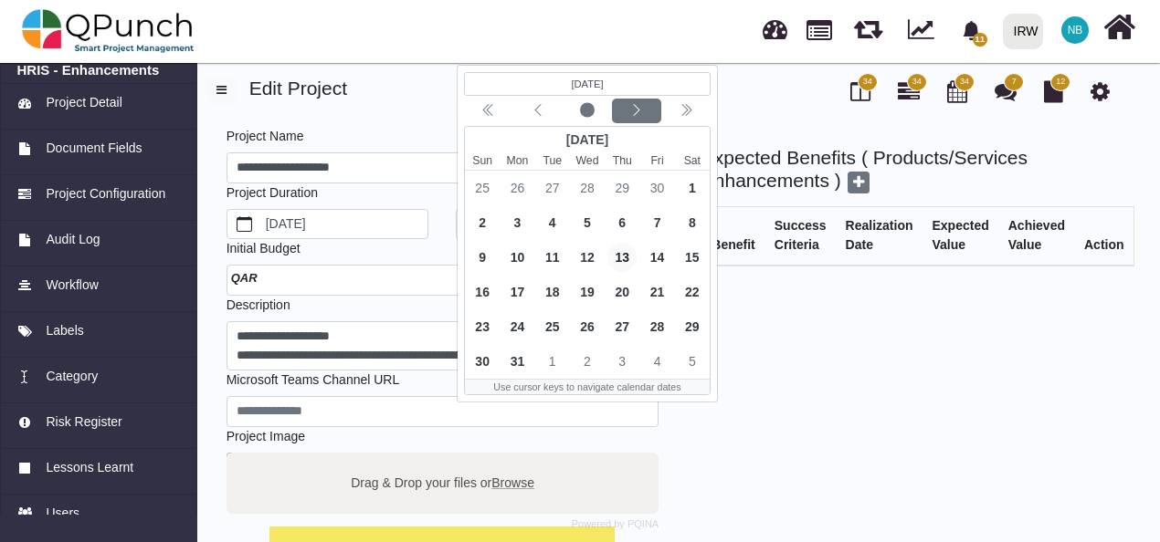
click at [637, 108] on icon "chevron left" at bounding box center [637, 110] width 6 height 12
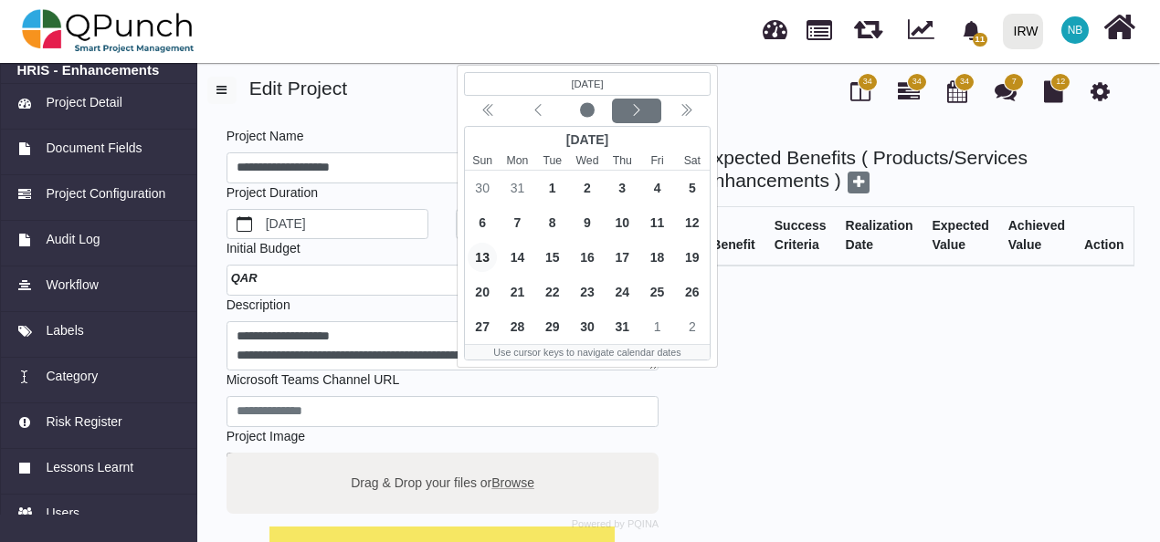
click at [637, 108] on icon "chevron left" at bounding box center [637, 110] width 6 height 12
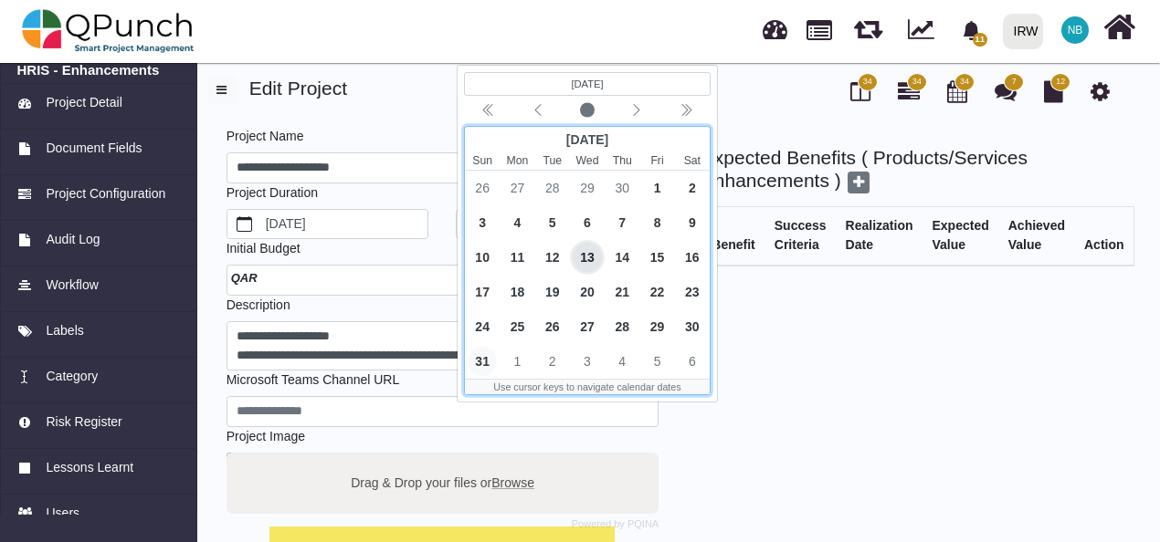
click at [482, 356] on span "31" at bounding box center [482, 361] width 29 height 29
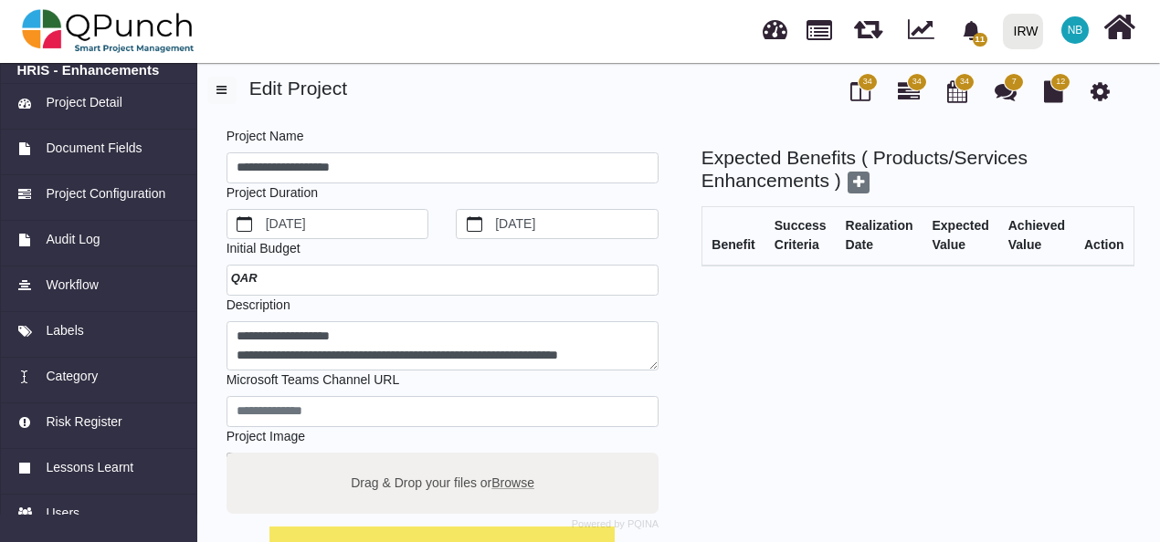
click at [497, 115] on div "**********" at bounding box center [663, 542] width 939 height 869
click at [855, 181] on icon at bounding box center [858, 182] width 11 height 15
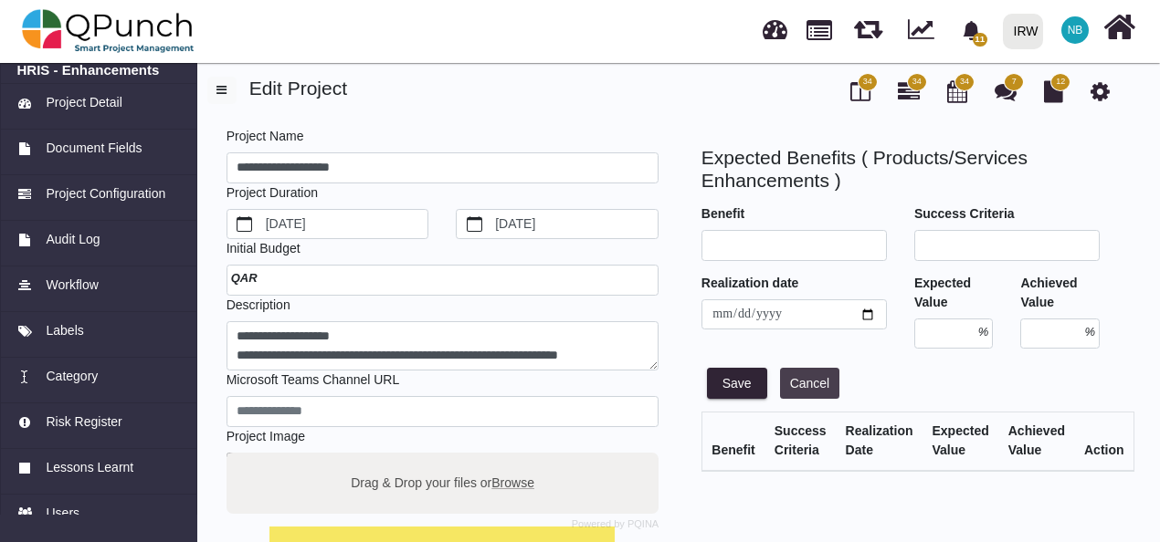
click at [786, 389] on button "Cancel" at bounding box center [810, 383] width 60 height 31
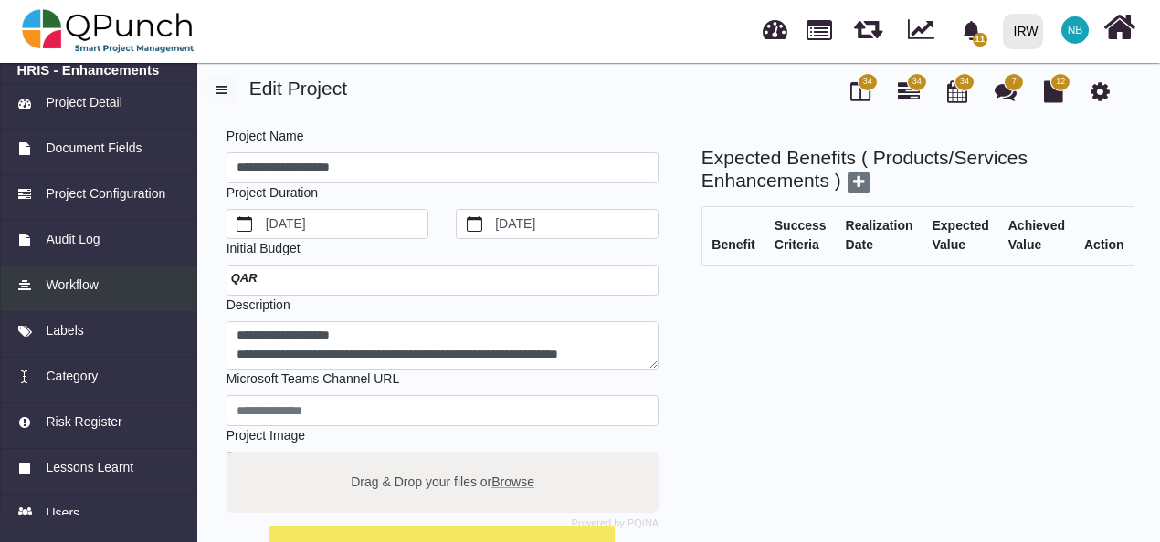
click at [76, 282] on span "Workflow" at bounding box center [72, 285] width 52 height 19
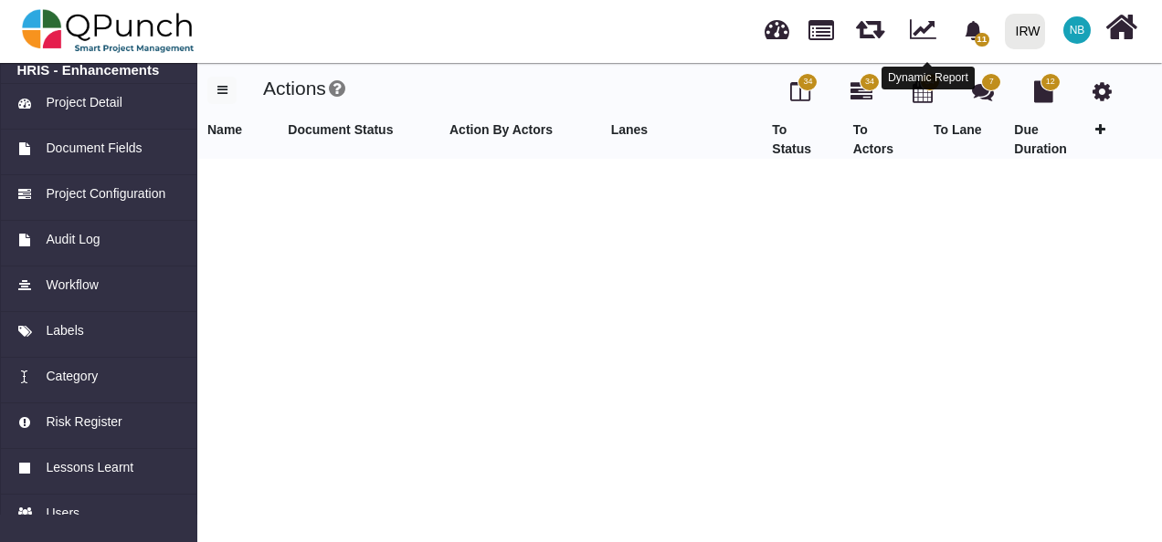
click at [926, 34] on link at bounding box center [923, 27] width 26 height 28
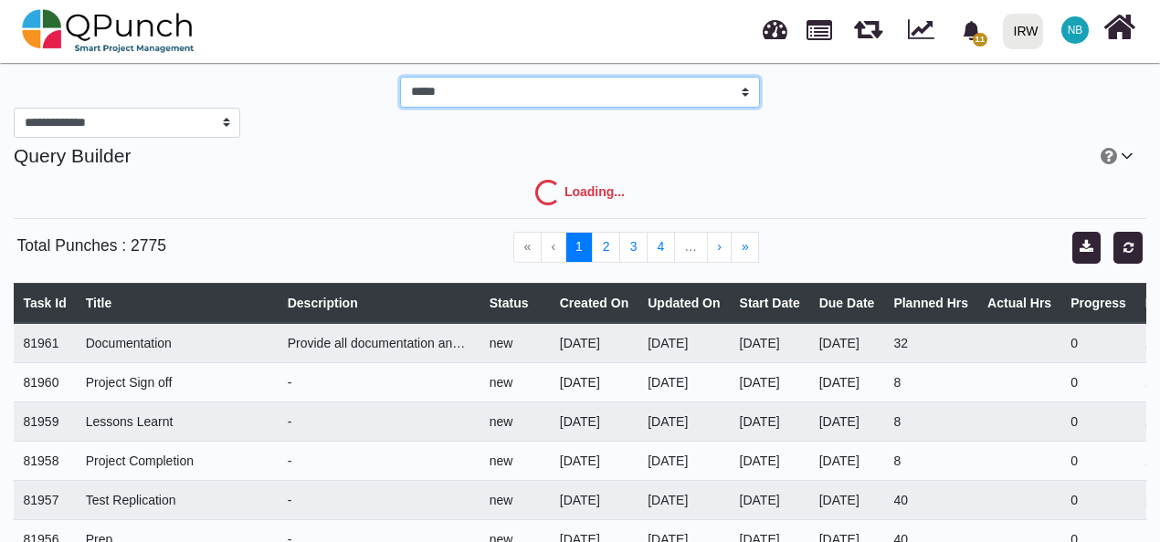
click at [714, 104] on select "*****" at bounding box center [579, 92] width 359 height 31
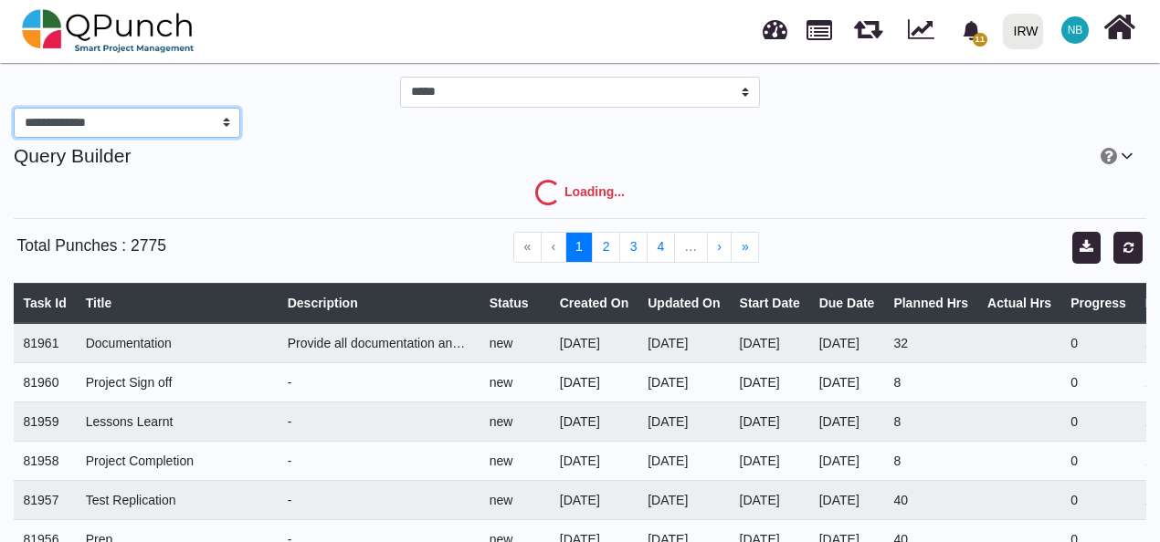
click at [227, 119] on select "**********" at bounding box center [127, 123] width 226 height 31
click at [14, 108] on select "**********" at bounding box center [127, 123] width 226 height 31
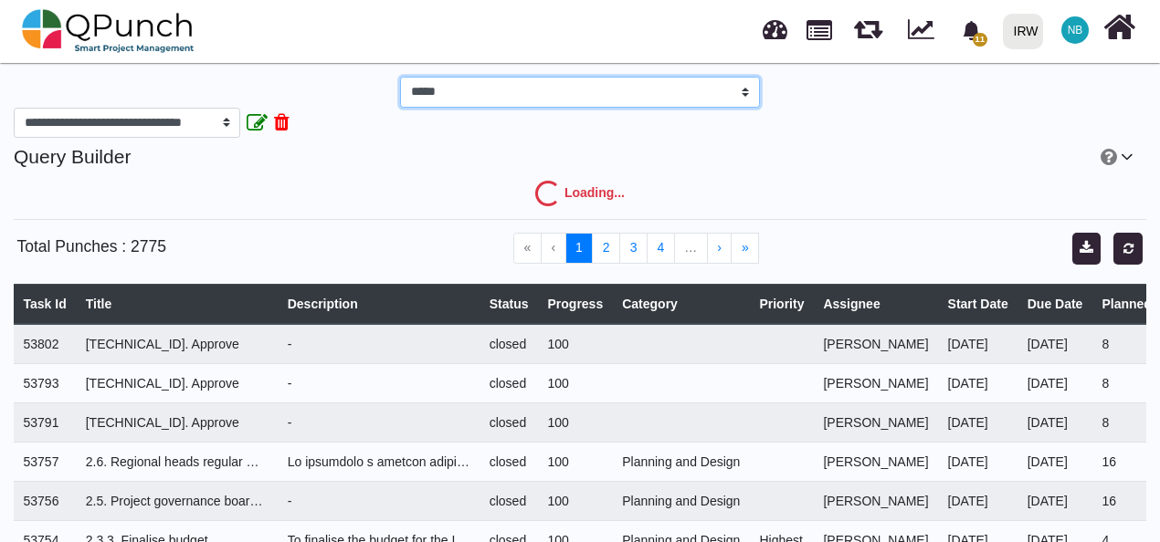
click at [595, 97] on select "*****" at bounding box center [579, 92] width 359 height 31
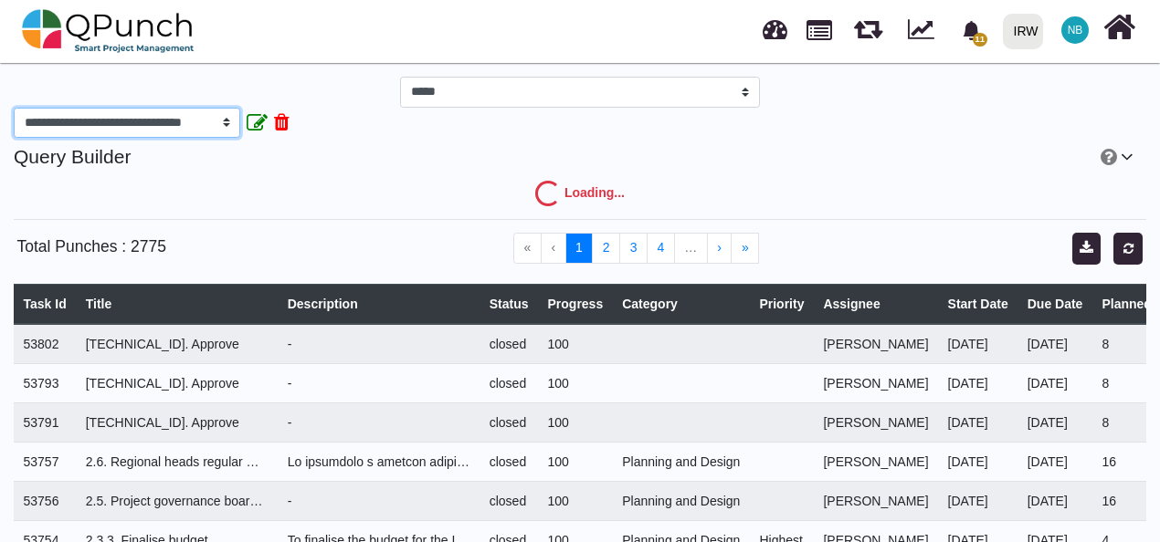
click at [195, 114] on select "**********" at bounding box center [127, 123] width 226 height 31
select select "****"
click at [14, 108] on select "**********" at bounding box center [127, 123] width 226 height 31
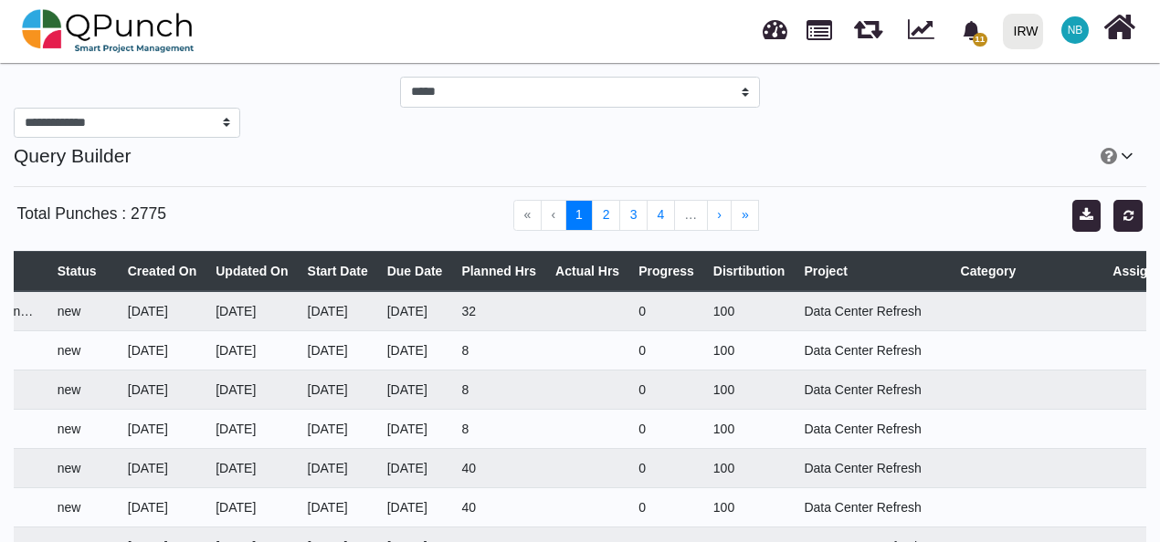
click at [1128, 160] on icon at bounding box center [1134, 155] width 26 height 19
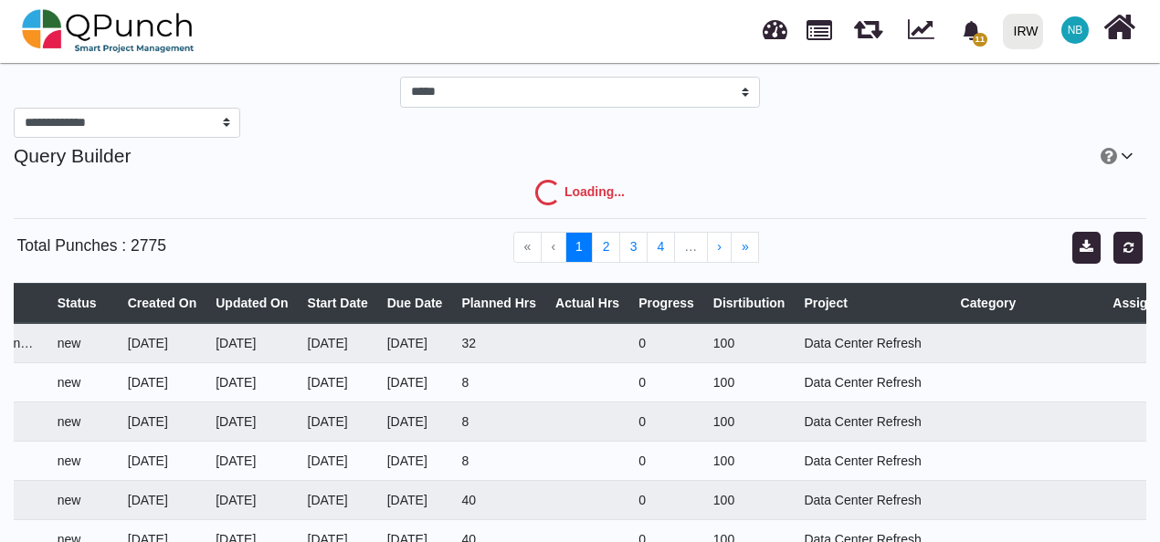
click at [1128, 156] on icon at bounding box center [1134, 155] width 26 height 19
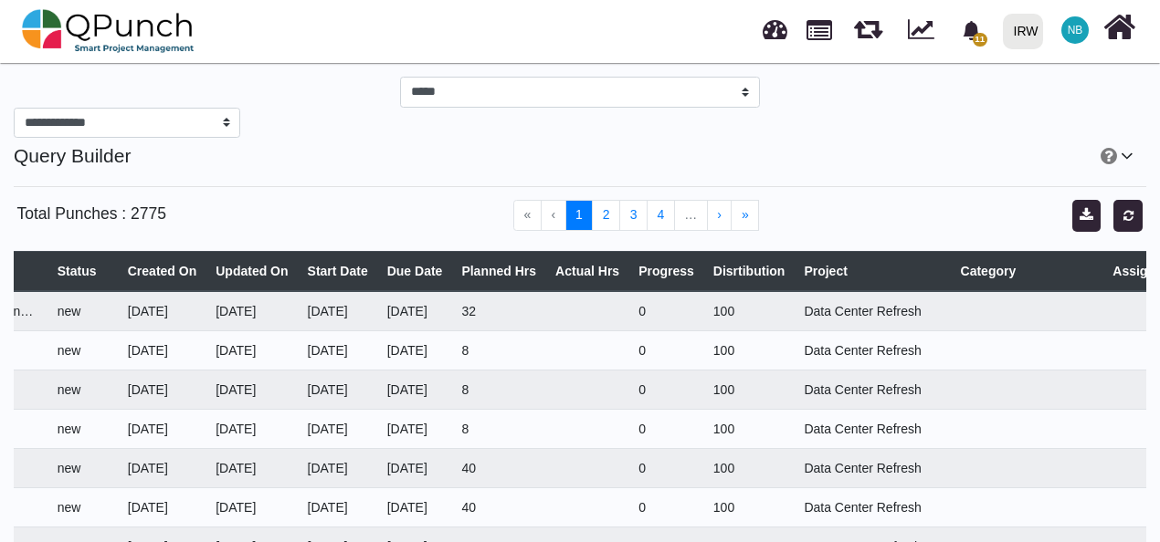
click at [1128, 156] on icon at bounding box center [1134, 155] width 26 height 19
